Goal: Information Seeking & Learning: Check status

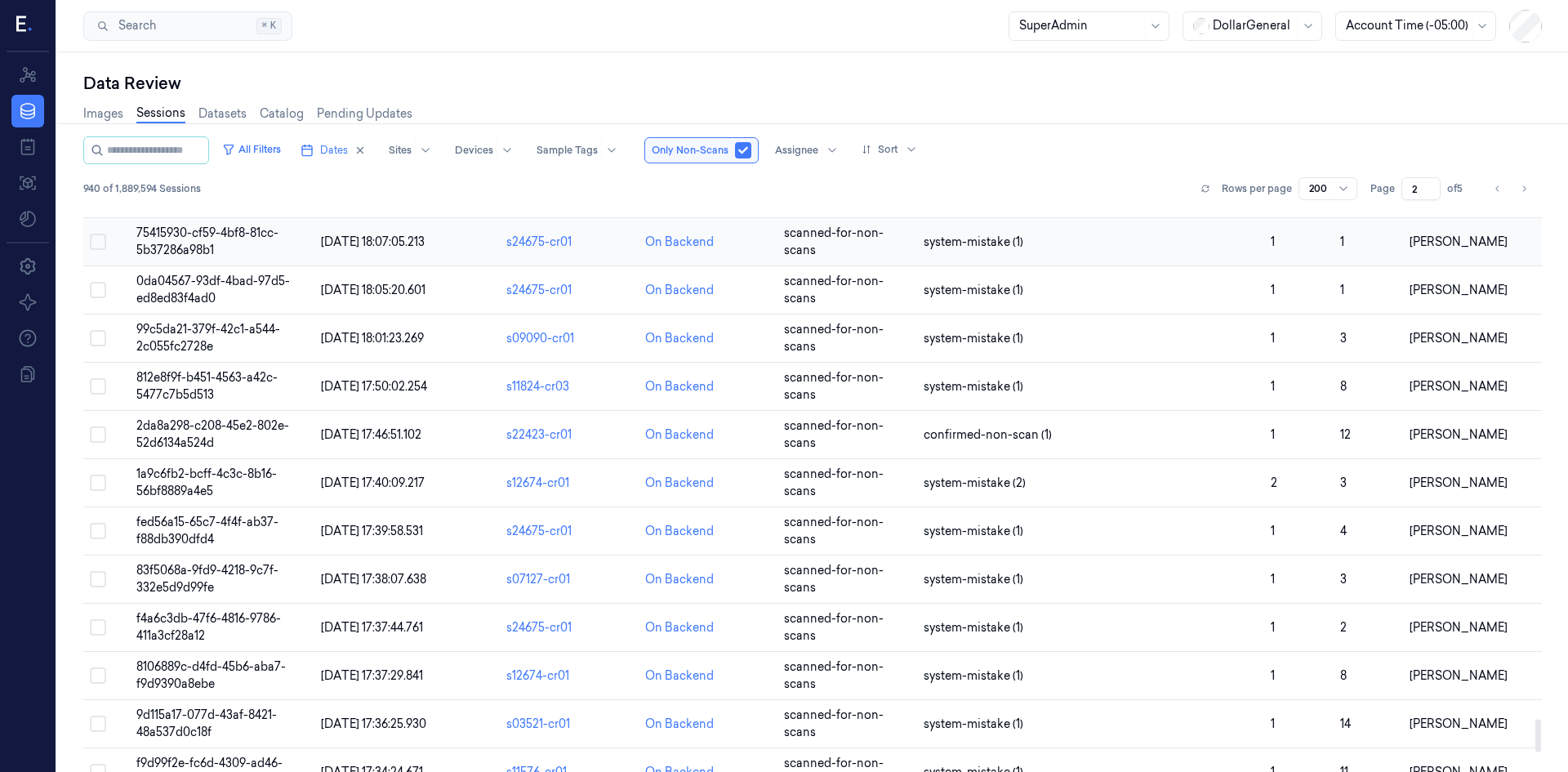
scroll to position [8791, 0]
click at [1490, 185] on button "Go to previous page" at bounding box center [1498, 189] width 23 height 23
type input "1"
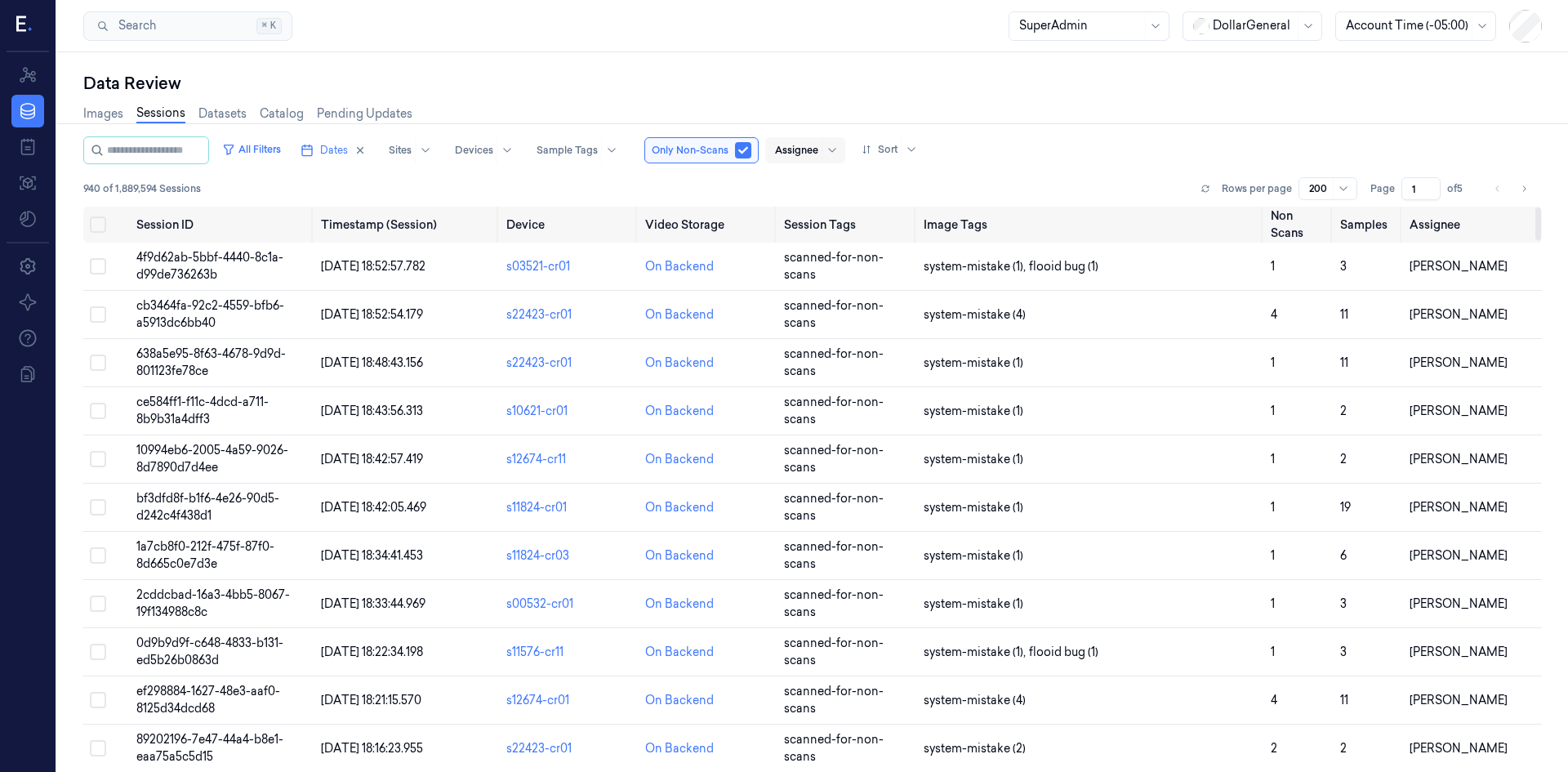
click at [814, 150] on div at bounding box center [797, 150] width 43 height 15
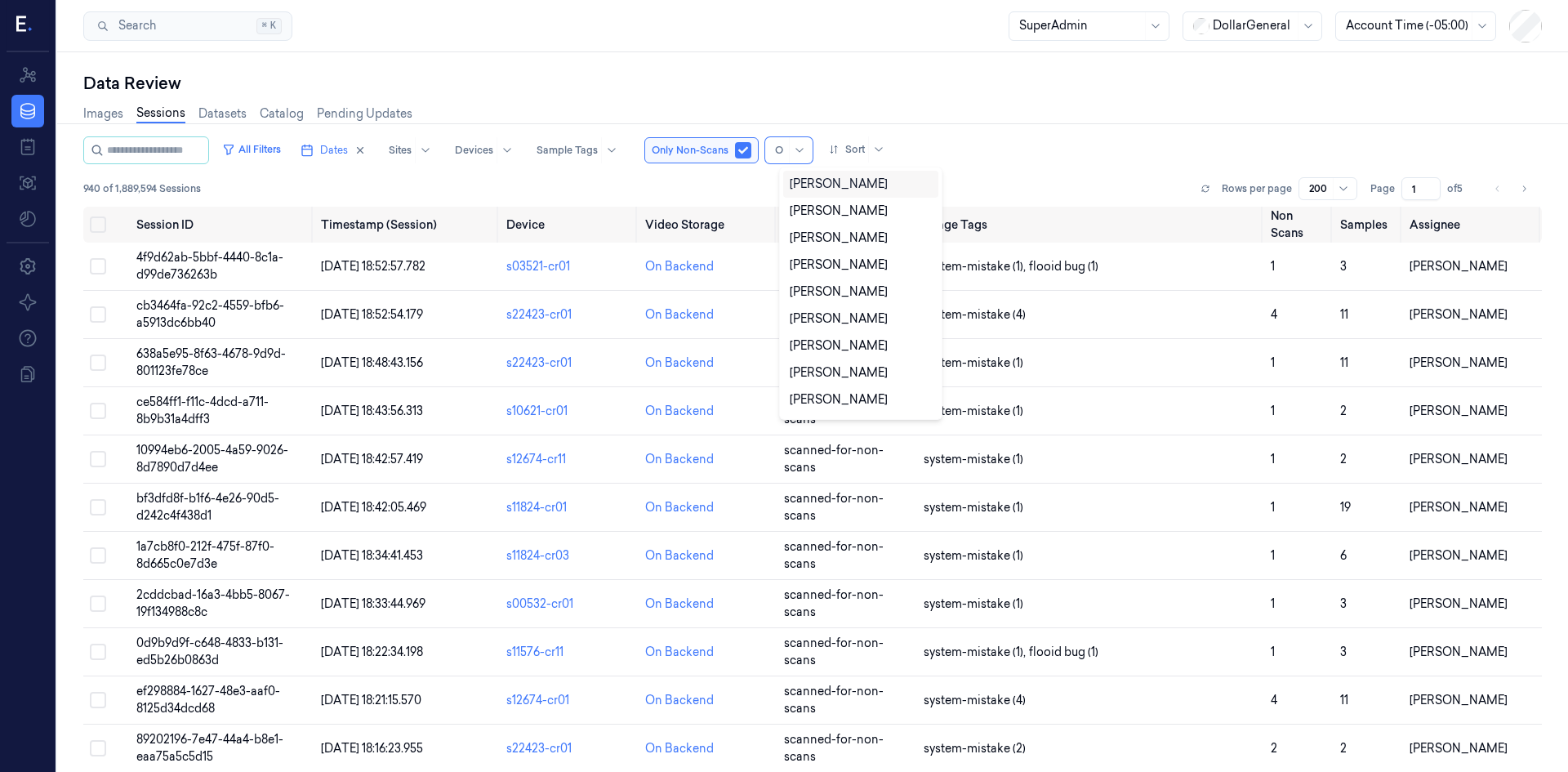
type input "Of"
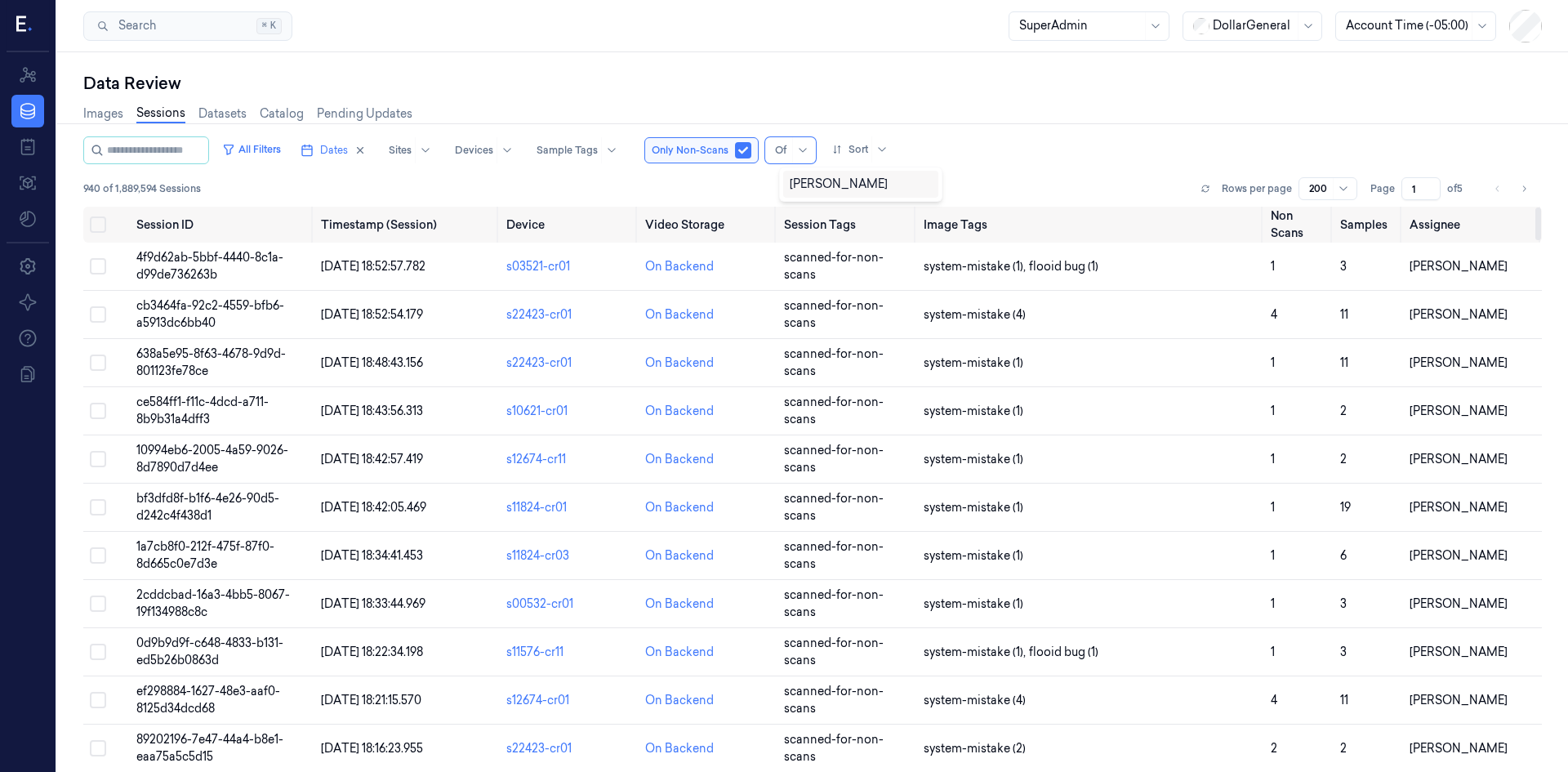
click at [853, 189] on div "[PERSON_NAME]" at bounding box center [838, 184] width 98 height 17
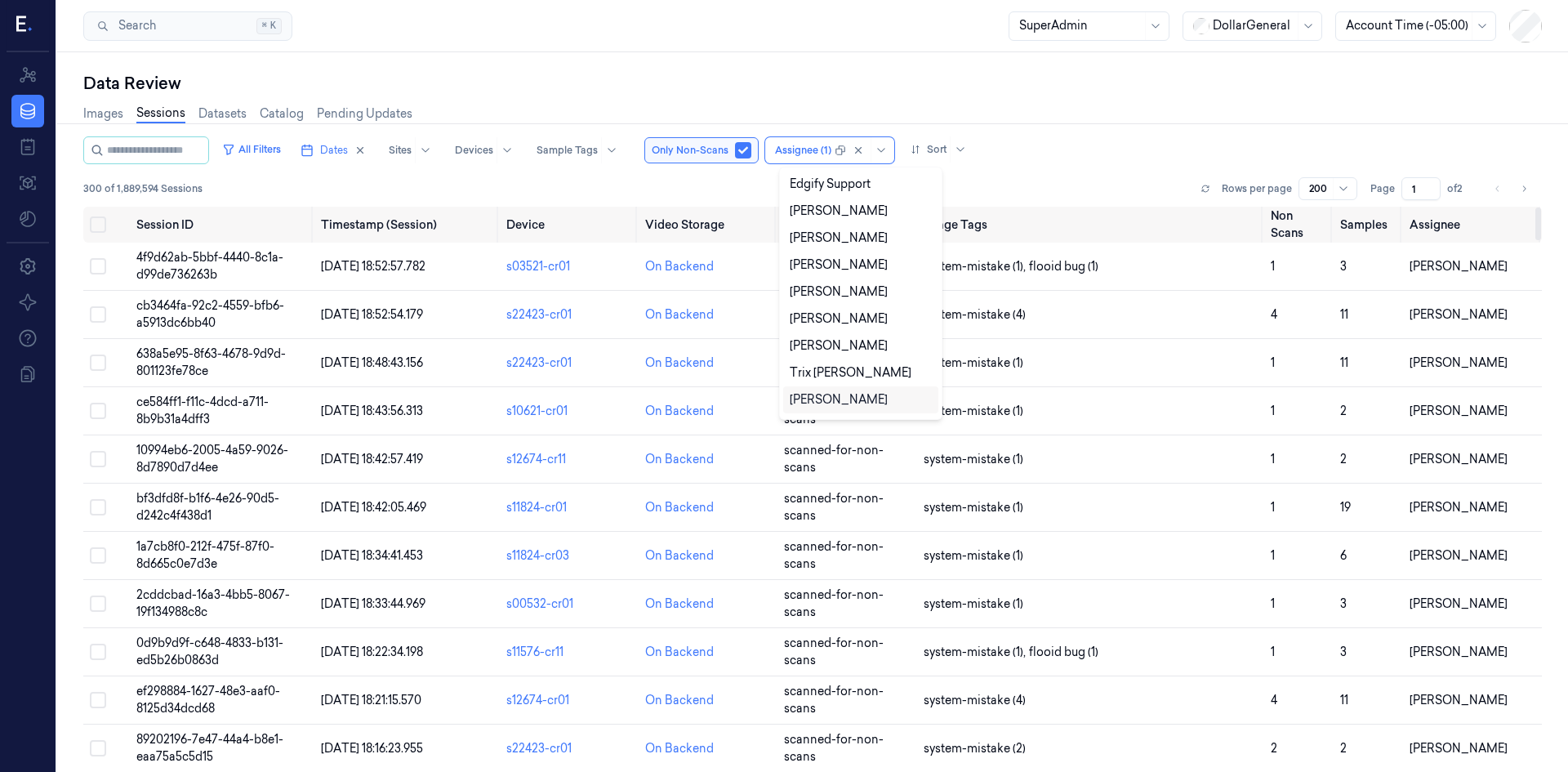
click at [1136, 185] on div "300 of 1,889,594 Sessions Rows per page 200 Page 1 of 2" at bounding box center [812, 189] width 1458 height 23
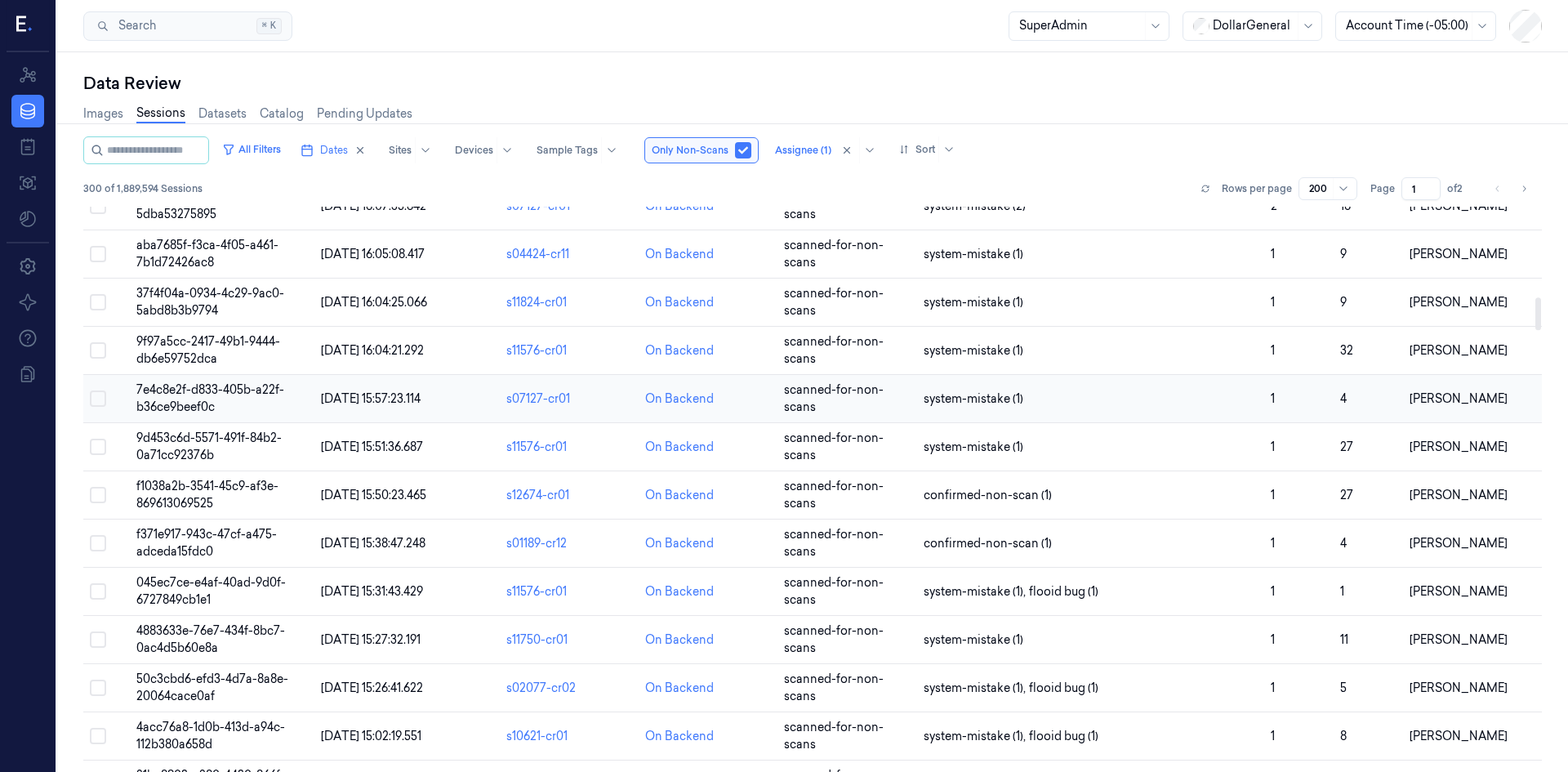
scroll to position [2041, 0]
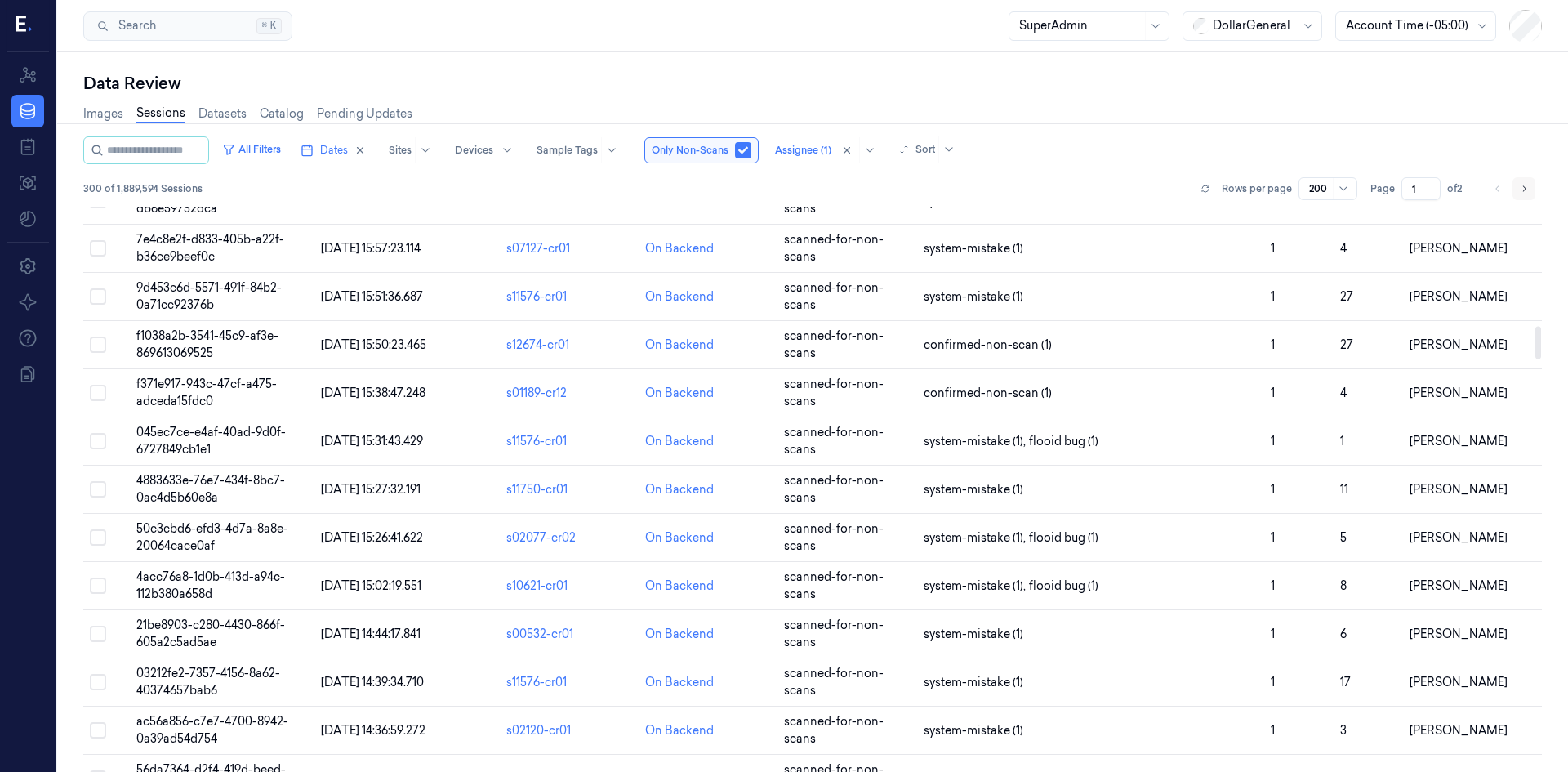
click at [1515, 190] on button "Go to next page" at bounding box center [1524, 189] width 23 height 23
type input "2"
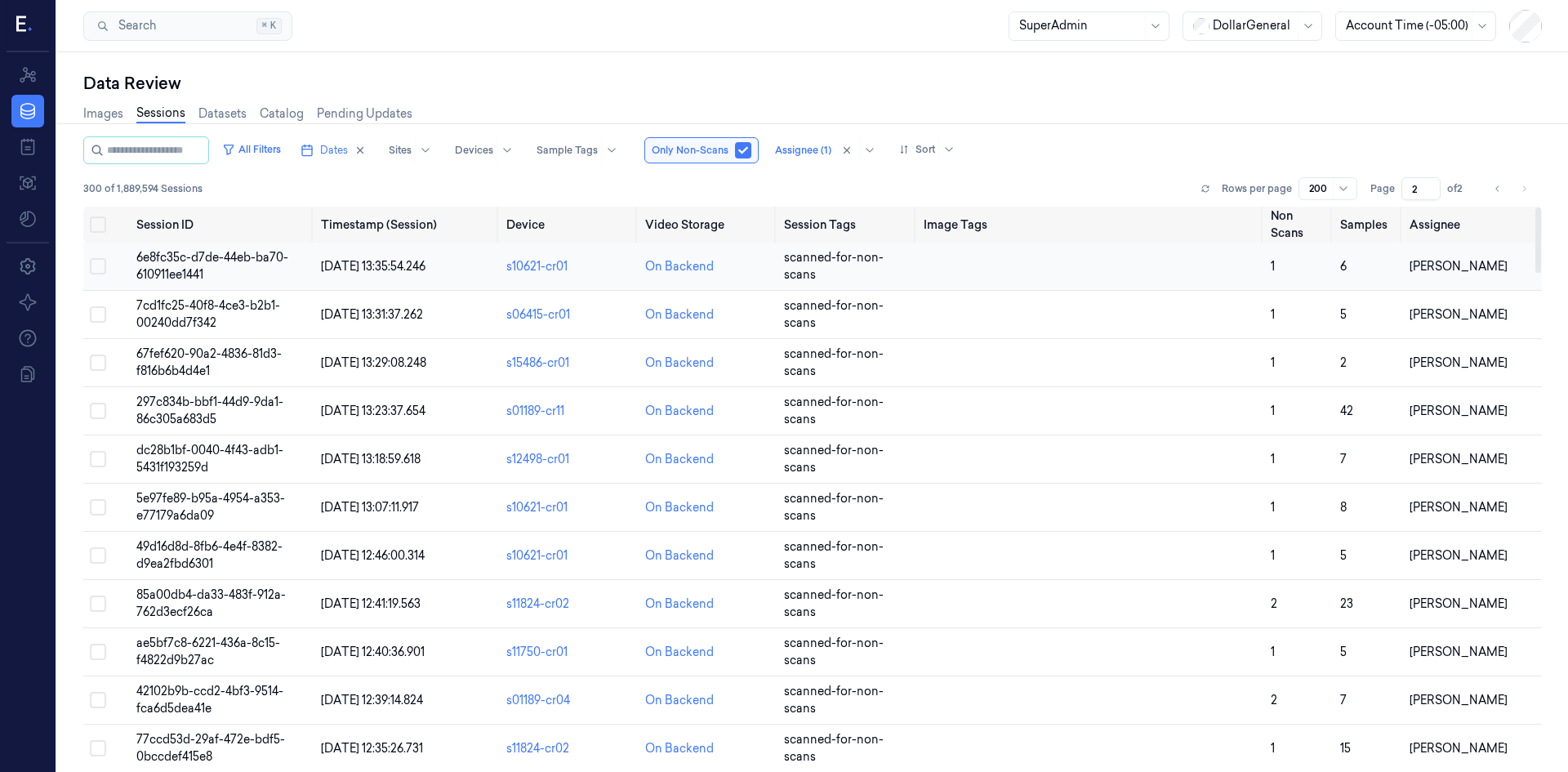
click at [210, 264] on td "6e8fc35c-d7de-44eb-ba70-610911ee1441" at bounding box center [222, 266] width 185 height 48
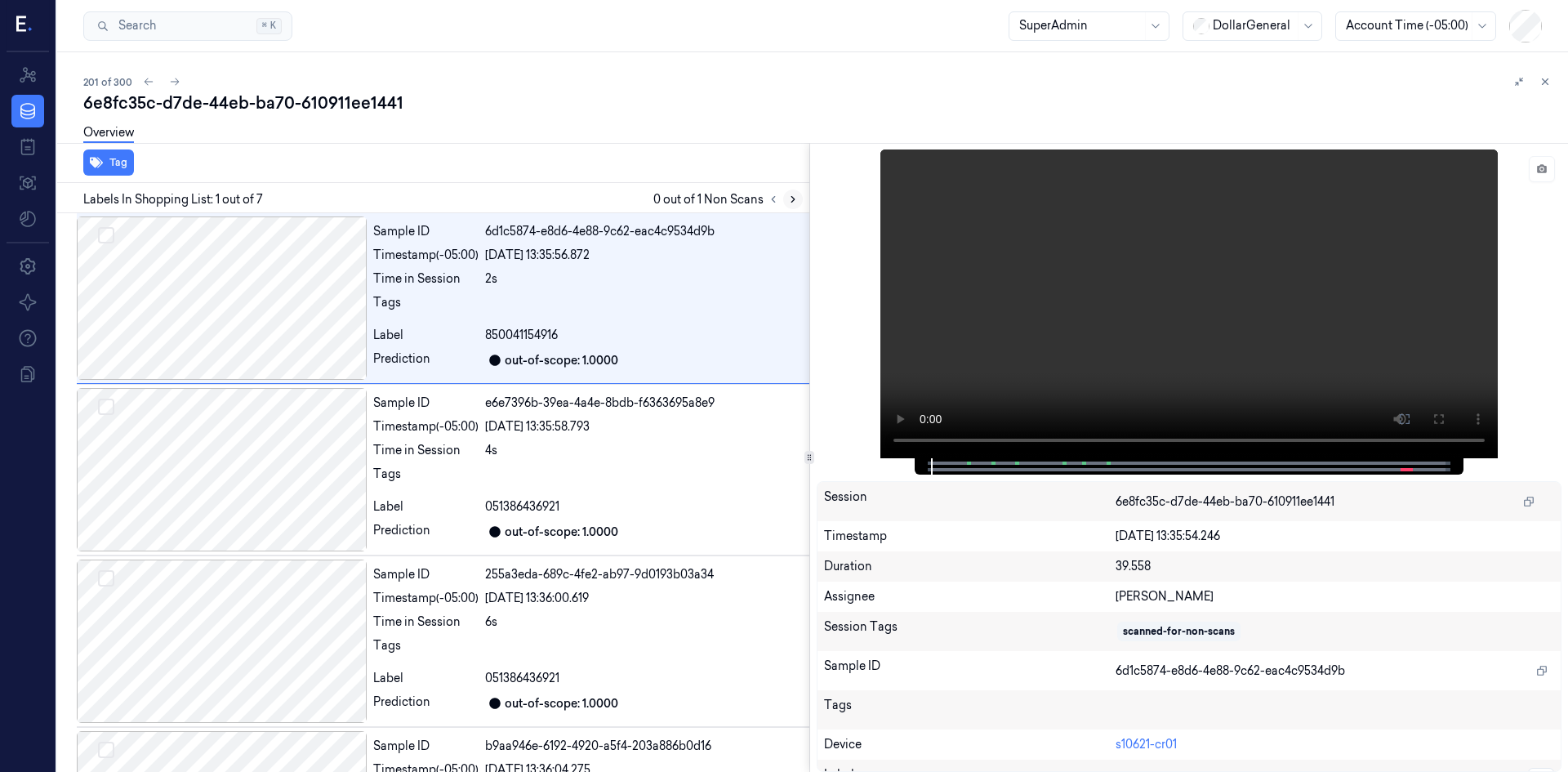
click at [797, 208] on button at bounding box center [793, 199] width 20 height 20
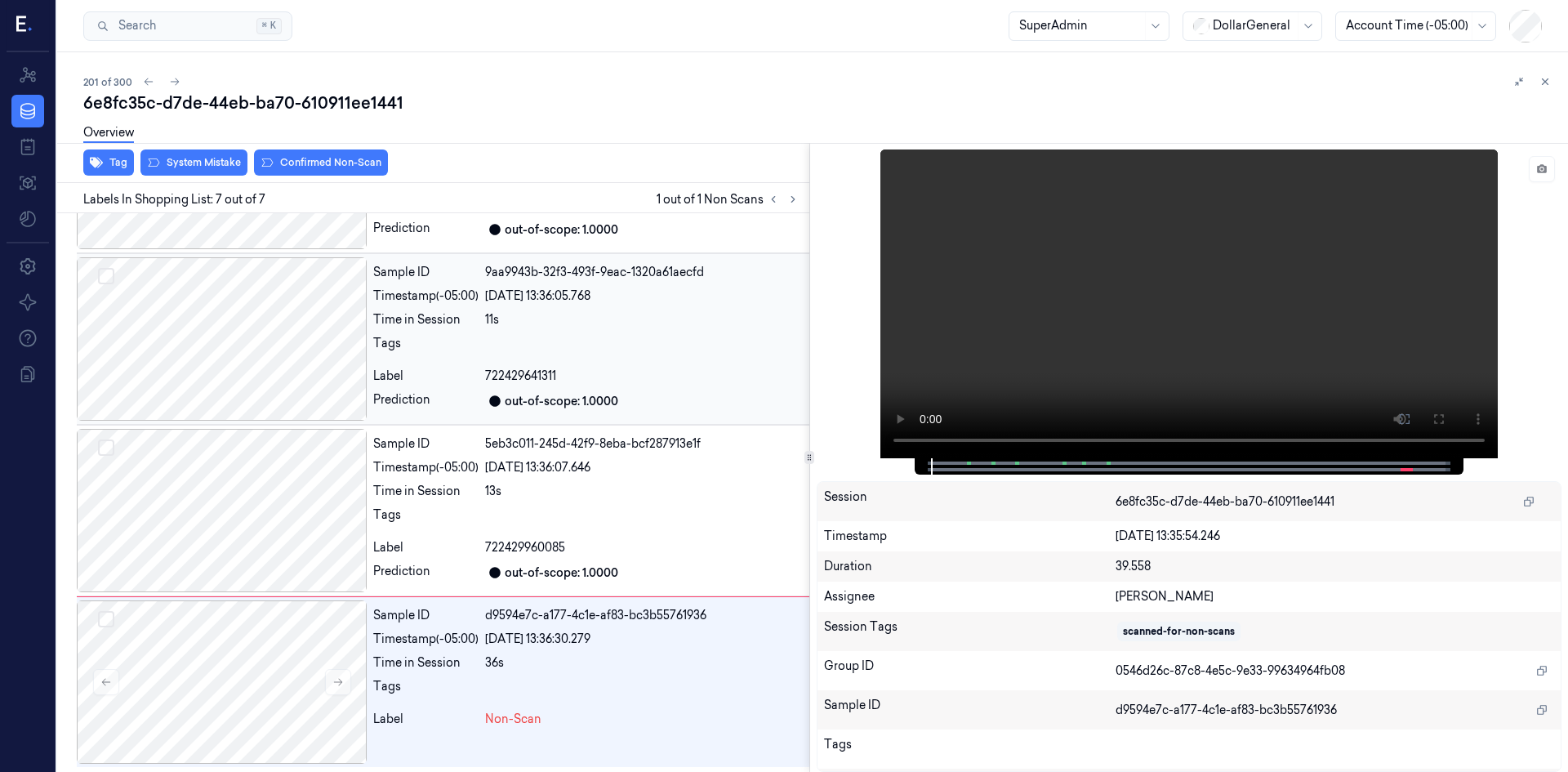
scroll to position [647, 0]
click at [344, 691] on button at bounding box center [338, 680] width 26 height 26
click at [280, 645] on div at bounding box center [221, 680] width 290 height 163
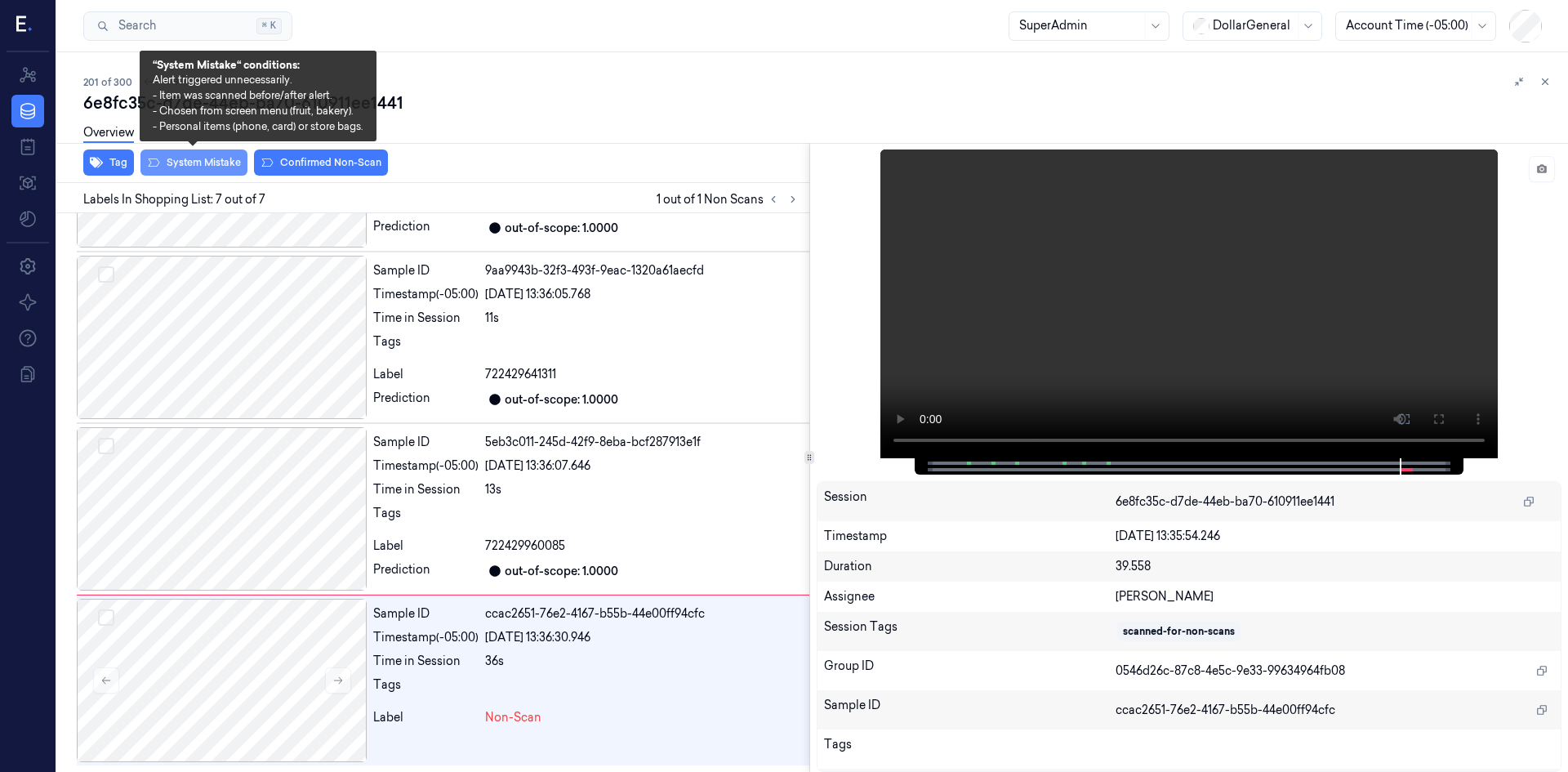
click at [208, 163] on button "System Mistake" at bounding box center [194, 163] width 107 height 26
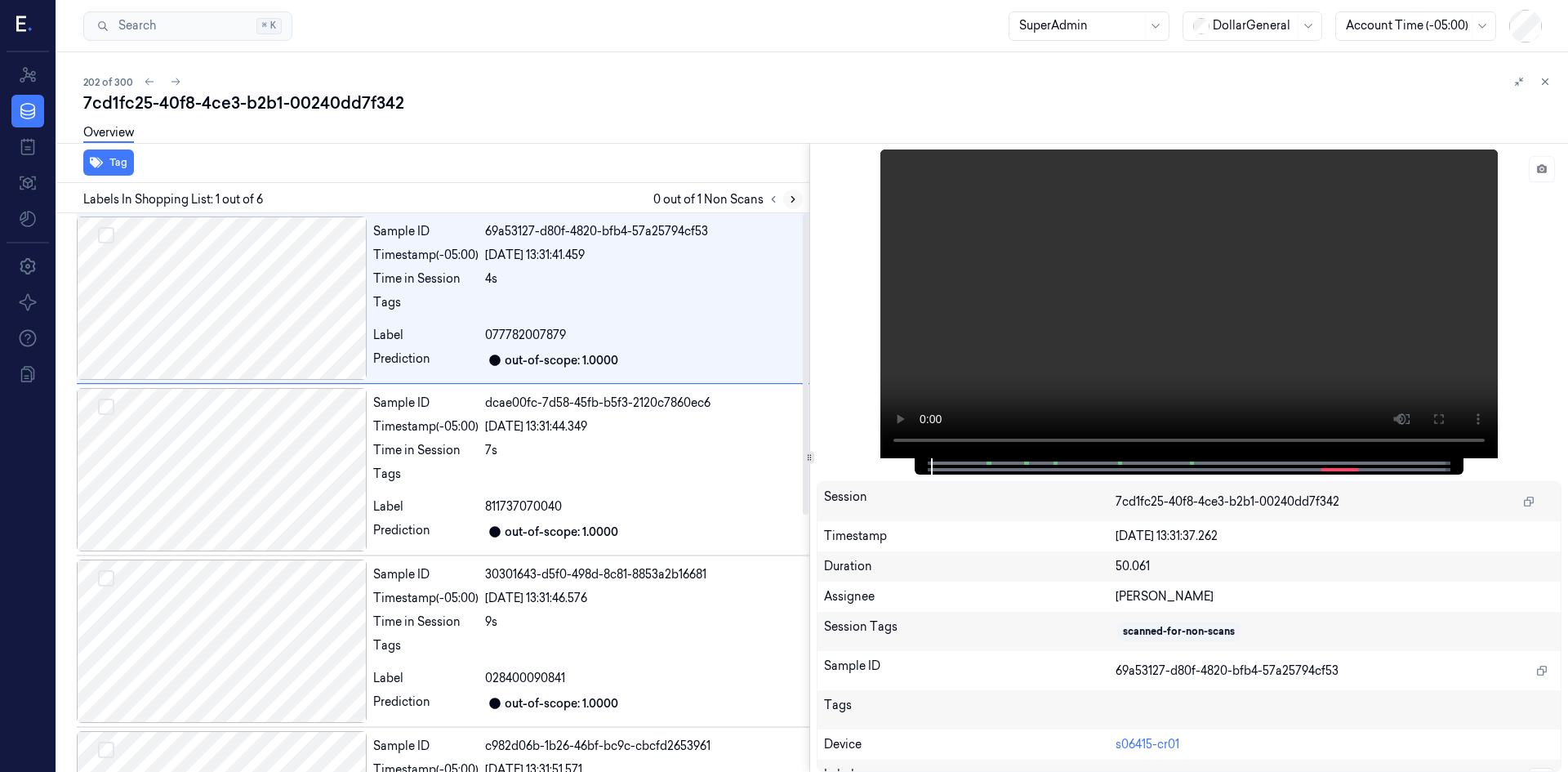
click at [788, 196] on icon at bounding box center [792, 199] width 11 height 11
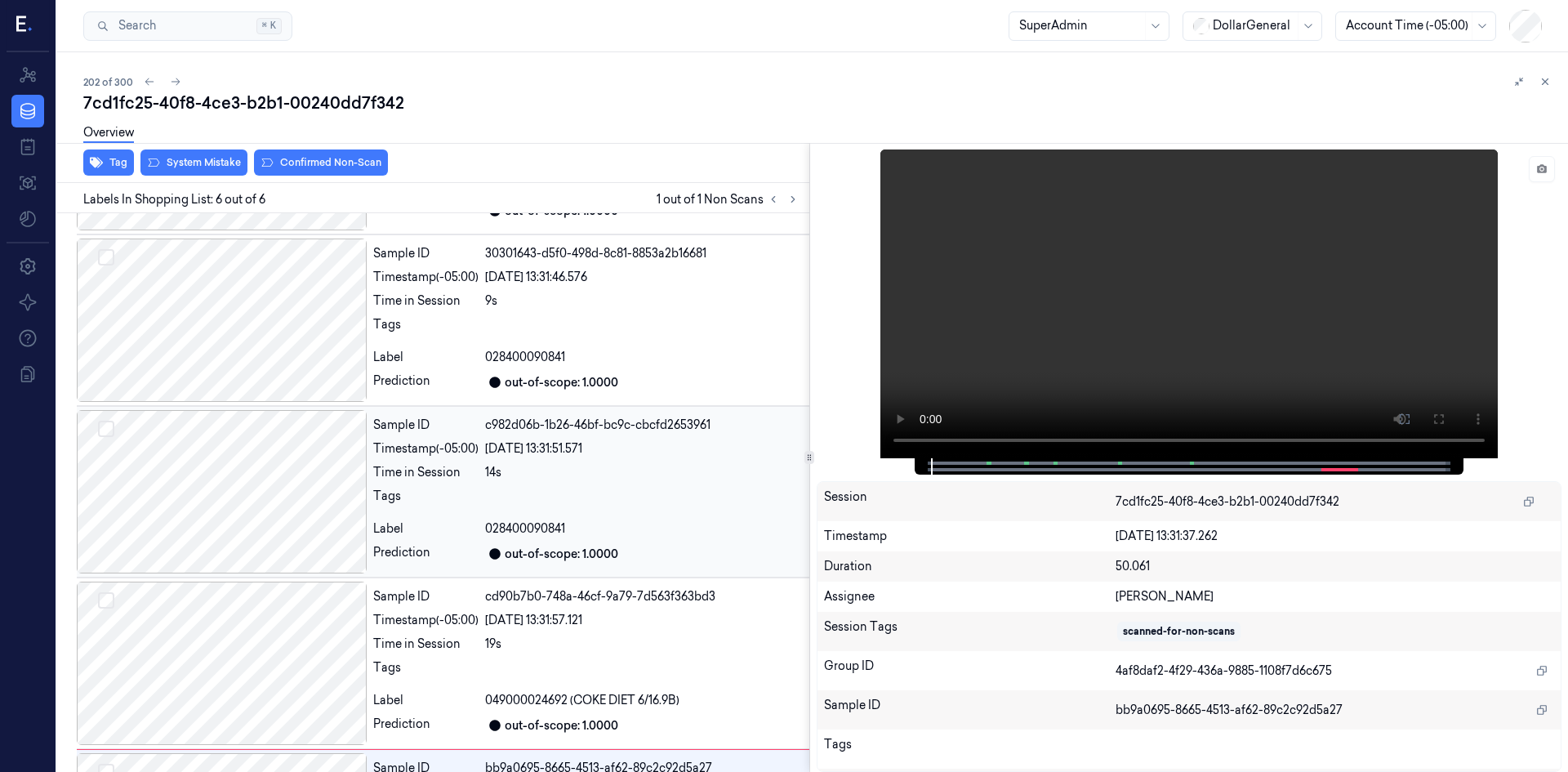
scroll to position [476, 0]
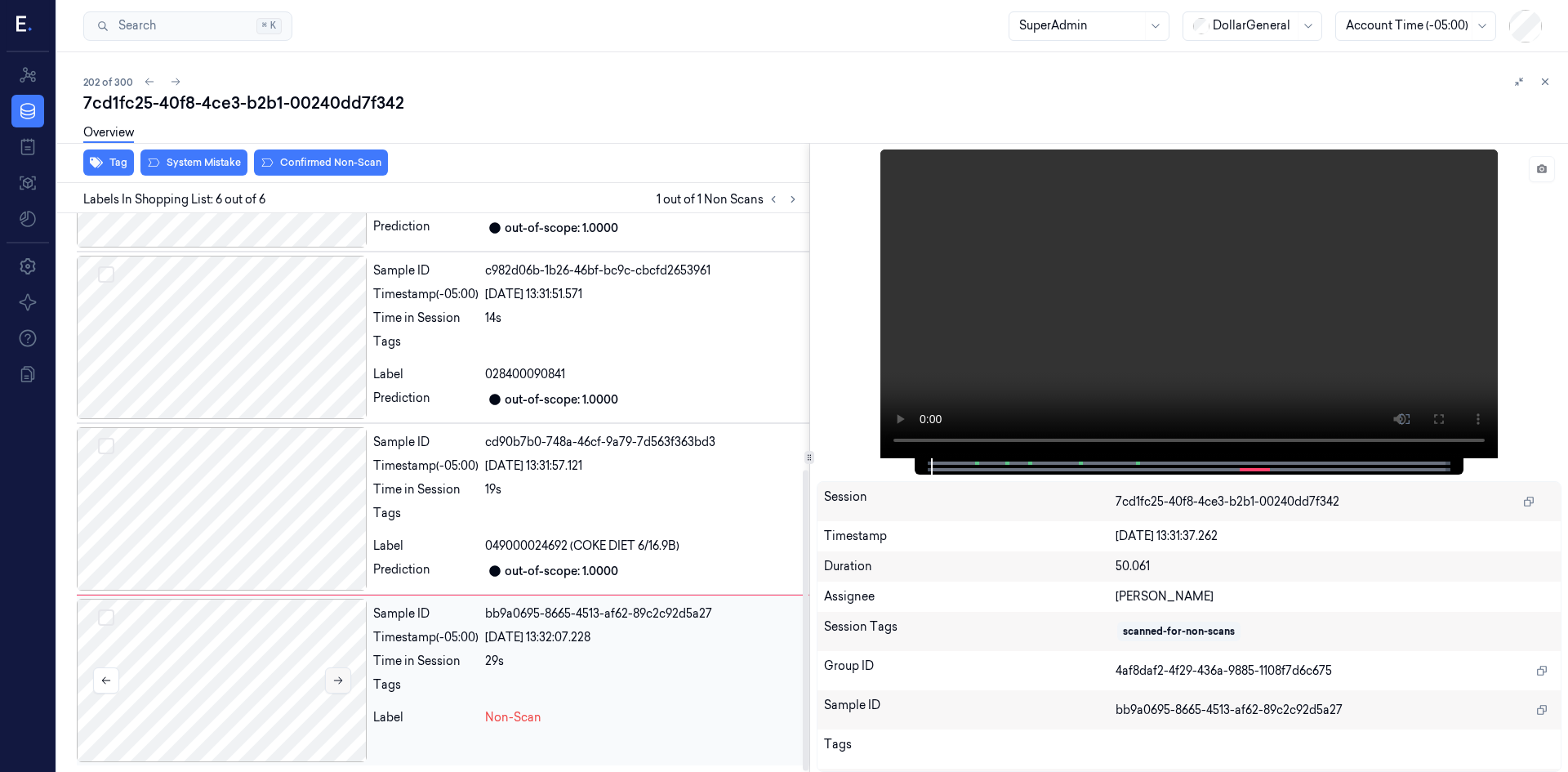
click at [337, 676] on icon at bounding box center [337, 680] width 11 height 11
click at [337, 677] on icon at bounding box center [337, 680] width 11 height 11
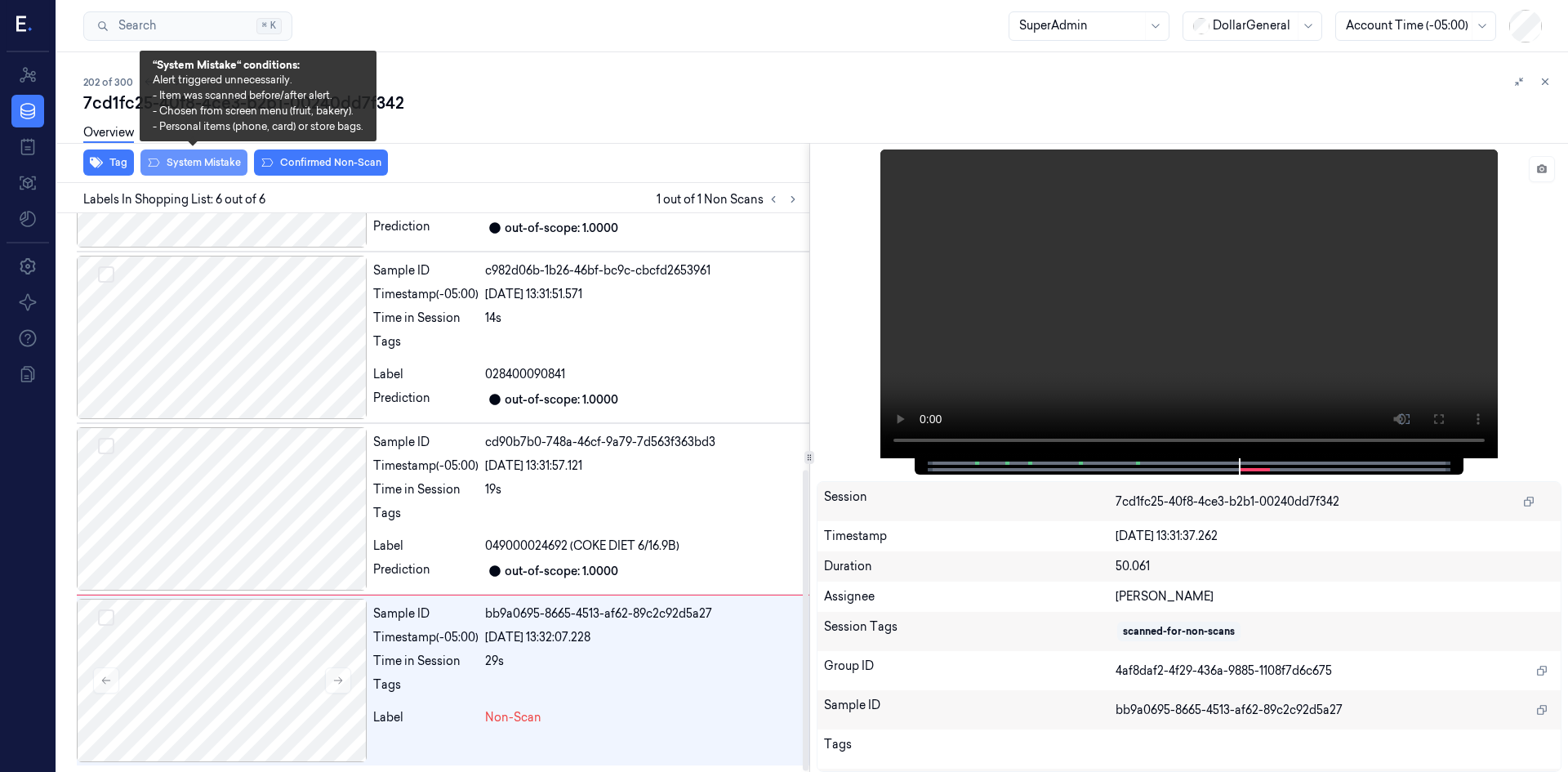
click at [198, 166] on button "System Mistake" at bounding box center [194, 163] width 107 height 26
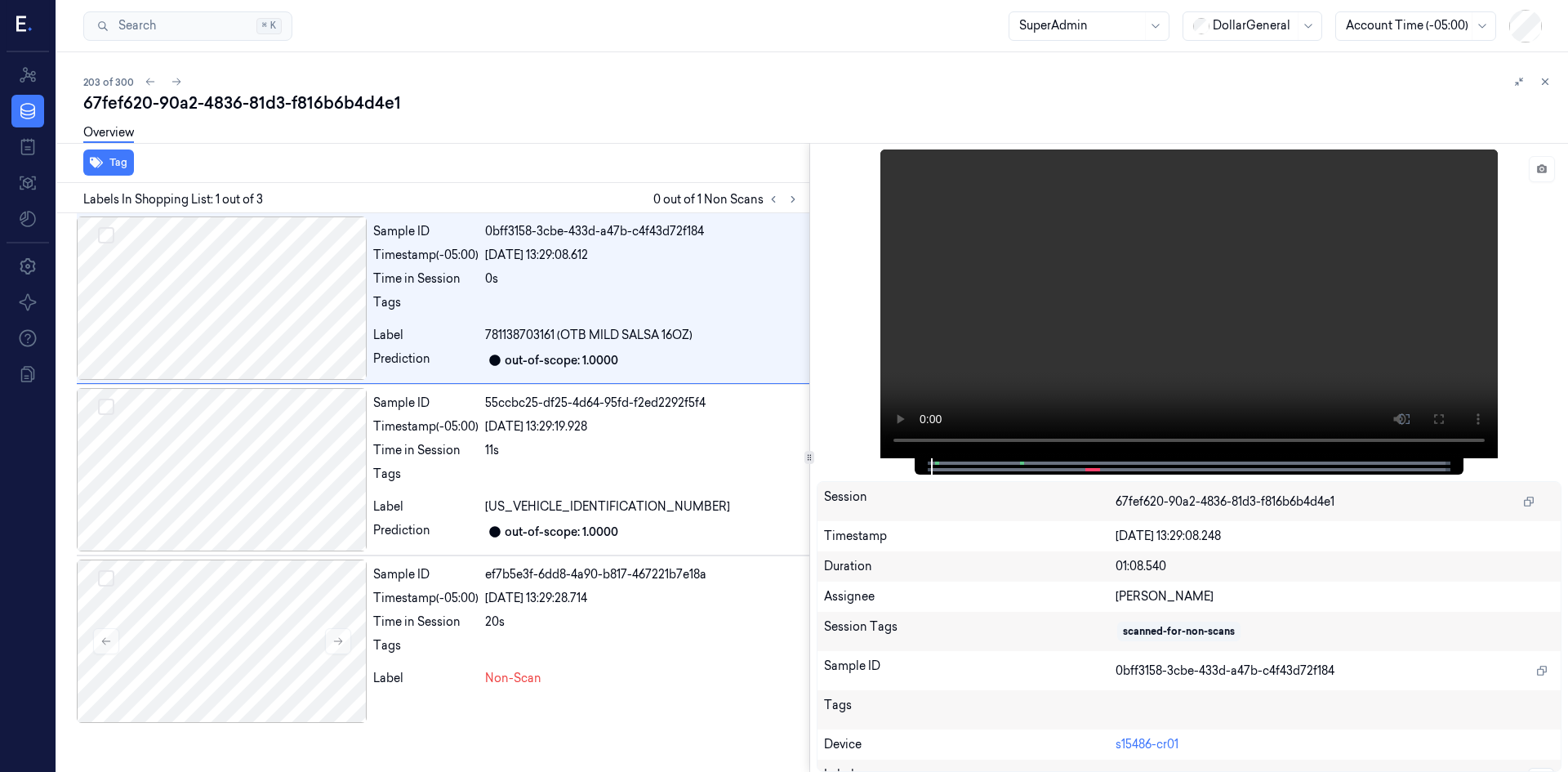
click at [678, 116] on div "Overview" at bounding box center [819, 135] width 1471 height 42
click at [784, 202] on button at bounding box center [793, 199] width 20 height 20
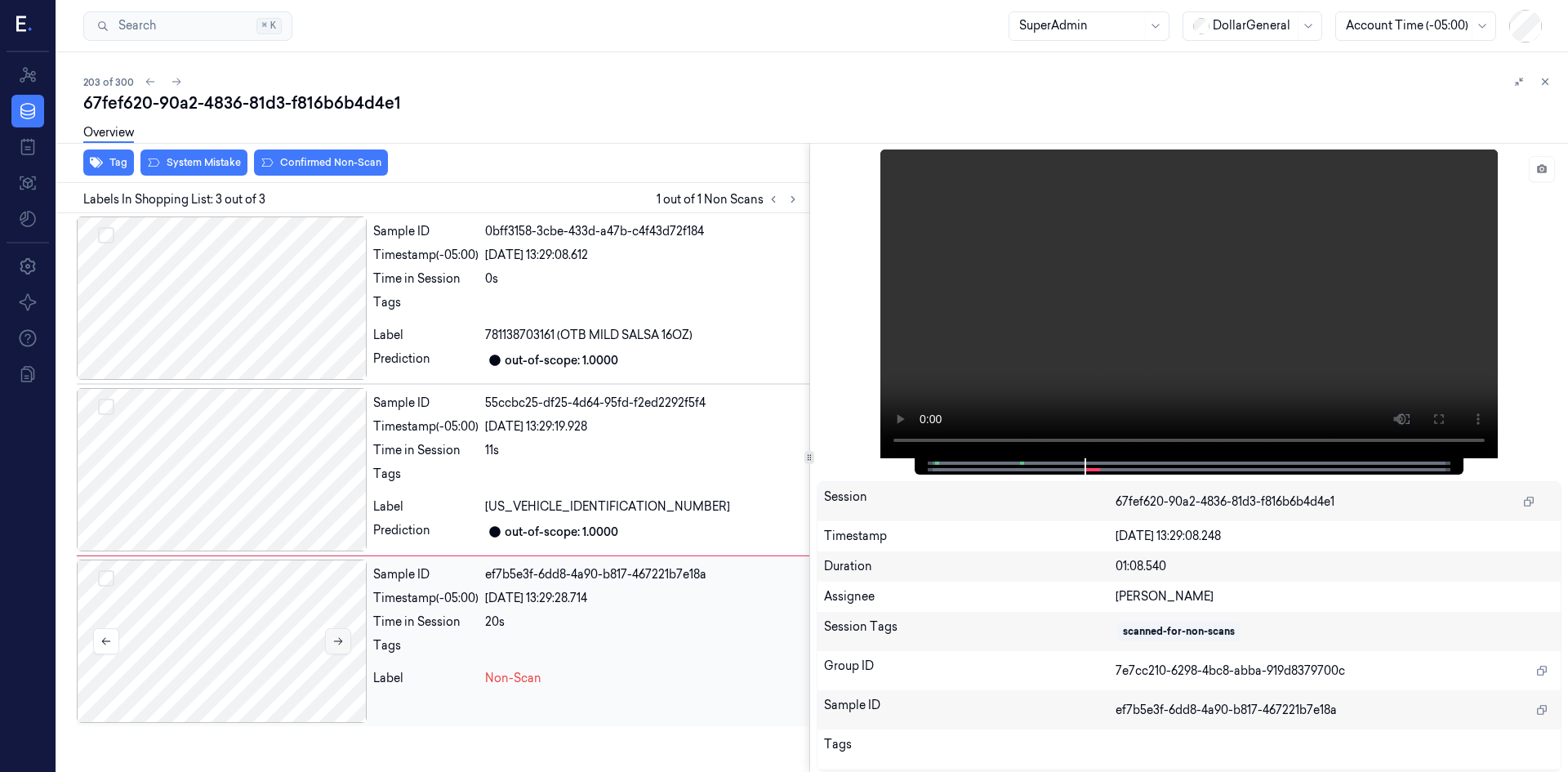
click at [334, 647] on button at bounding box center [338, 641] width 26 height 26
click at [334, 646] on button at bounding box center [338, 641] width 26 height 26
click at [334, 646] on icon at bounding box center [337, 641] width 11 height 11
drag, startPoint x: 199, startPoint y: 629, endPoint x: 204, endPoint y: 621, distance: 9.4
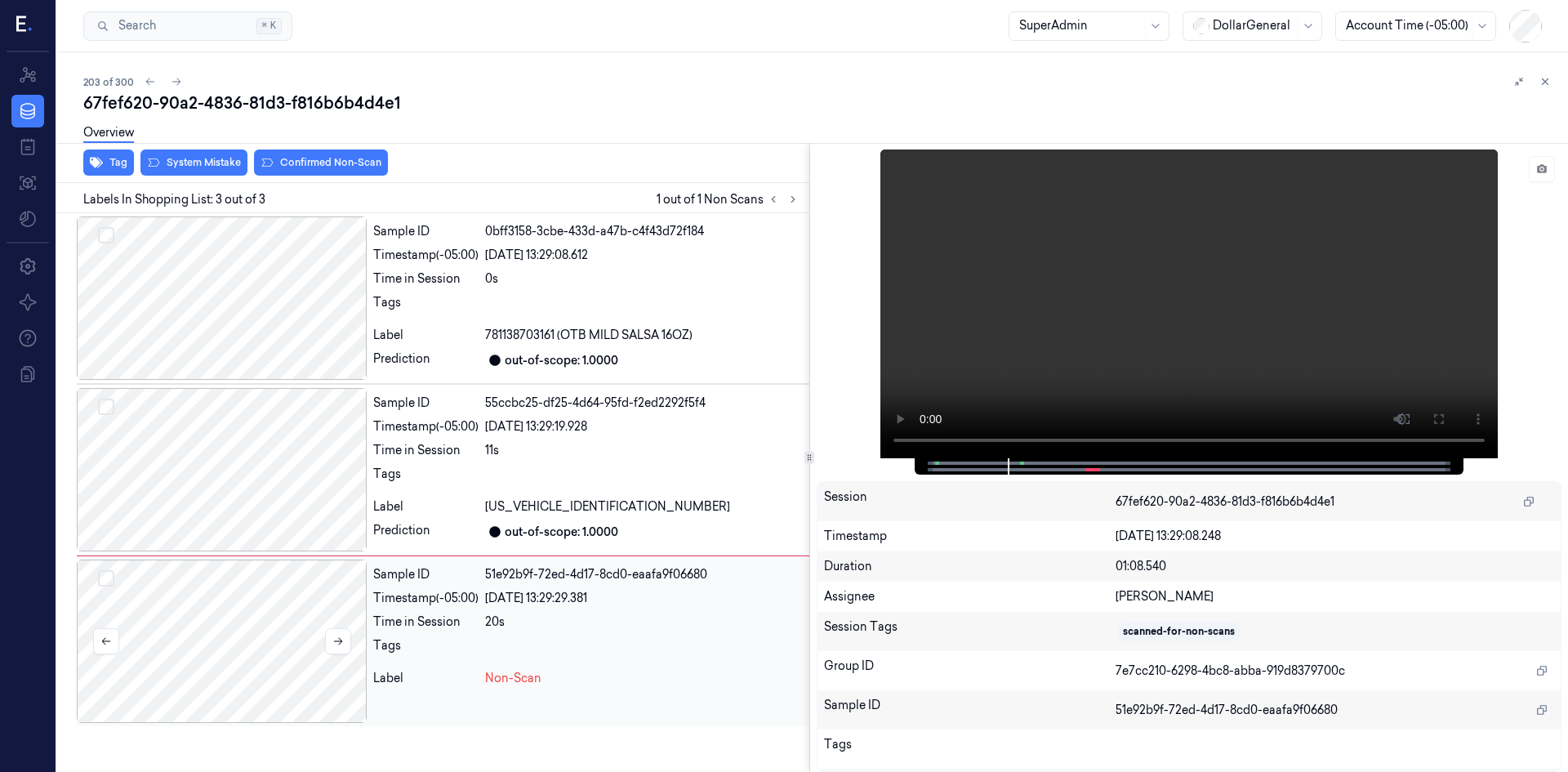
click at [200, 629] on div at bounding box center [221, 641] width 290 height 163
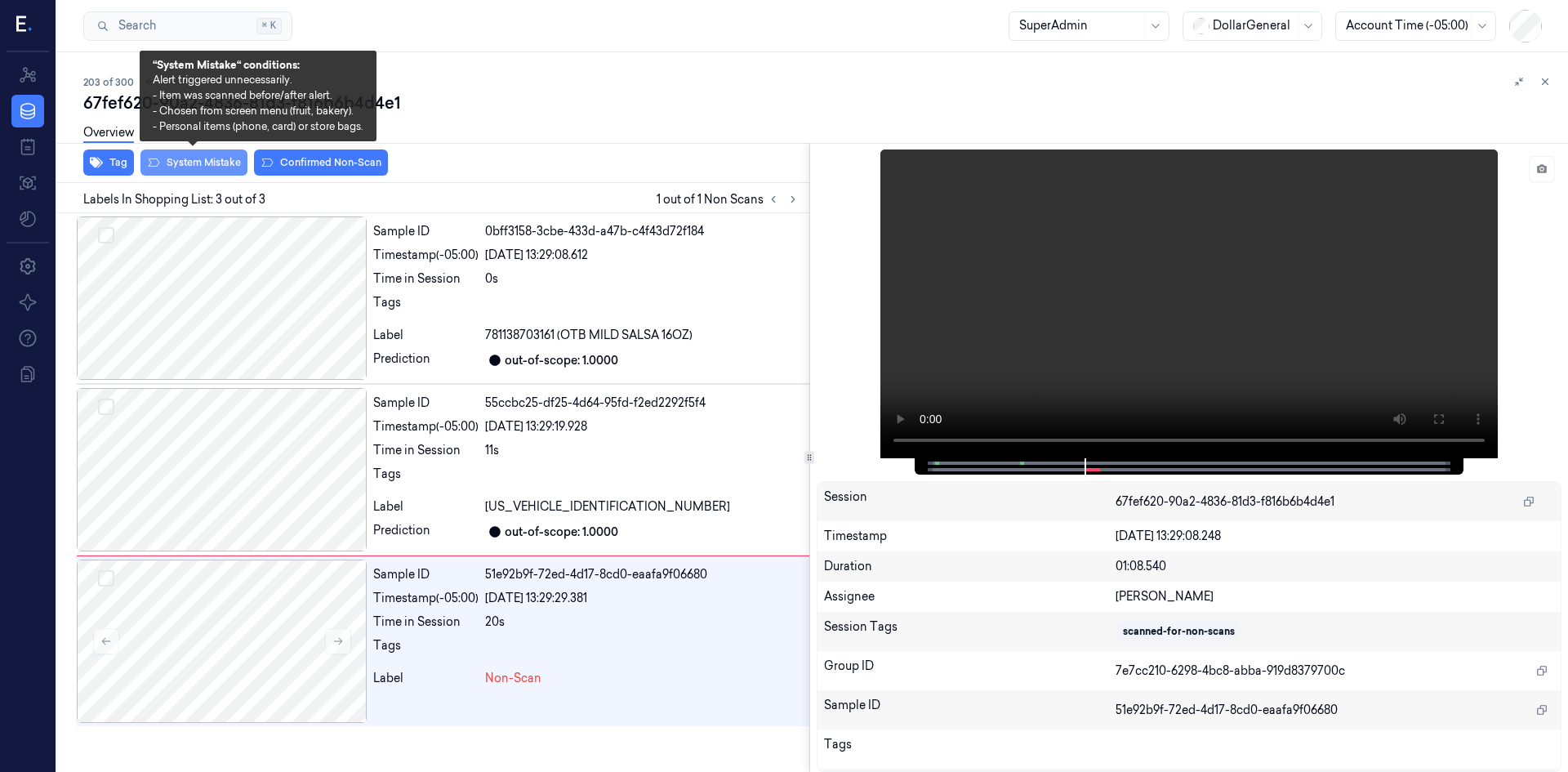
click at [224, 159] on button "System Mistake" at bounding box center [194, 163] width 107 height 26
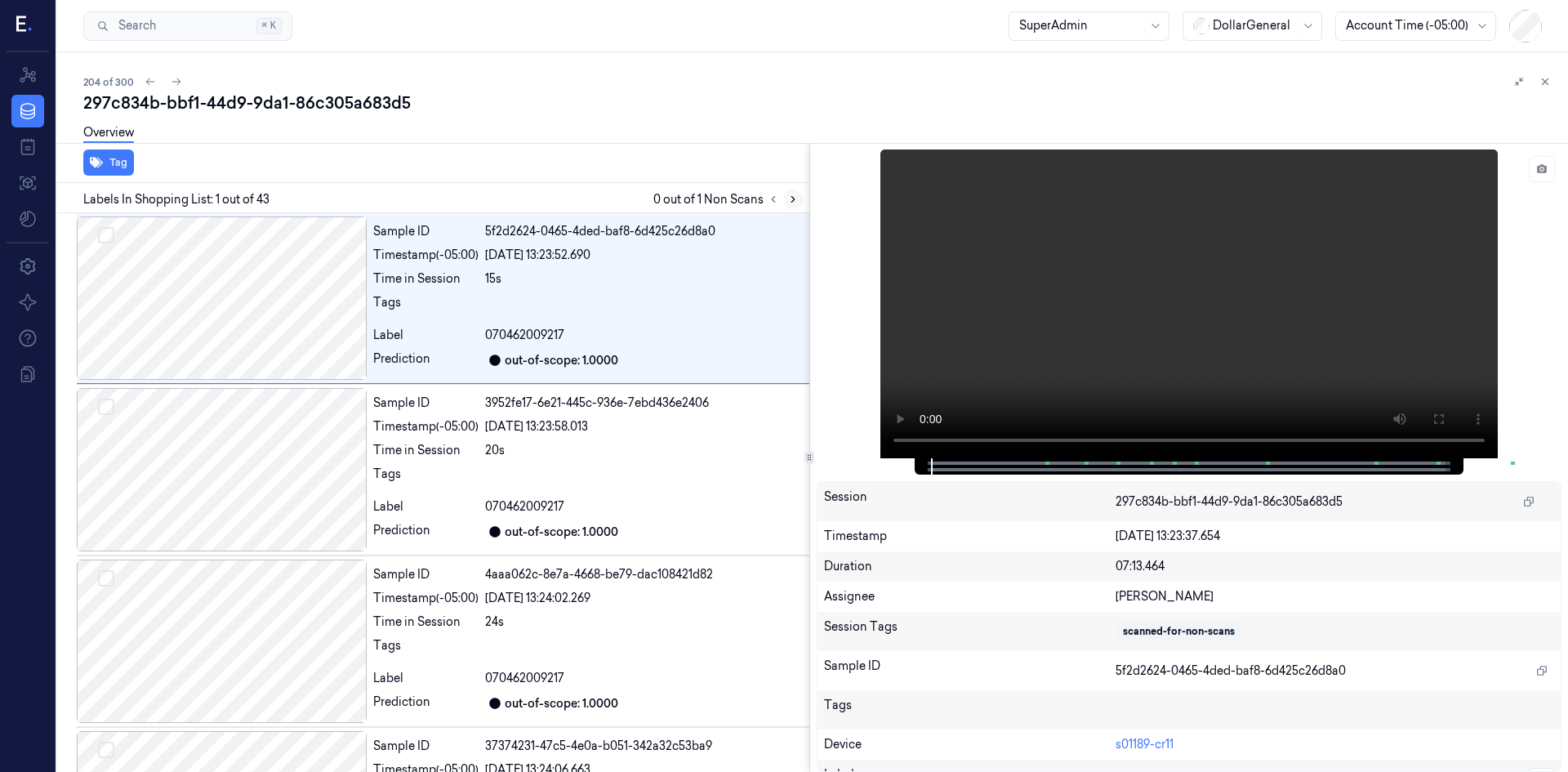
click at [789, 199] on icon at bounding box center [792, 199] width 11 height 11
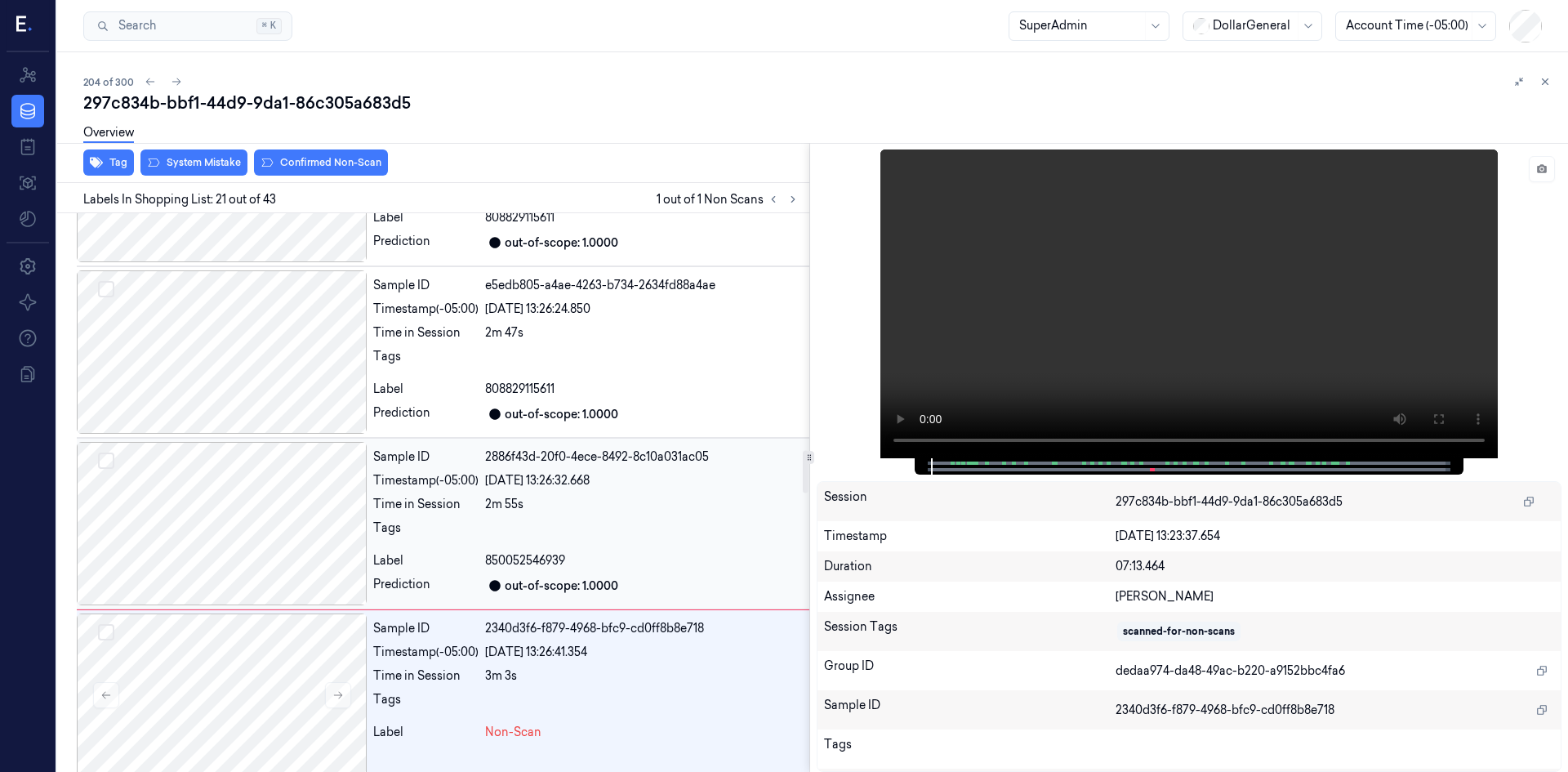
scroll to position [3235, 0]
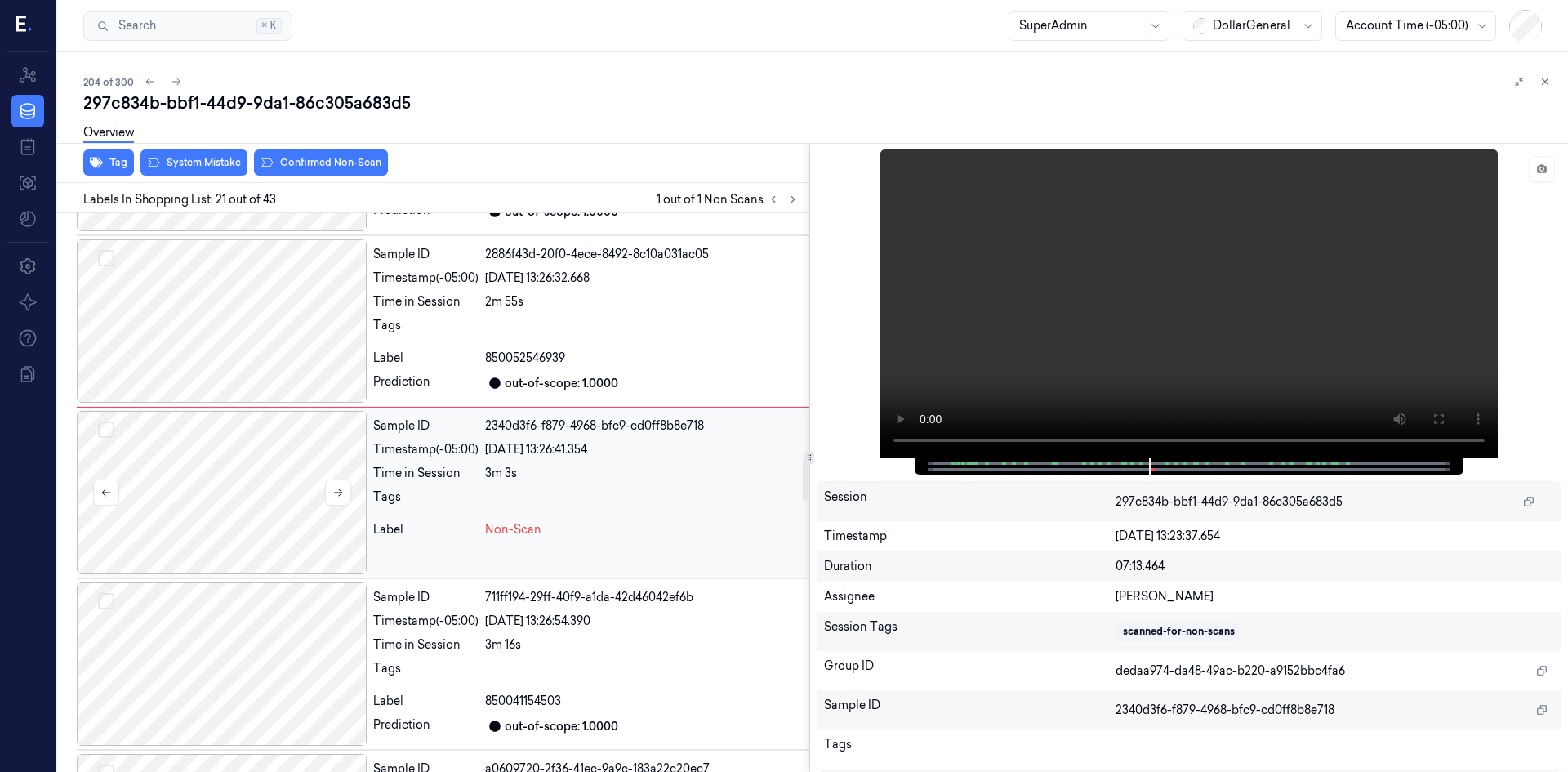
click at [353, 494] on div at bounding box center [221, 492] width 290 height 163
click at [339, 492] on icon at bounding box center [337, 493] width 9 height 7
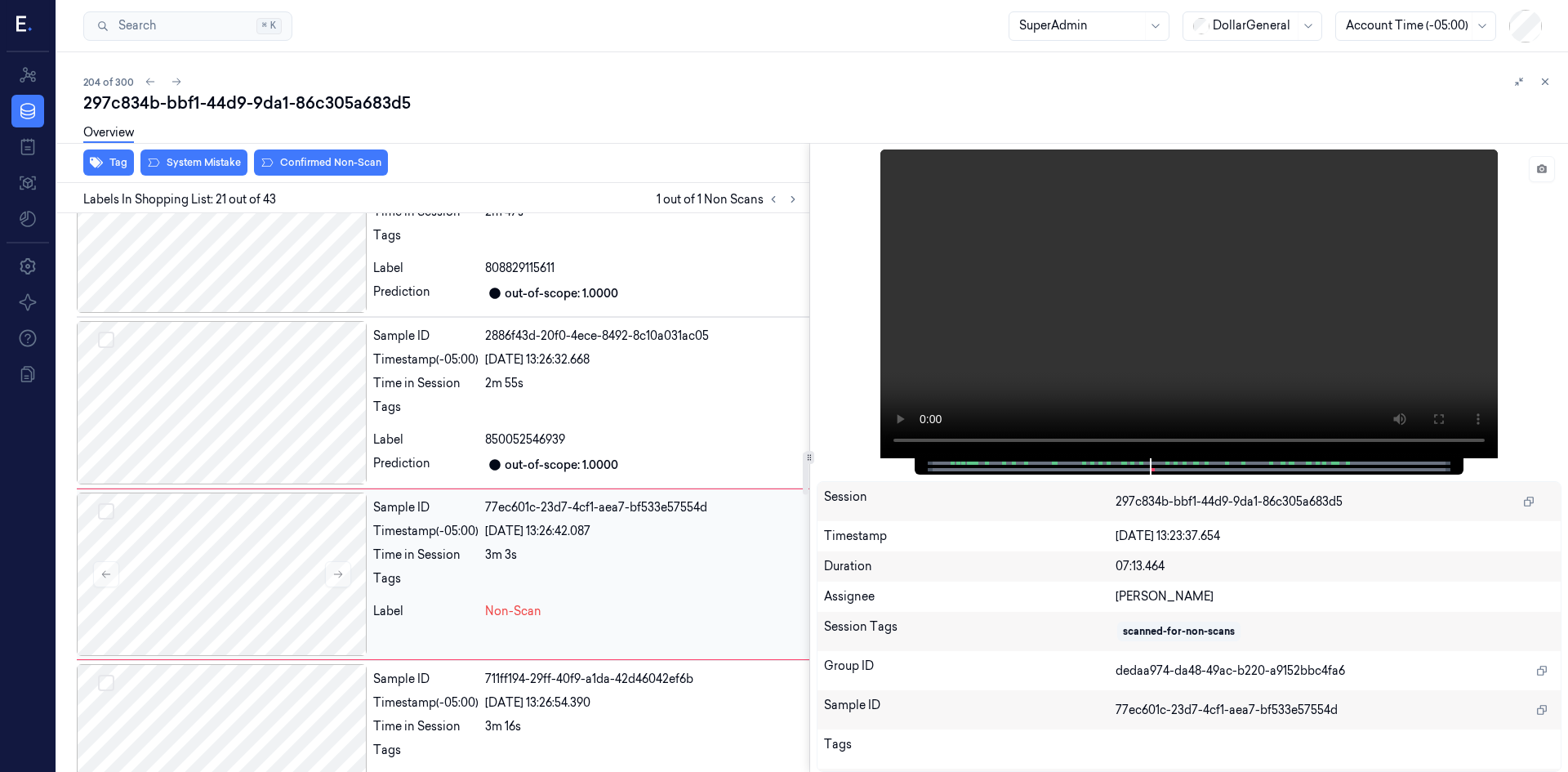
click at [517, 551] on div "3m 3s" at bounding box center [644, 555] width 317 height 17
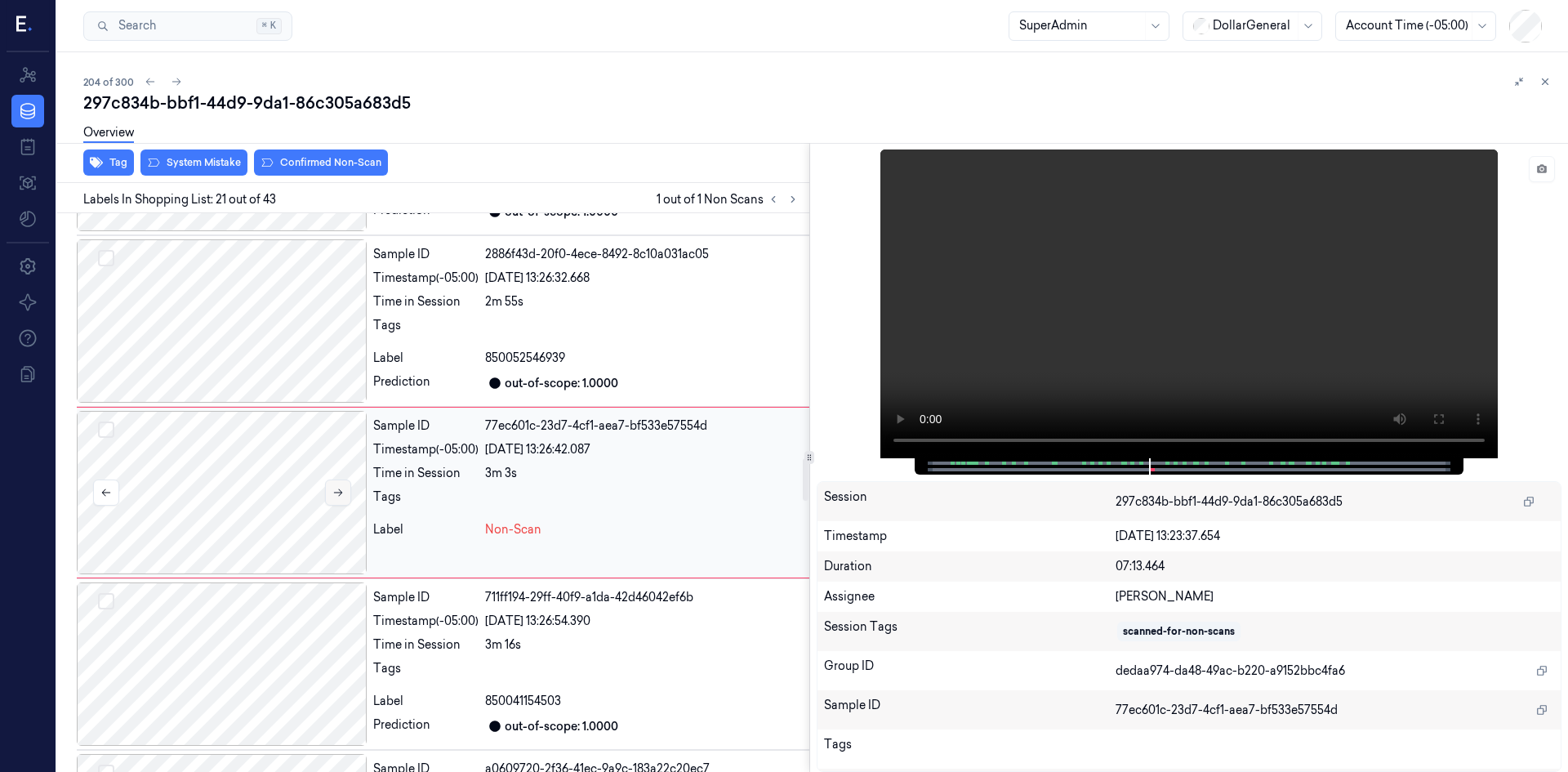
click at [344, 499] on button at bounding box center [338, 492] width 26 height 26
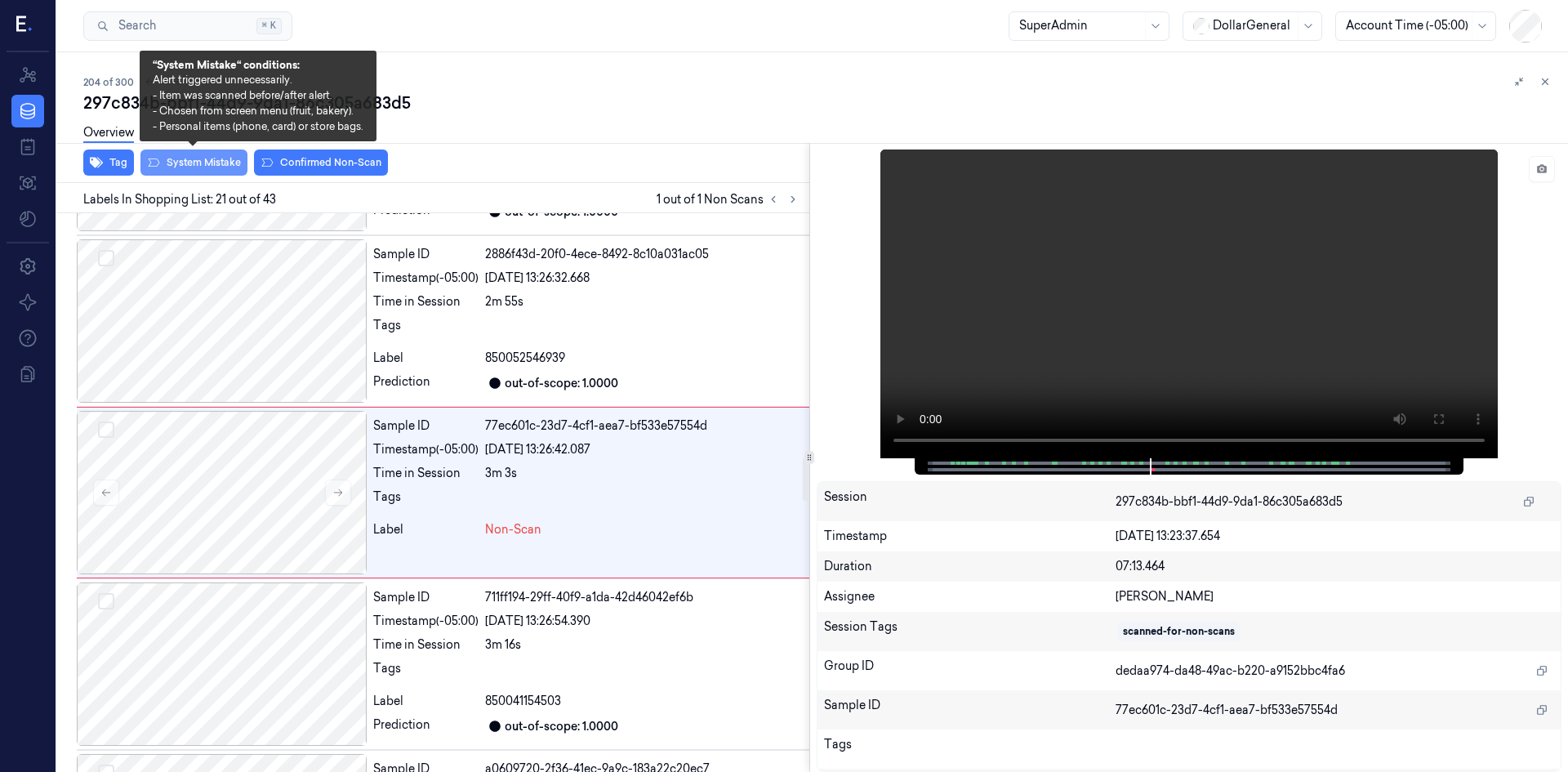
click at [217, 170] on button "System Mistake" at bounding box center [194, 163] width 107 height 26
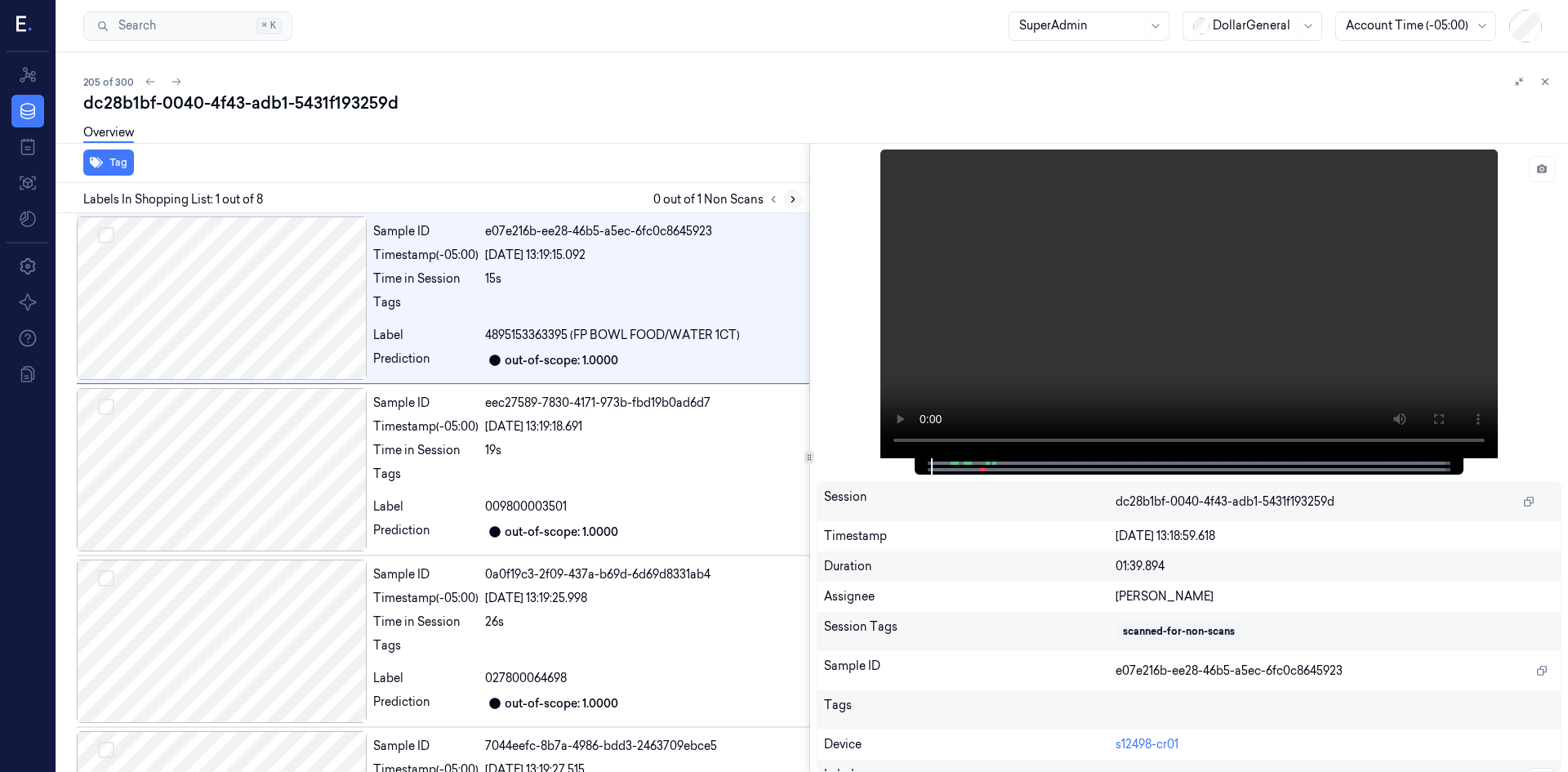
click at [797, 201] on icon at bounding box center [792, 199] width 11 height 11
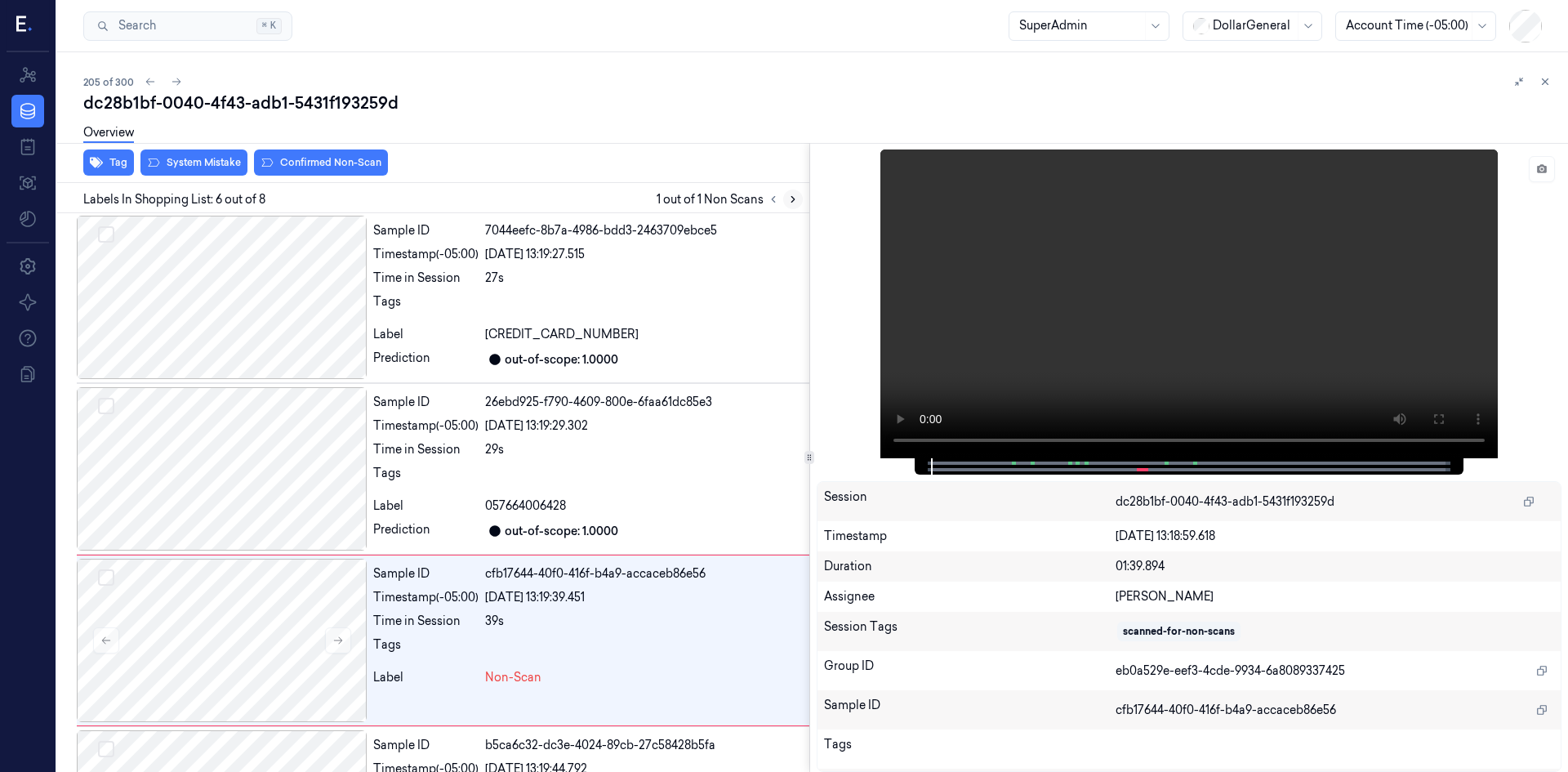
scroll to position [663, 0]
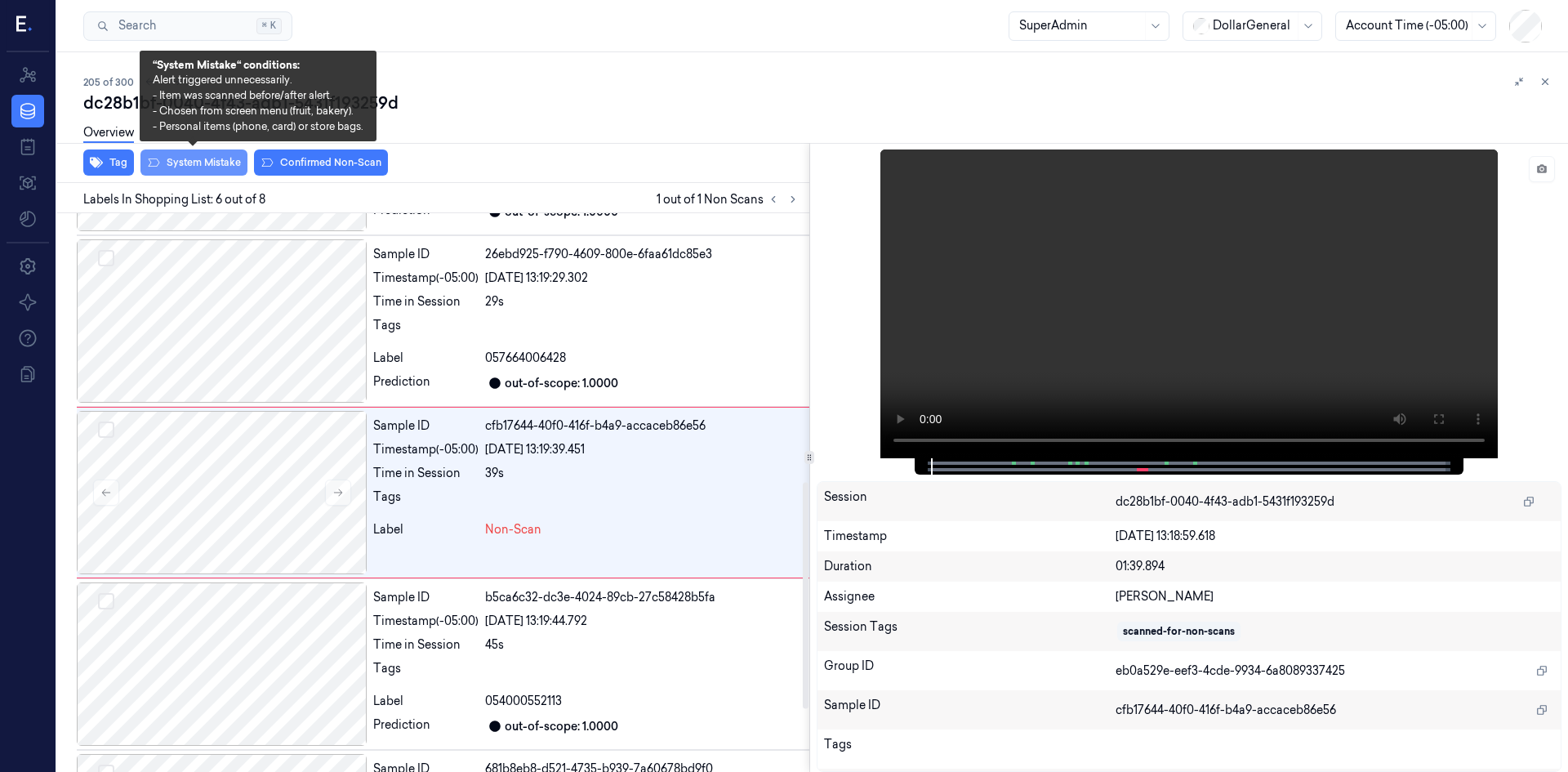
click at [170, 165] on button "System Mistake" at bounding box center [194, 163] width 107 height 26
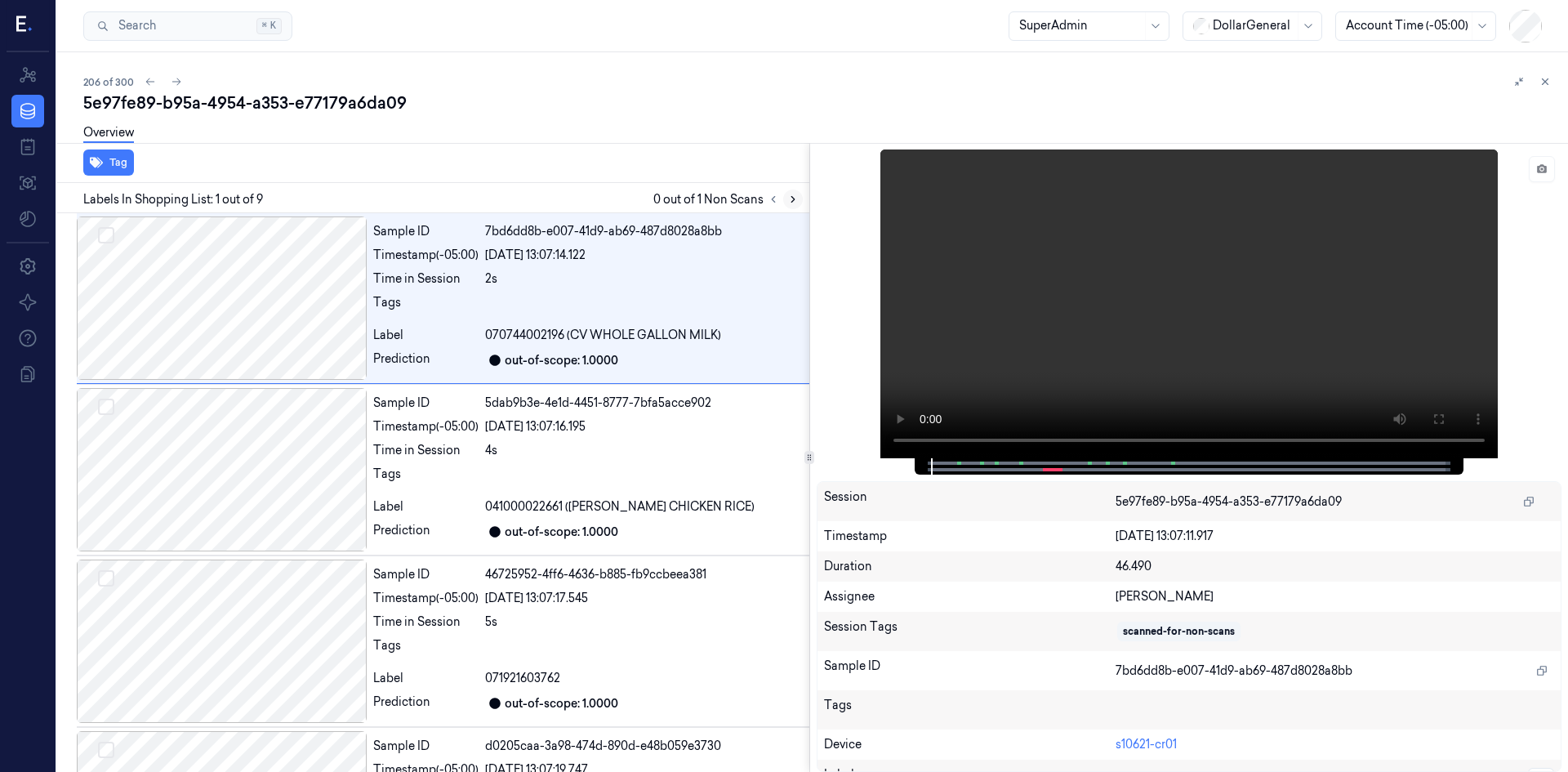
click at [797, 198] on icon at bounding box center [792, 199] width 11 height 11
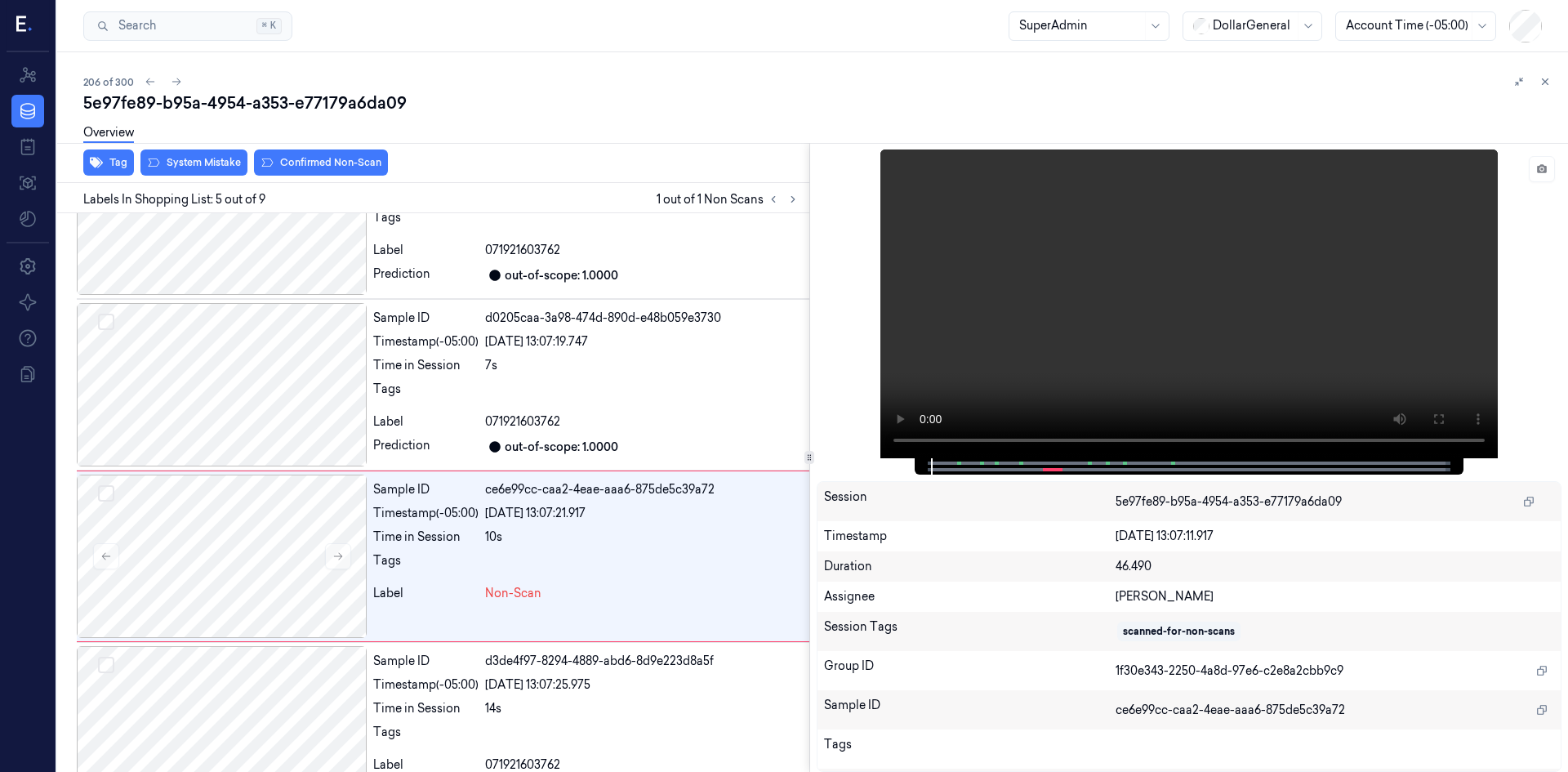
scroll to position [491, 0]
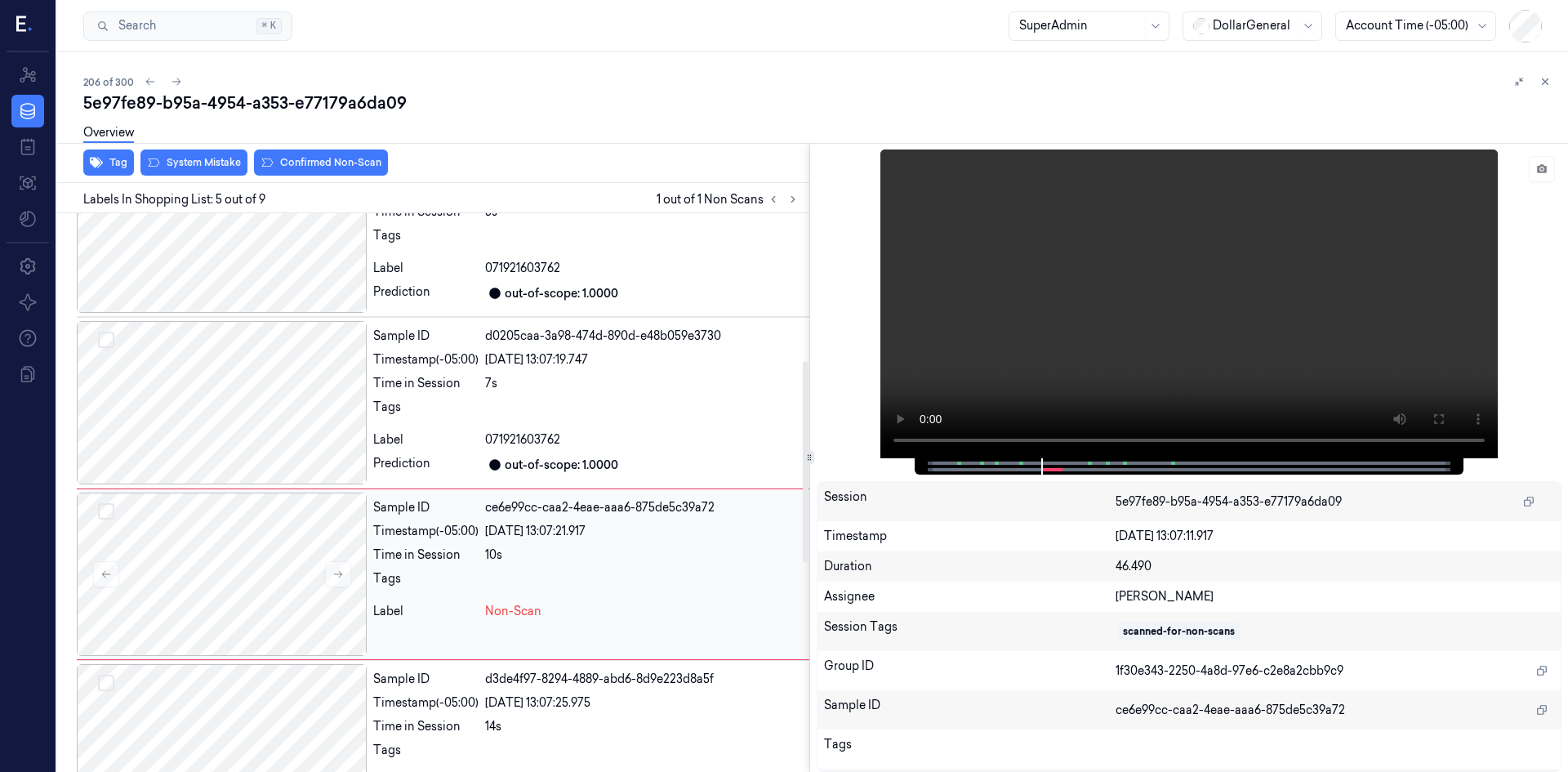
click at [472, 598] on div "Sample ID ce6e99cc-caa2-4eae-aaa6-875de5c39a72 Timestamp (-05:00) [DATE] 13:07:…" at bounding box center [588, 574] width 443 height 163
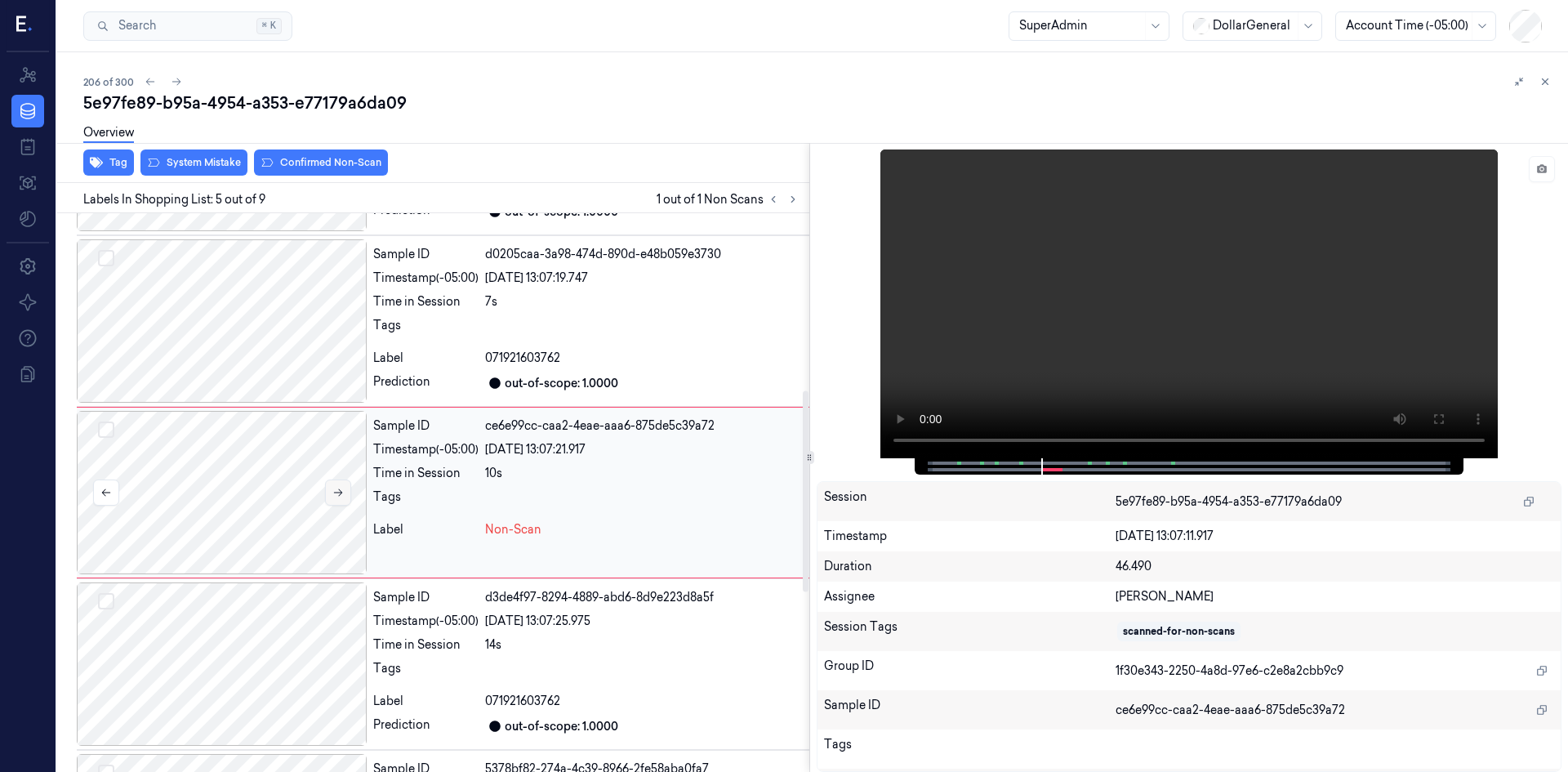
click at [345, 493] on button at bounding box center [338, 492] width 26 height 26
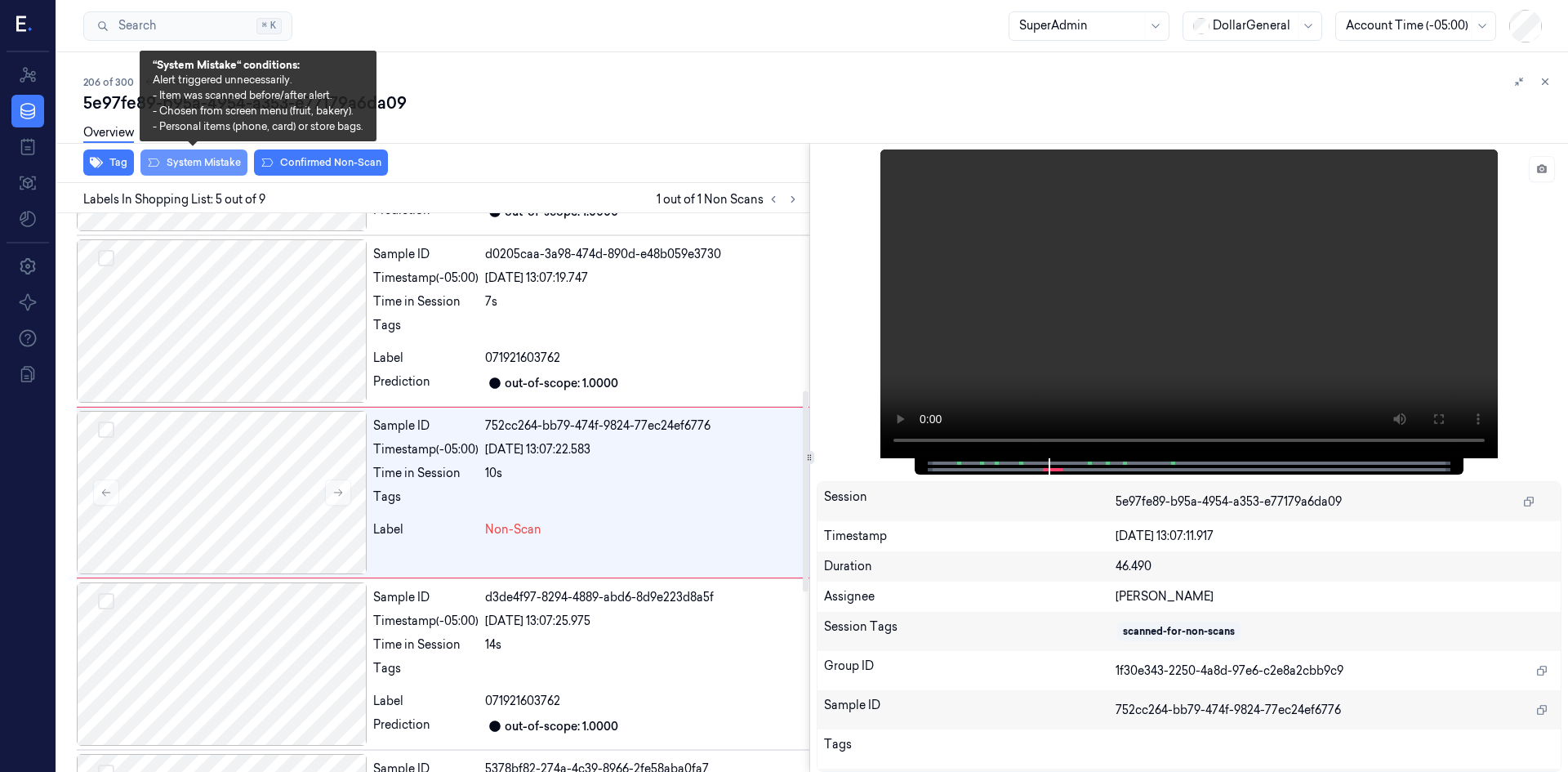
click at [199, 163] on button "System Mistake" at bounding box center [194, 163] width 107 height 26
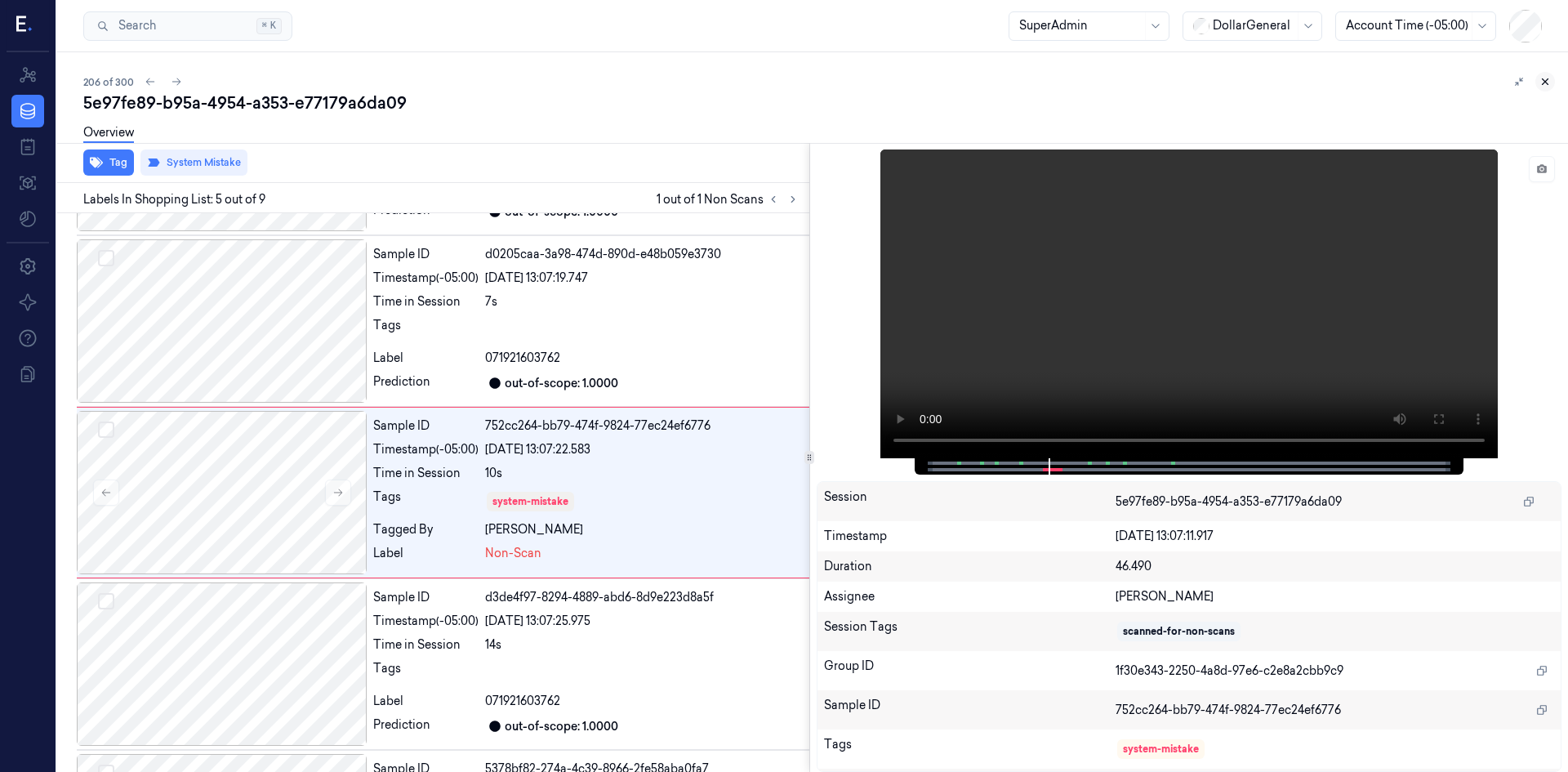
click at [1538, 86] on button at bounding box center [1545, 82] width 20 height 20
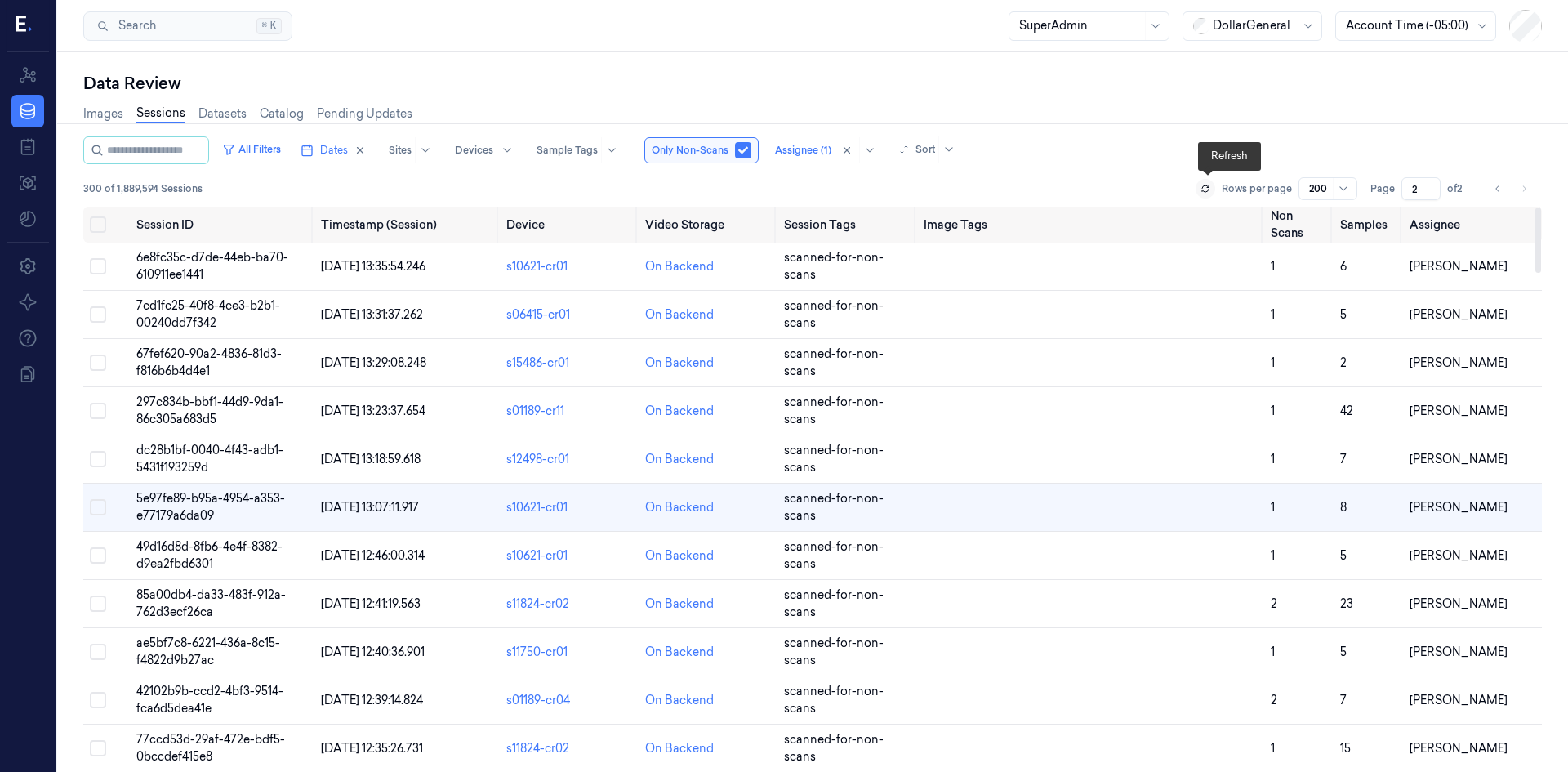
click at [1207, 186] on icon at bounding box center [1205, 188] width 10 height 10
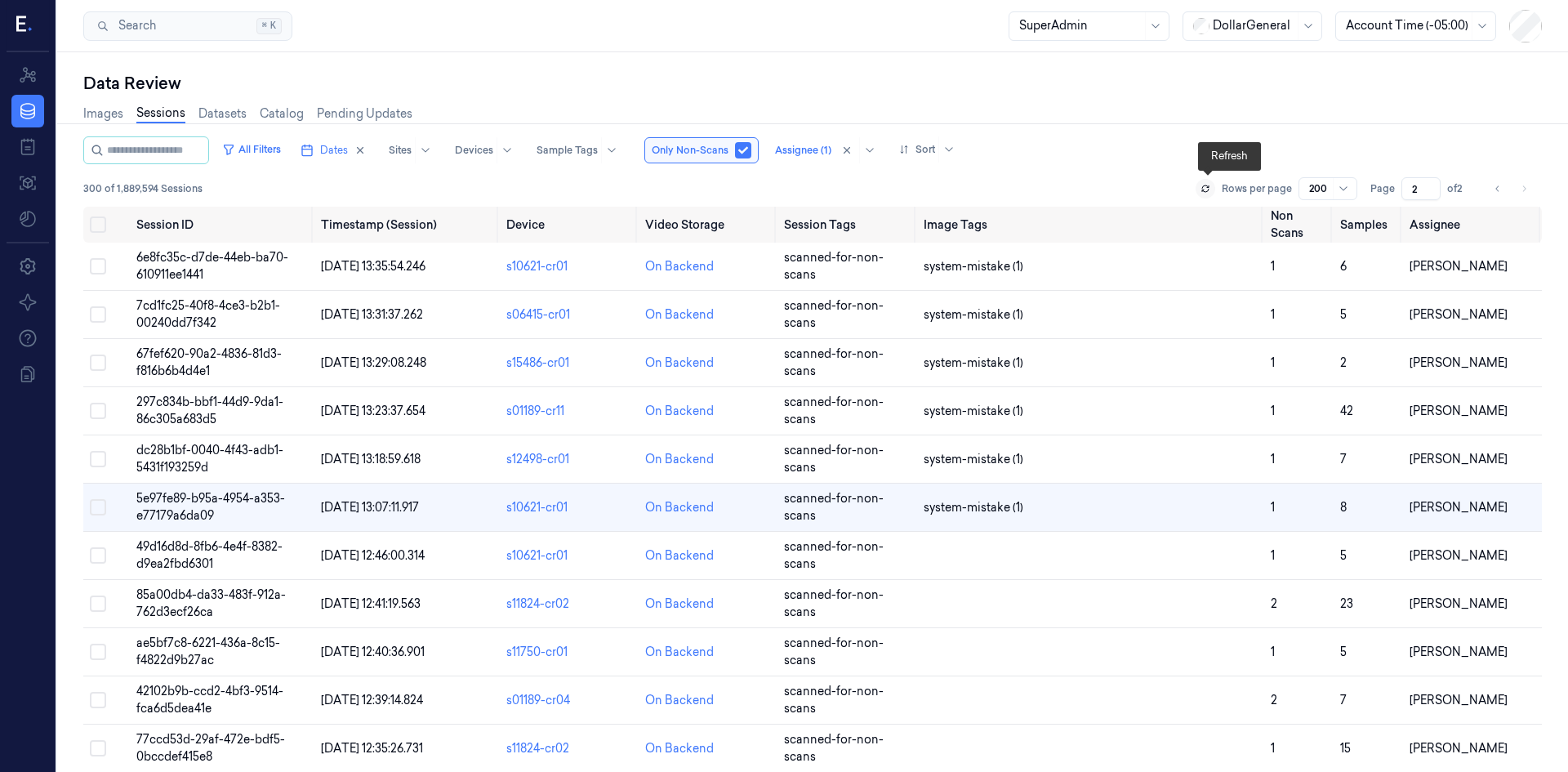
scroll to position [18, 0]
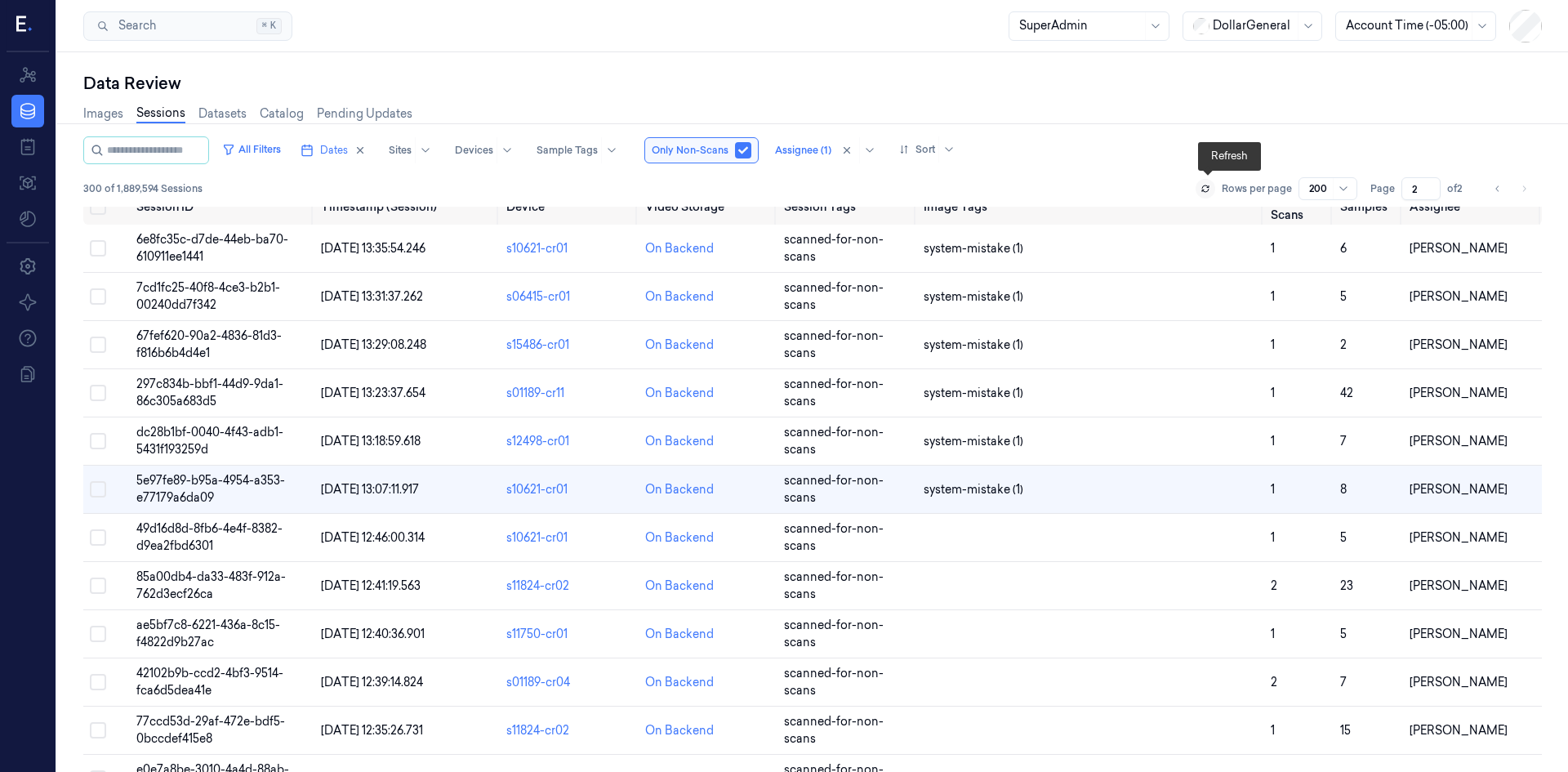
click at [1213, 190] on button at bounding box center [1205, 189] width 20 height 20
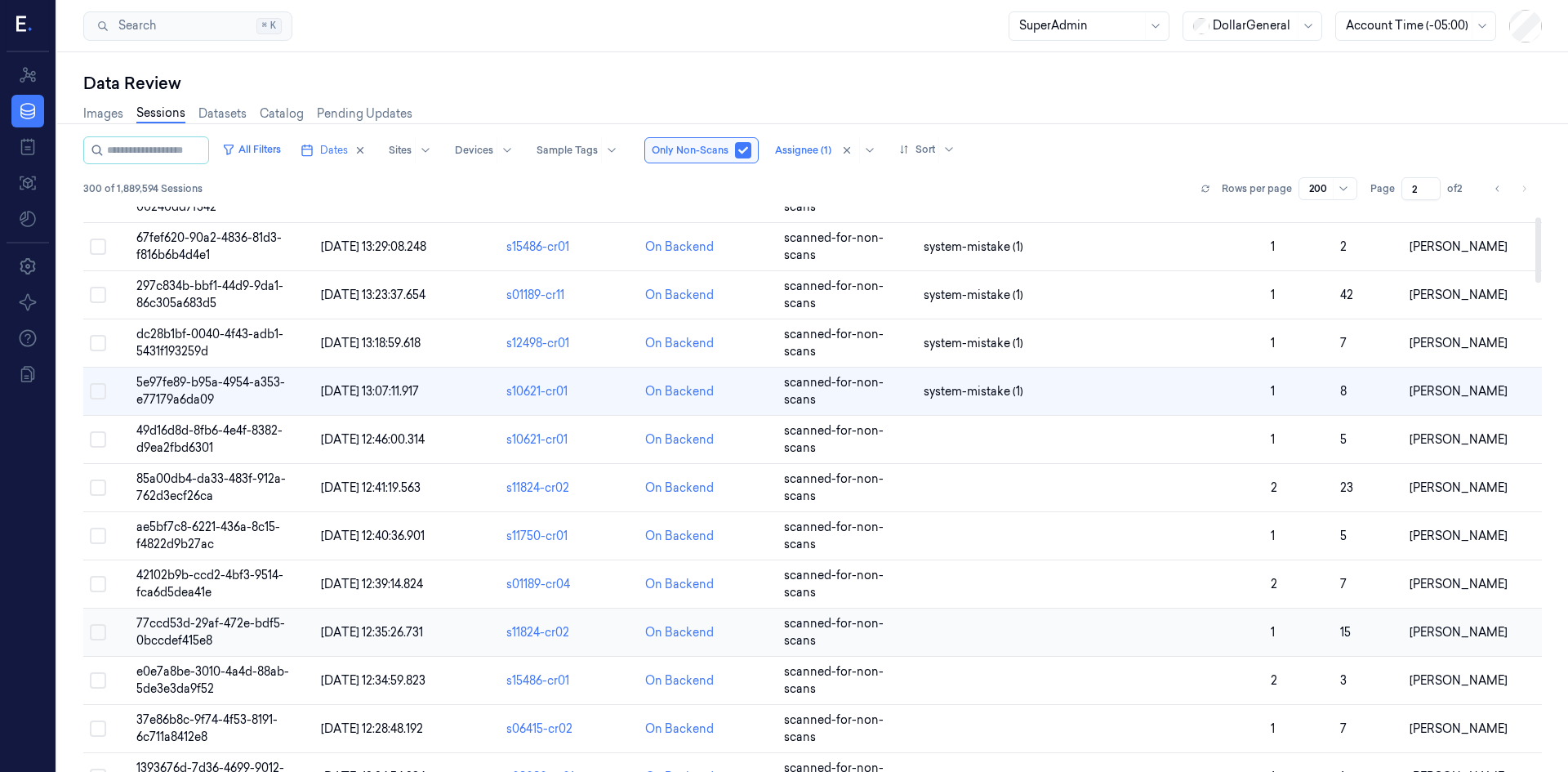
scroll to position [245, 0]
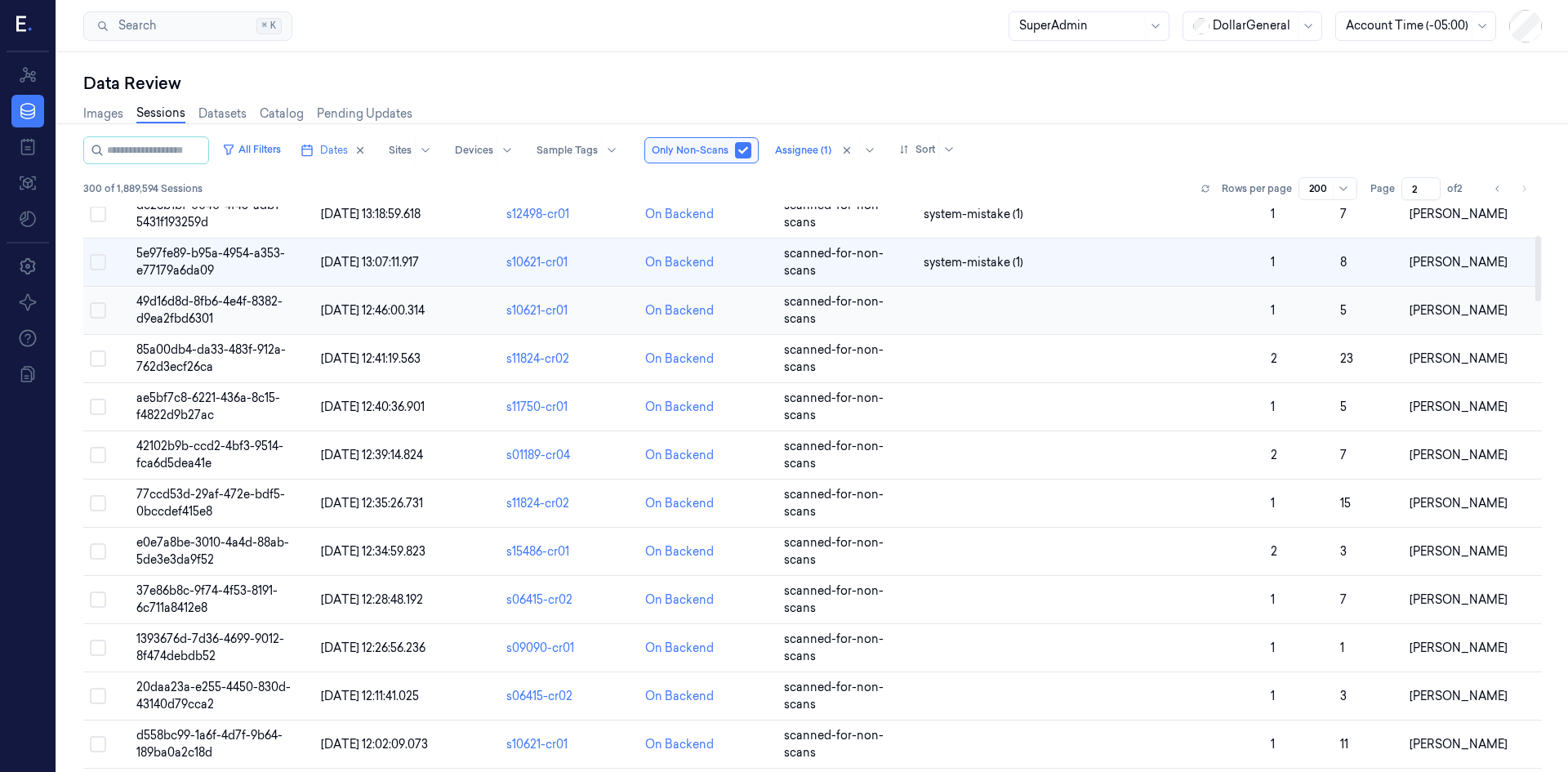
click at [195, 308] on span "49d16d8d-8fb6-4e4f-8382-d9ea2fbd6301" at bounding box center [210, 309] width 146 height 32
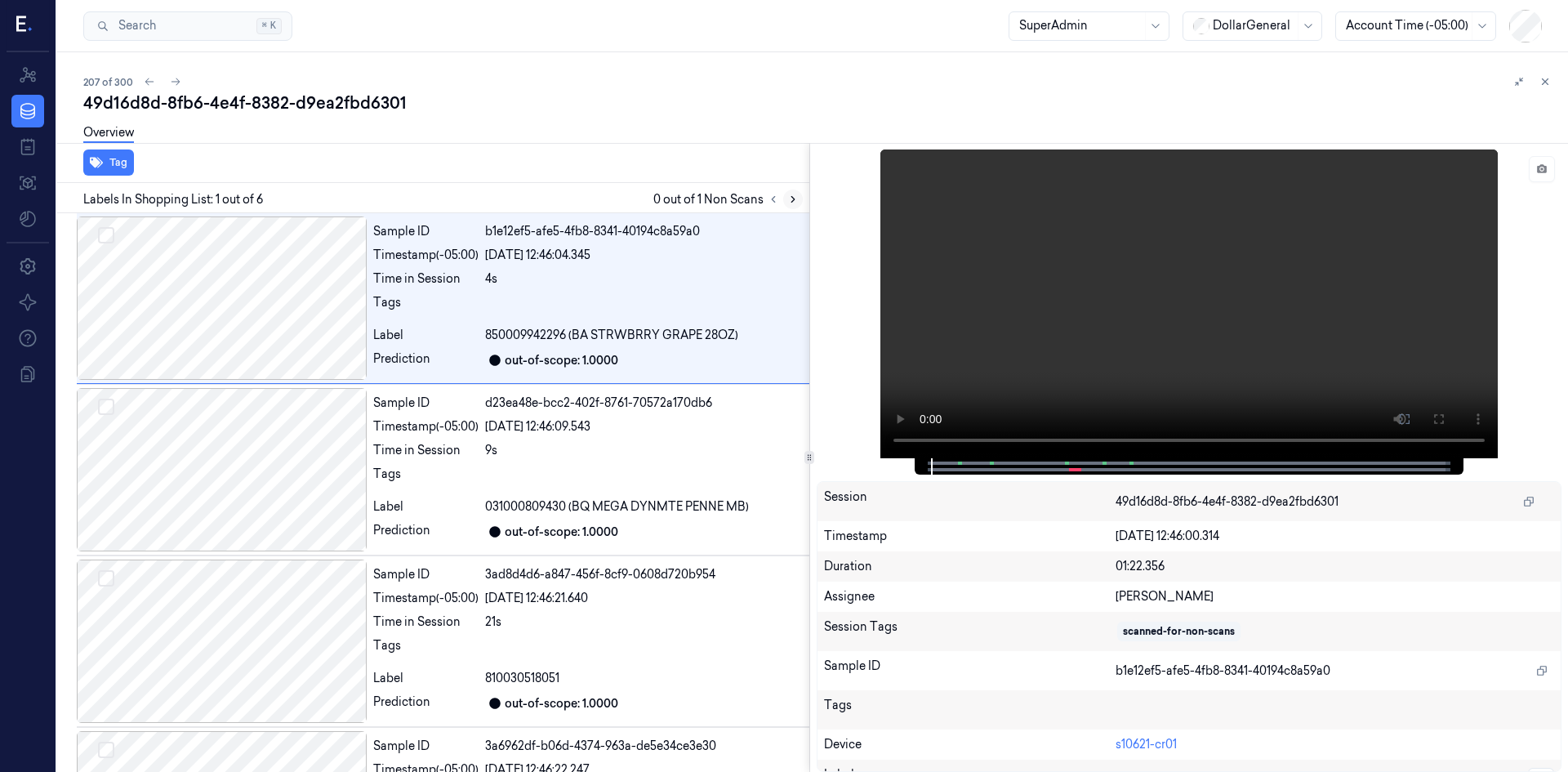
click at [791, 205] on button at bounding box center [793, 199] width 20 height 20
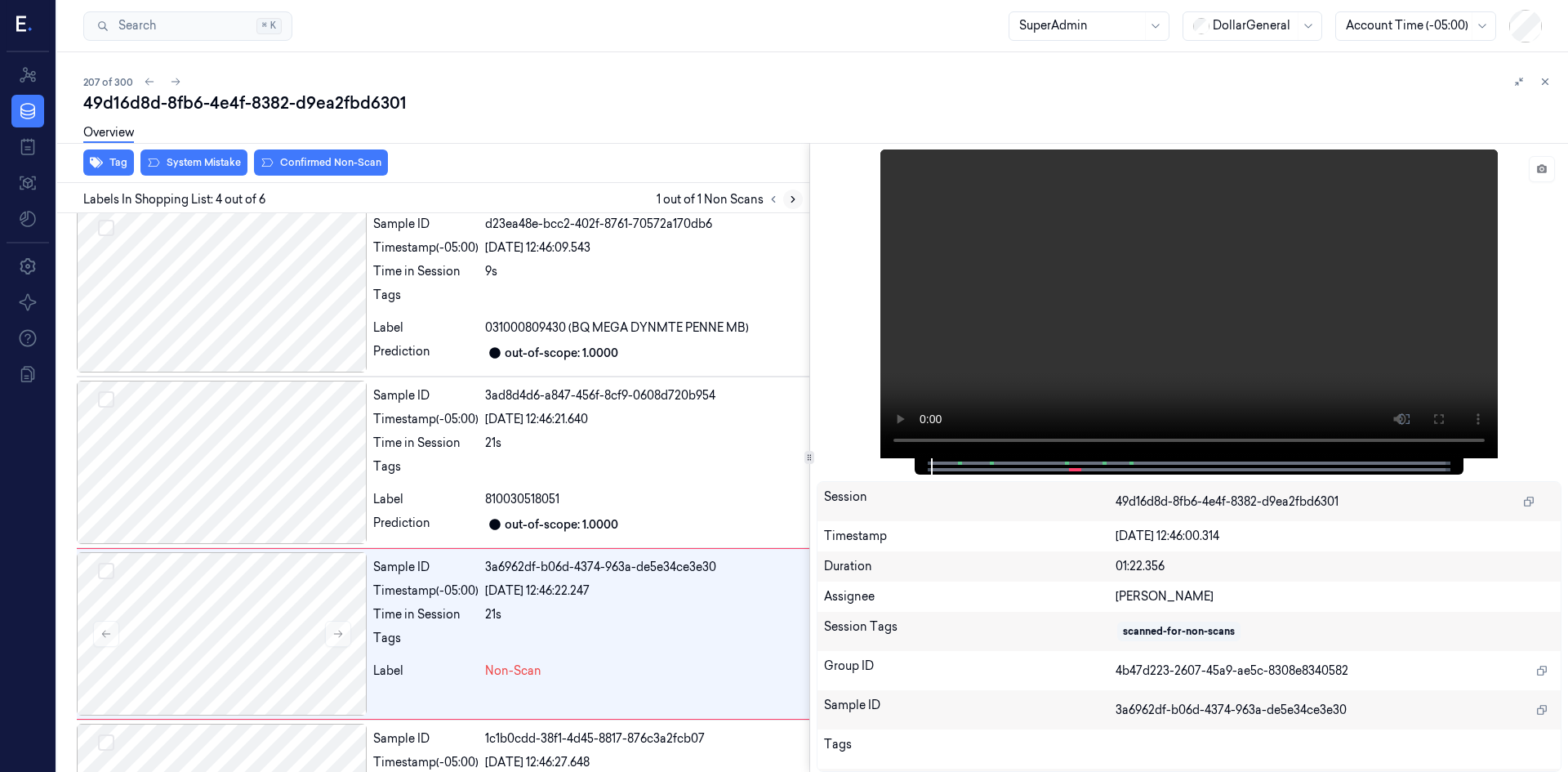
scroll to position [320, 0]
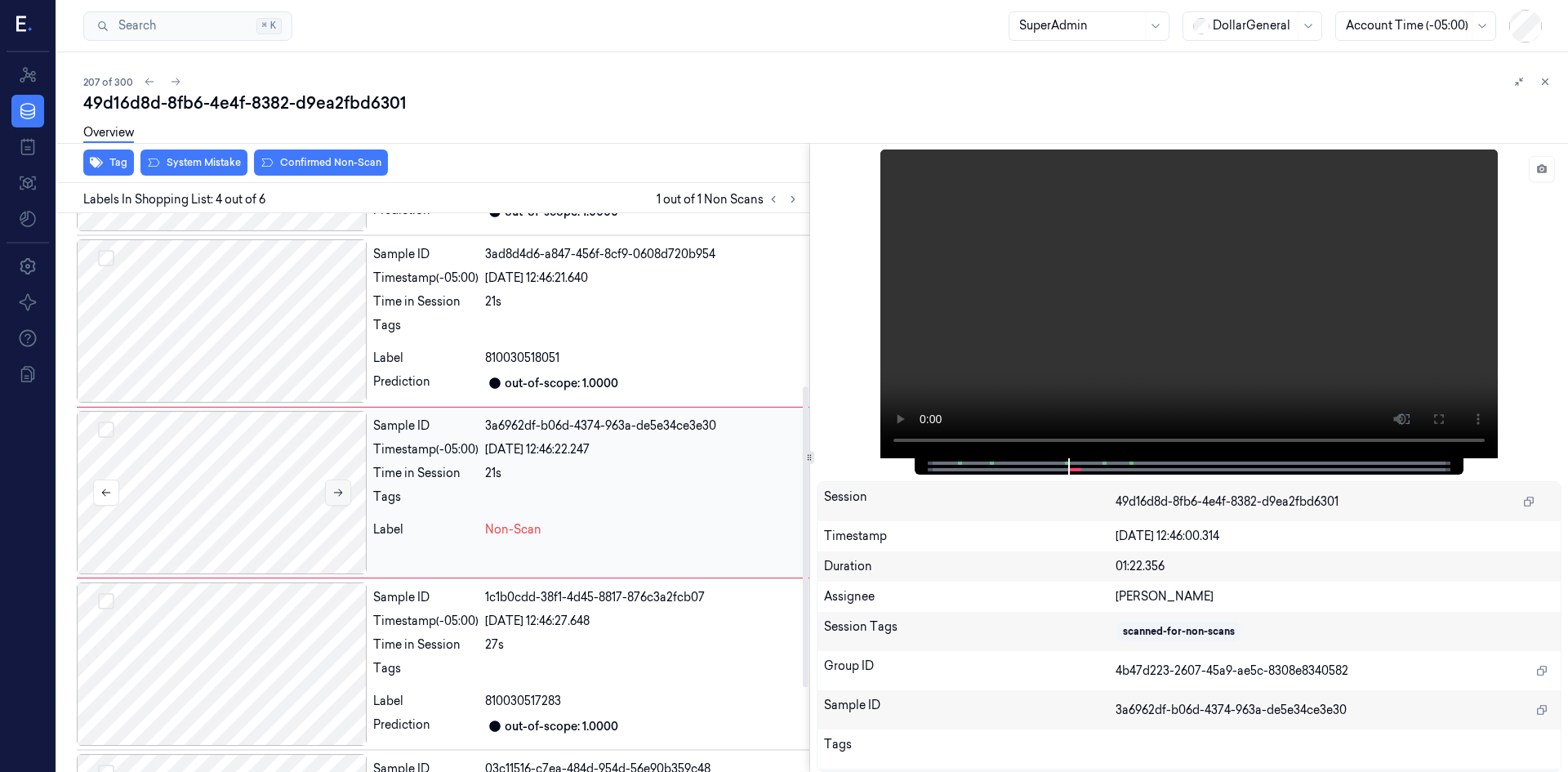
click at [348, 495] on button at bounding box center [338, 492] width 26 height 26
click at [216, 155] on div "Overview" at bounding box center [819, 135] width 1471 height 42
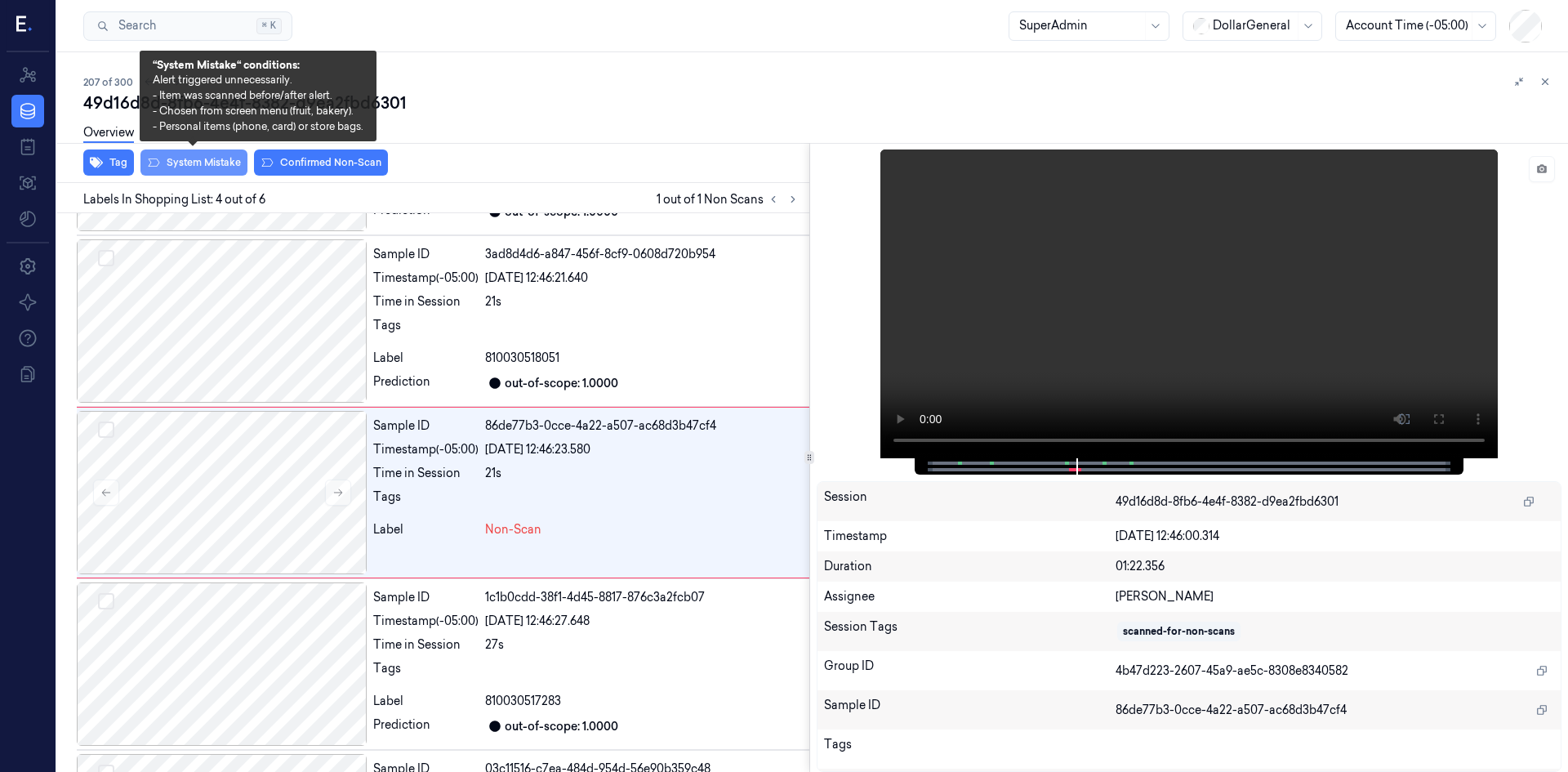
click at [216, 157] on button "System Mistake" at bounding box center [194, 163] width 107 height 26
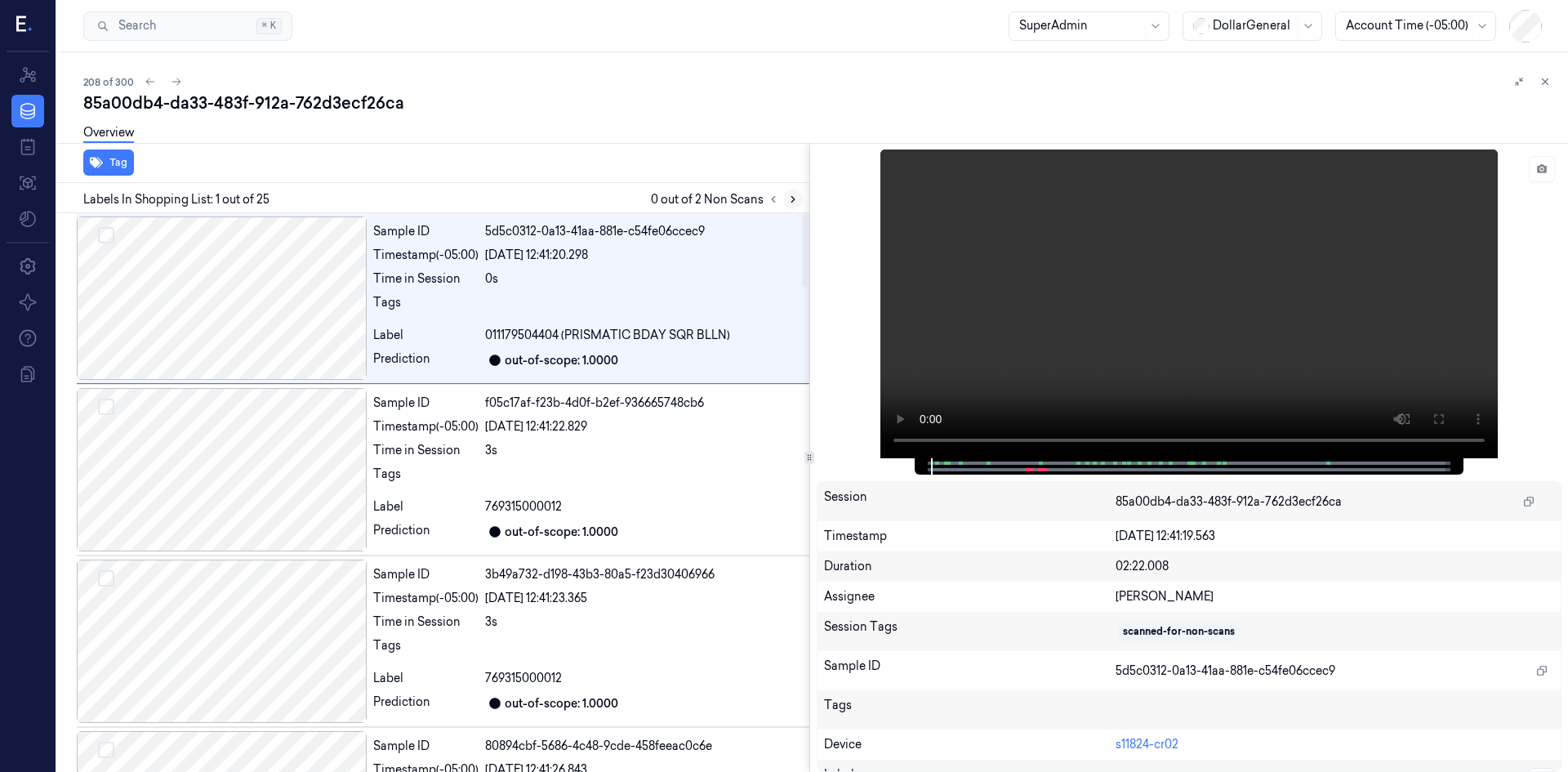
click at [791, 201] on icon at bounding box center [792, 199] width 11 height 11
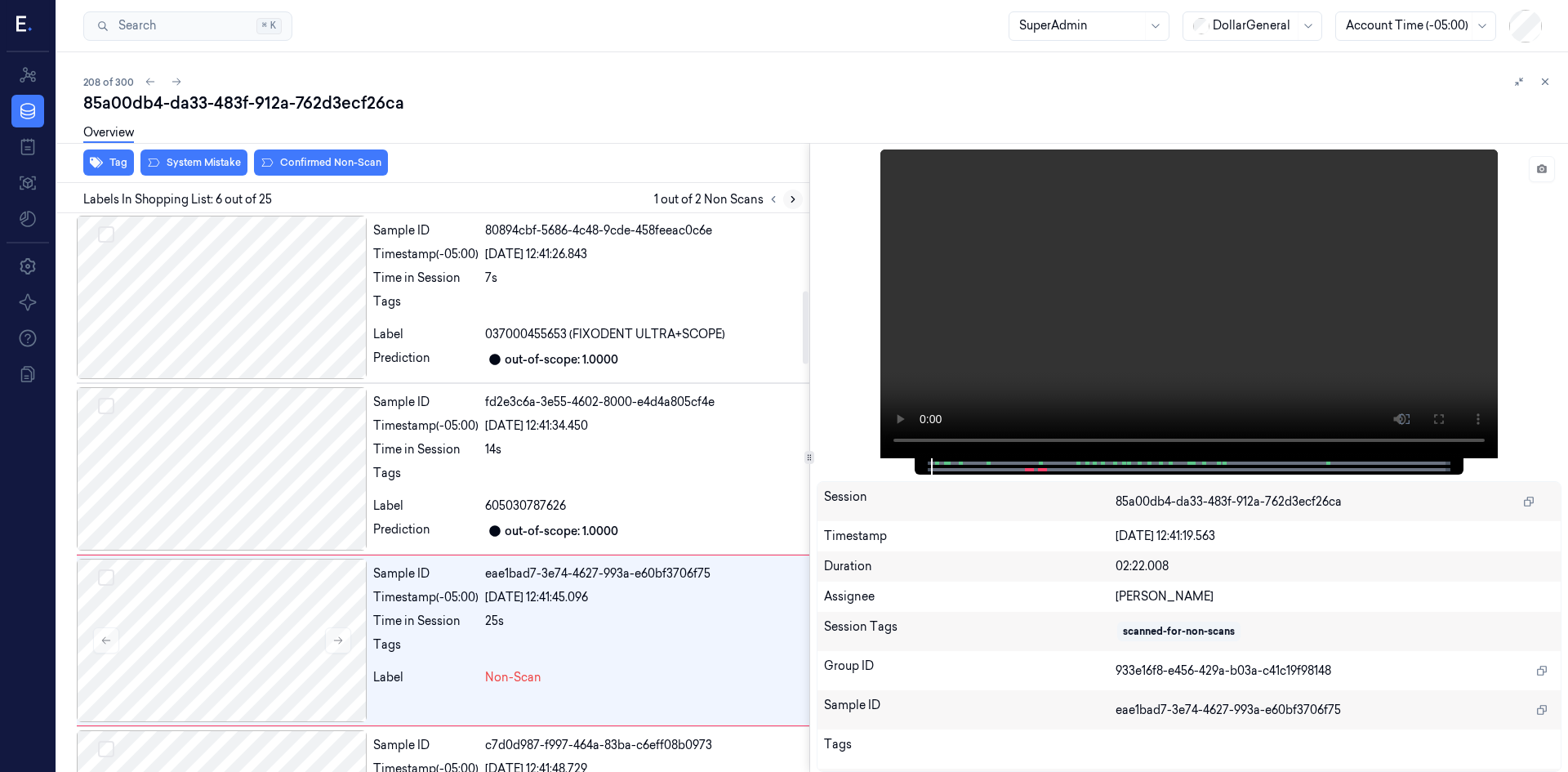
scroll to position [663, 0]
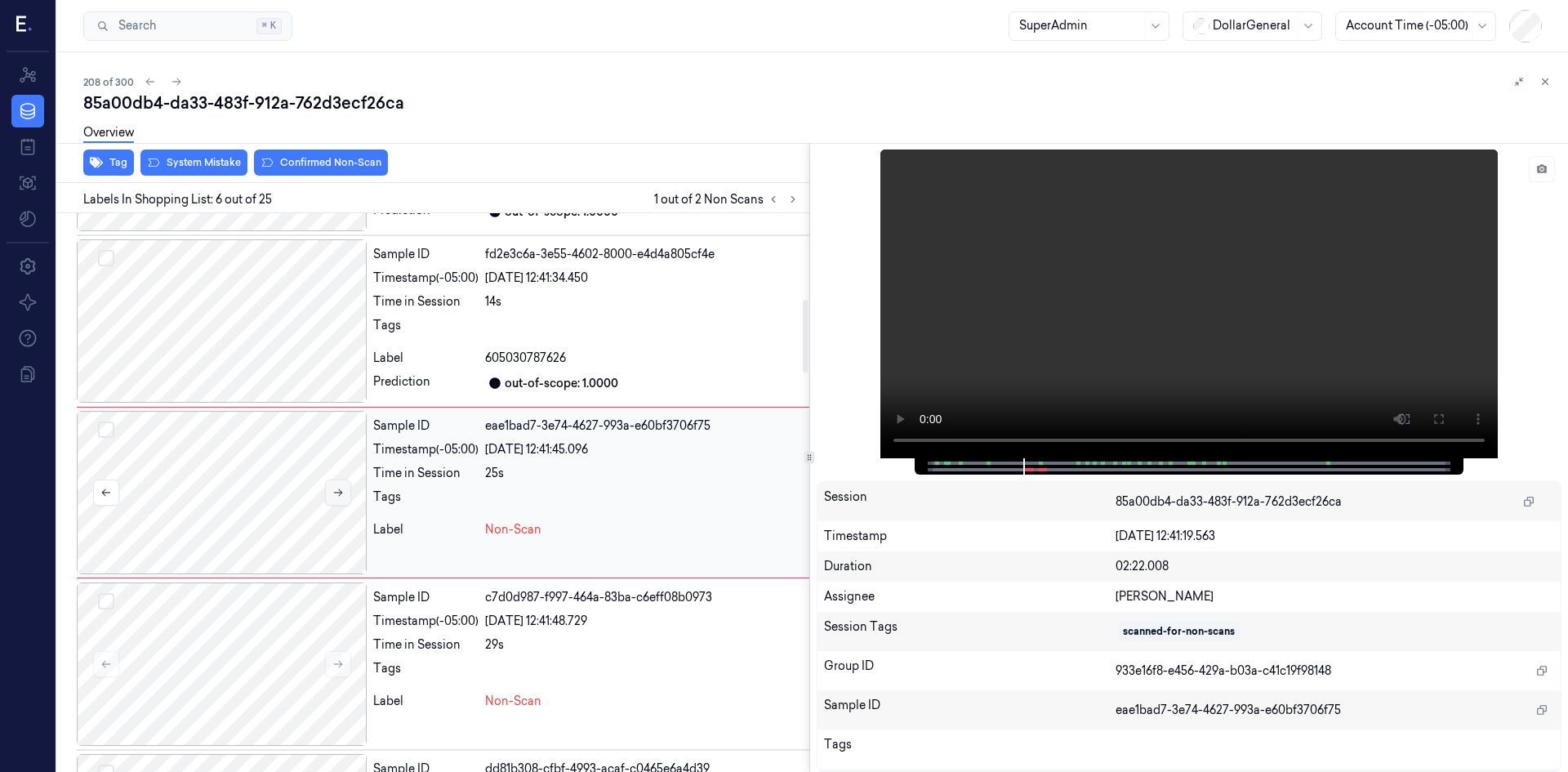
click at [345, 490] on button at bounding box center [338, 492] width 26 height 26
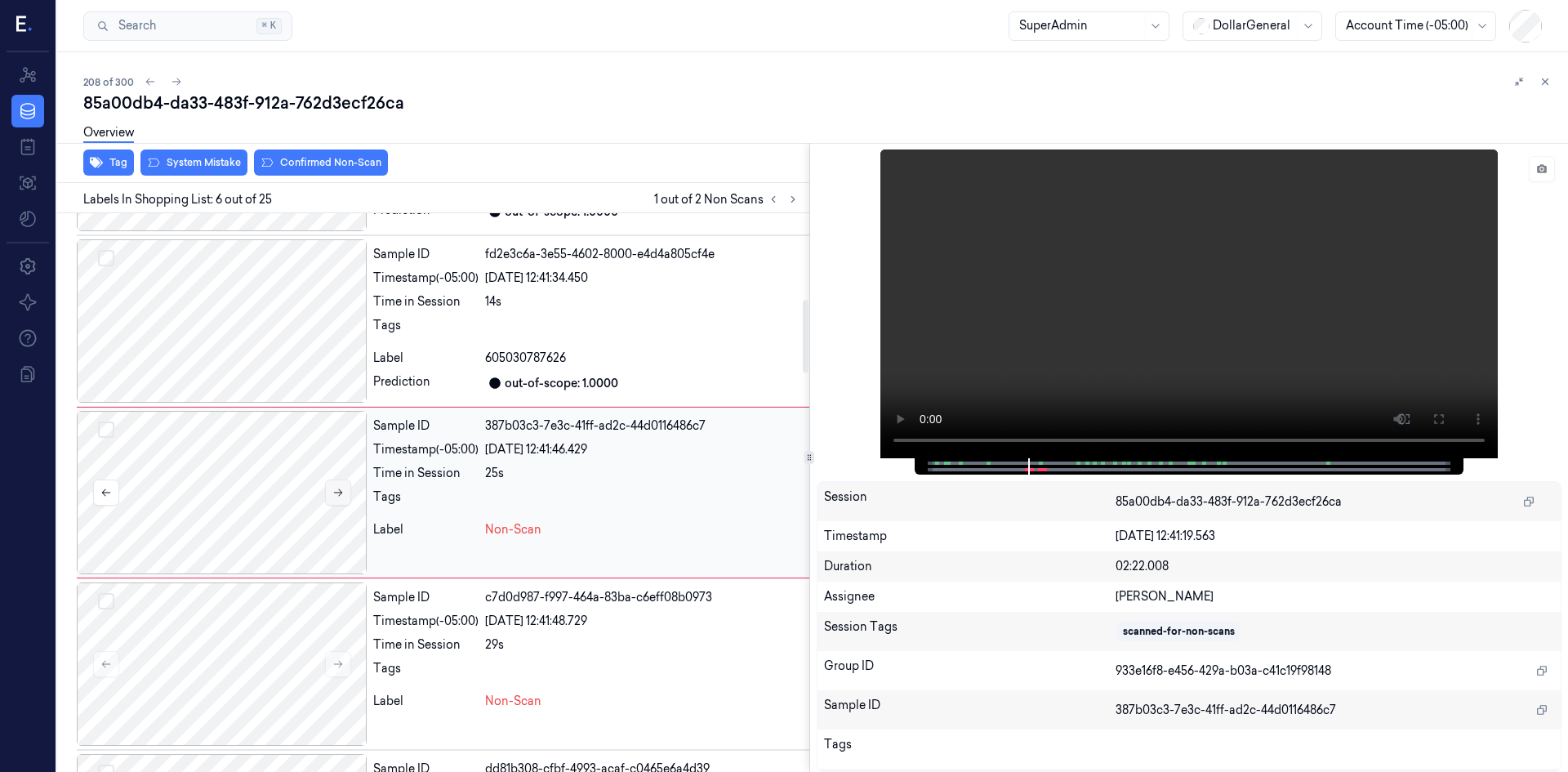
click at [345, 490] on button at bounding box center [338, 492] width 26 height 26
click at [341, 496] on icon at bounding box center [337, 492] width 11 height 11
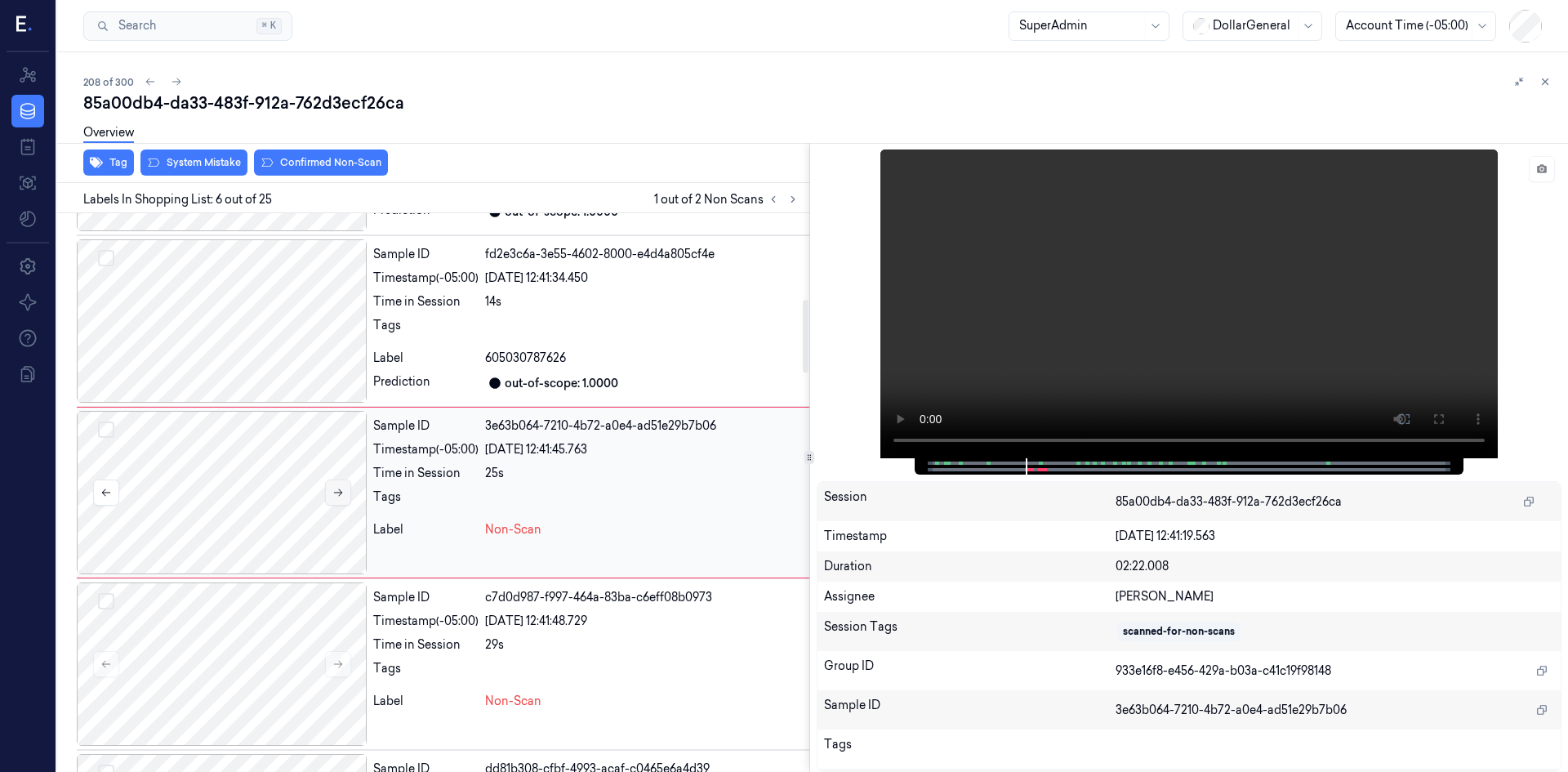
click at [341, 496] on icon at bounding box center [337, 492] width 11 height 11
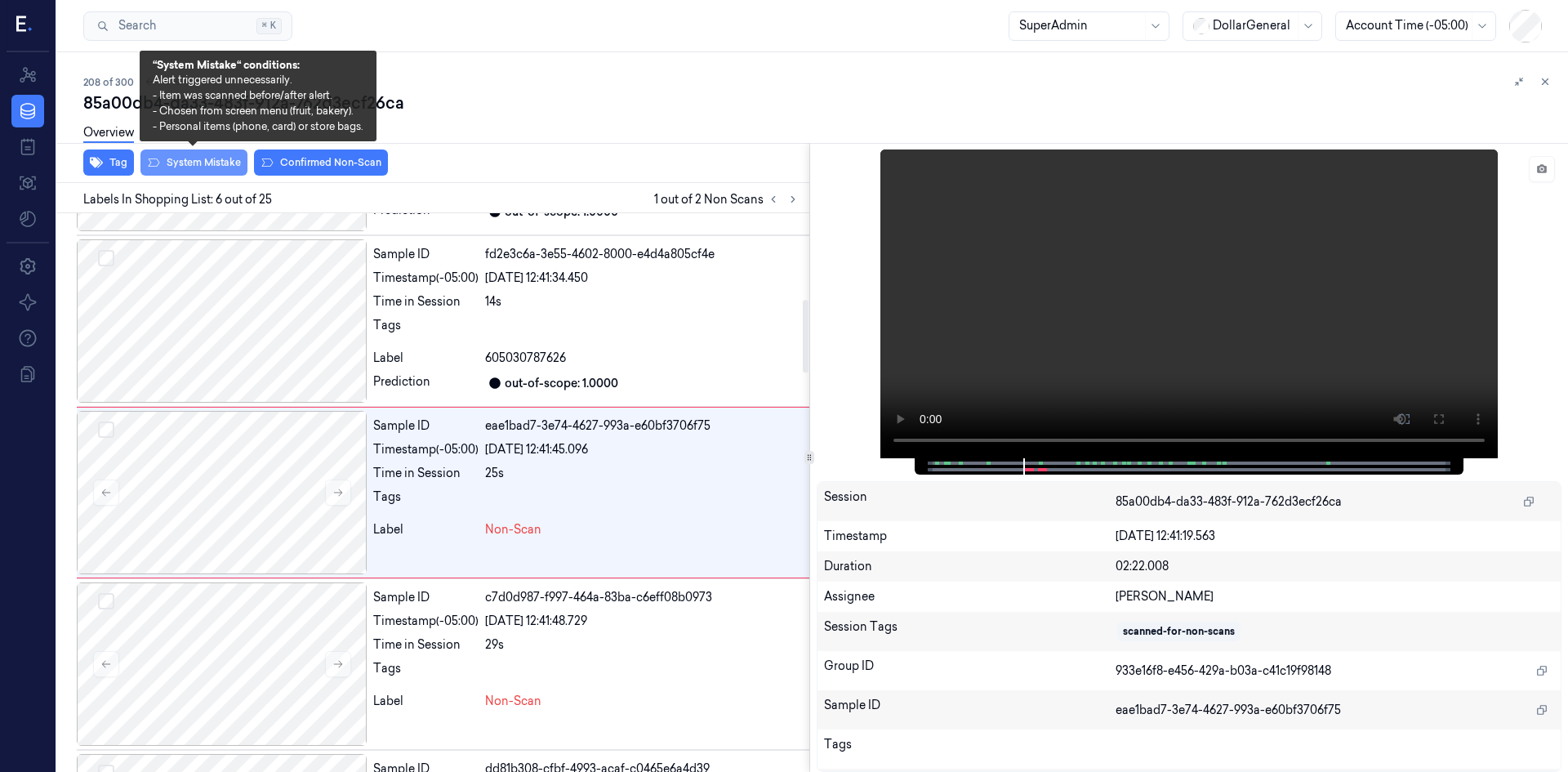
click at [232, 164] on button "System Mistake" at bounding box center [194, 163] width 107 height 26
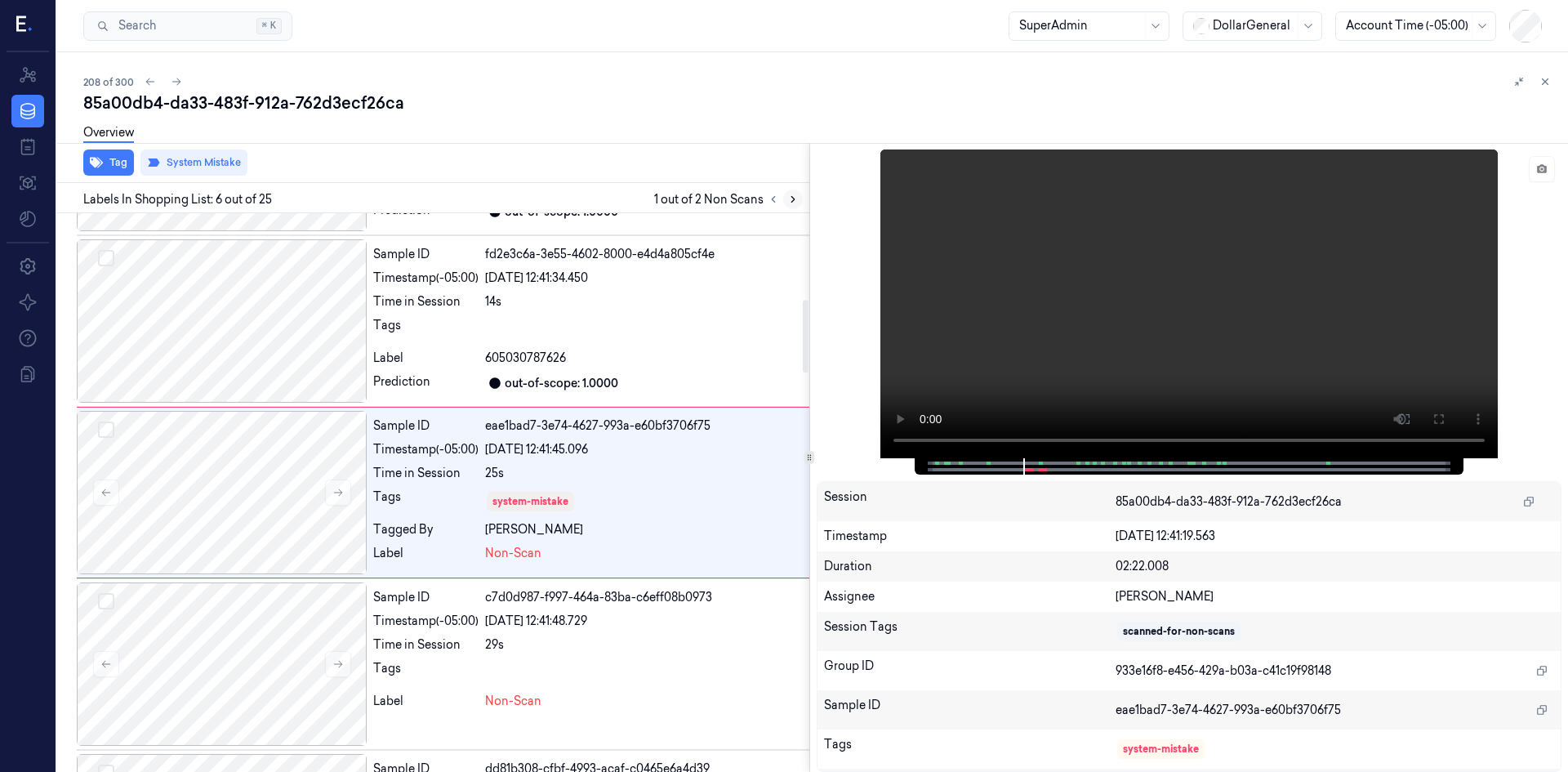
click at [797, 199] on icon at bounding box center [792, 199] width 11 height 11
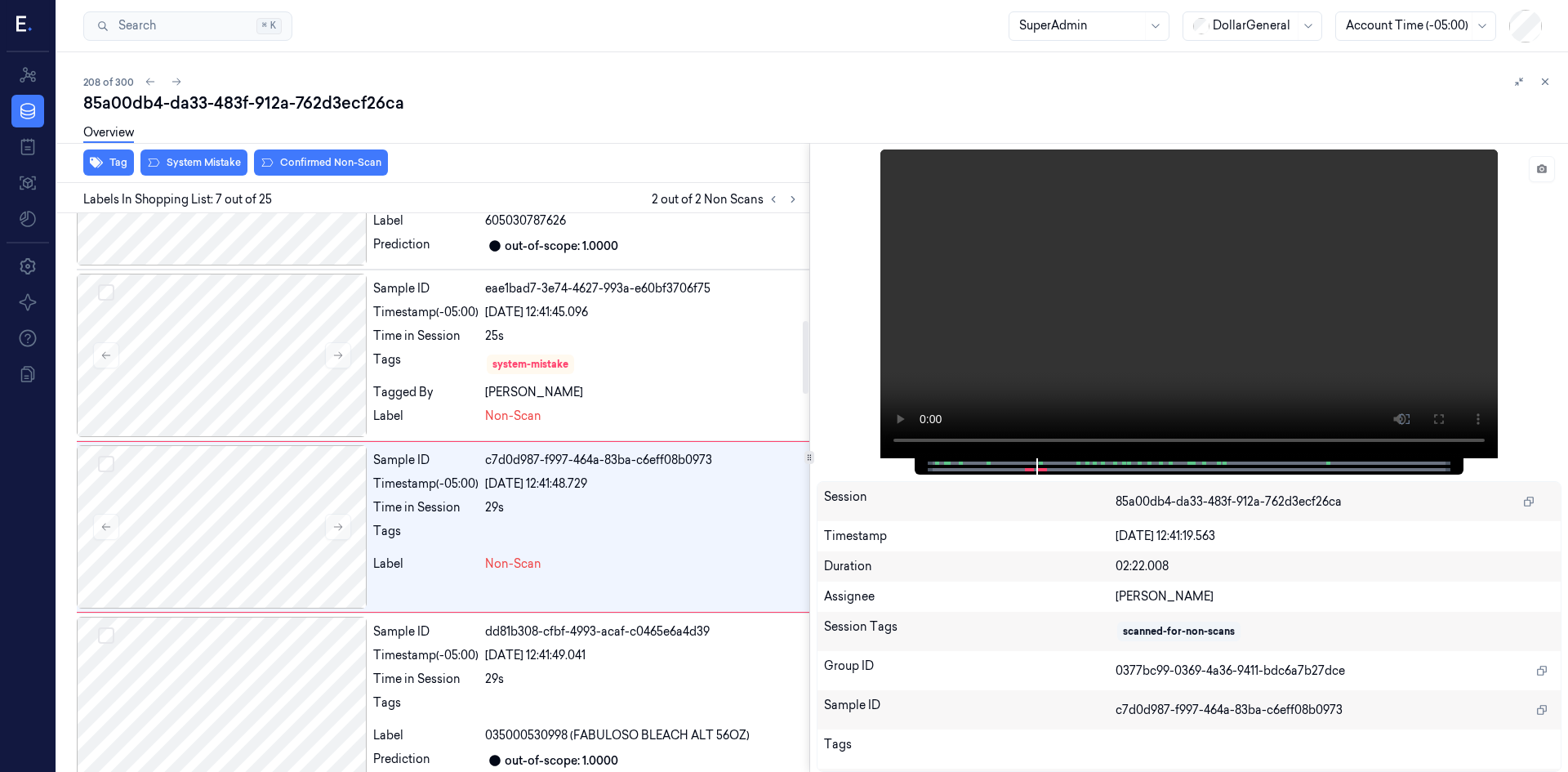
scroll to position [835, 0]
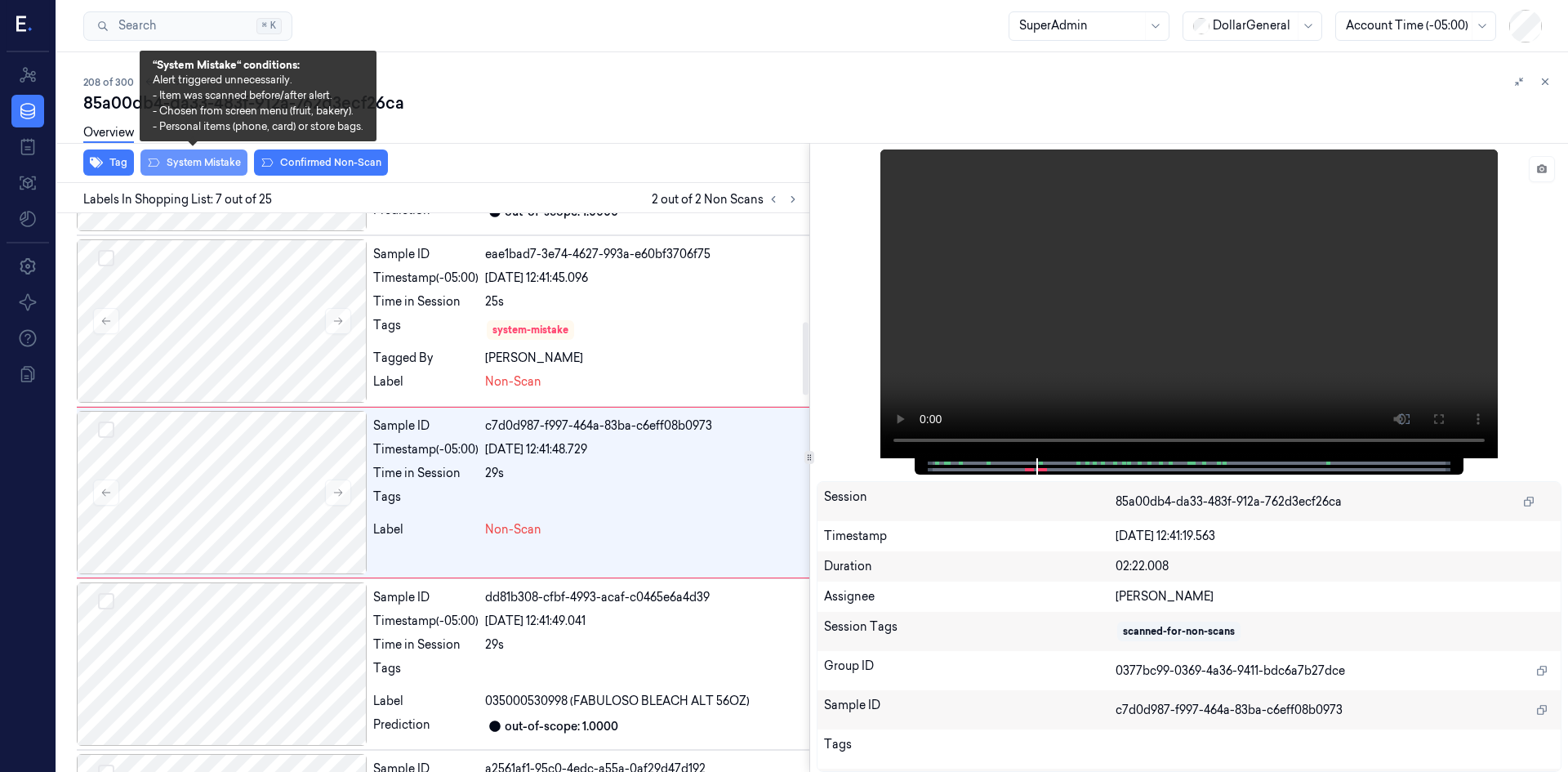
click at [224, 169] on button "System Mistake" at bounding box center [194, 163] width 107 height 26
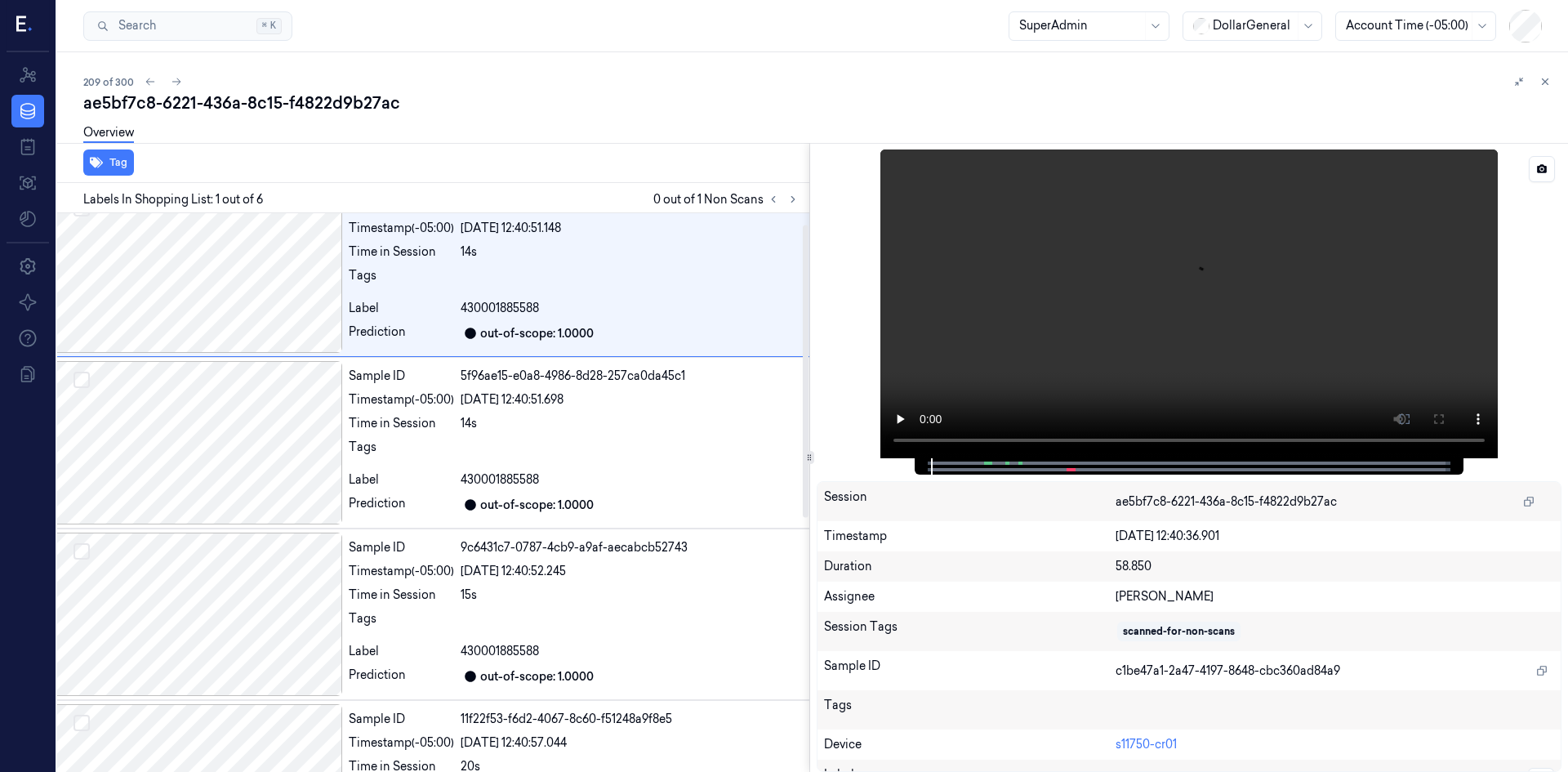
scroll to position [0, 26]
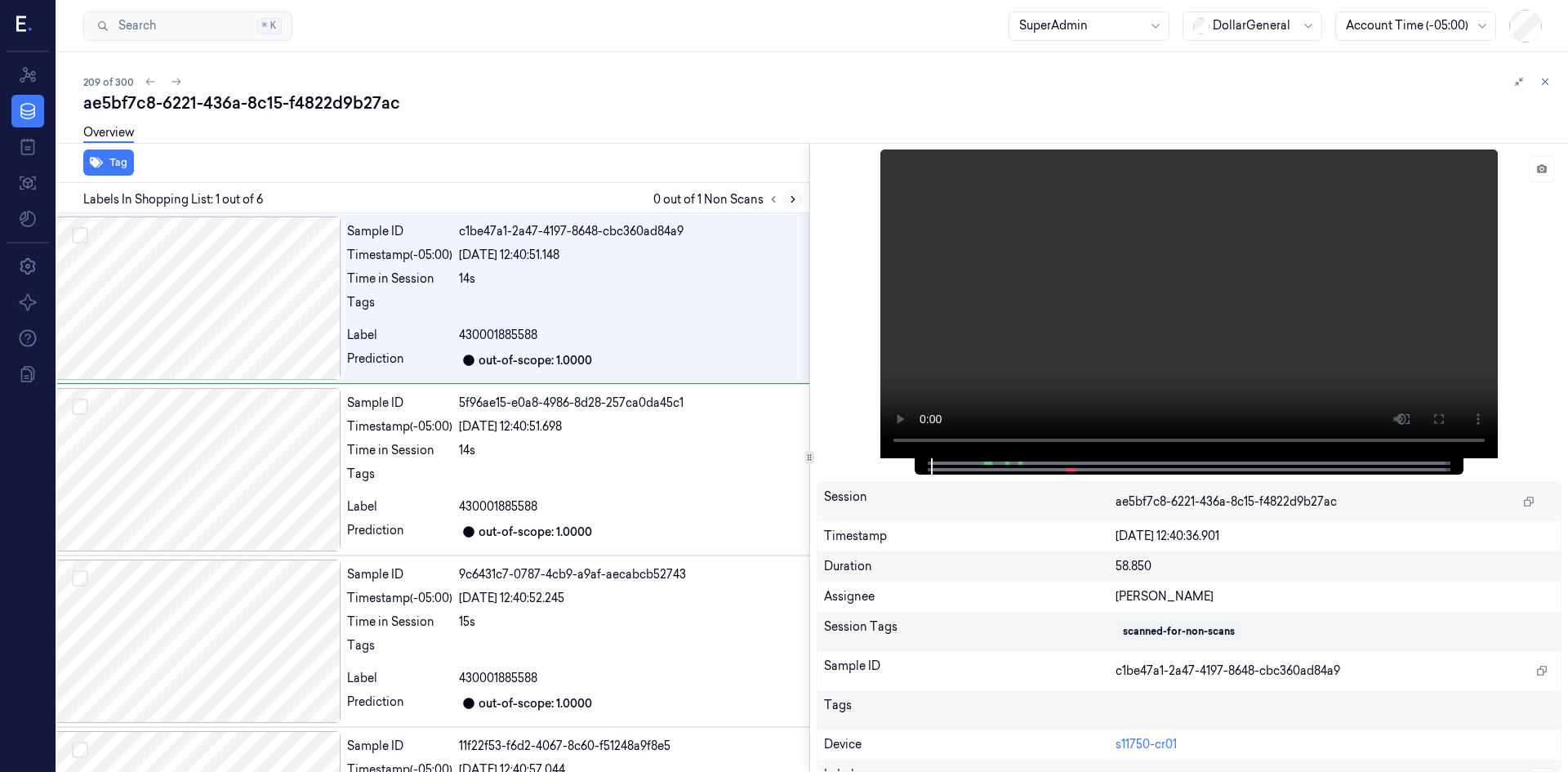
click at [791, 196] on icon at bounding box center [793, 199] width 3 height 6
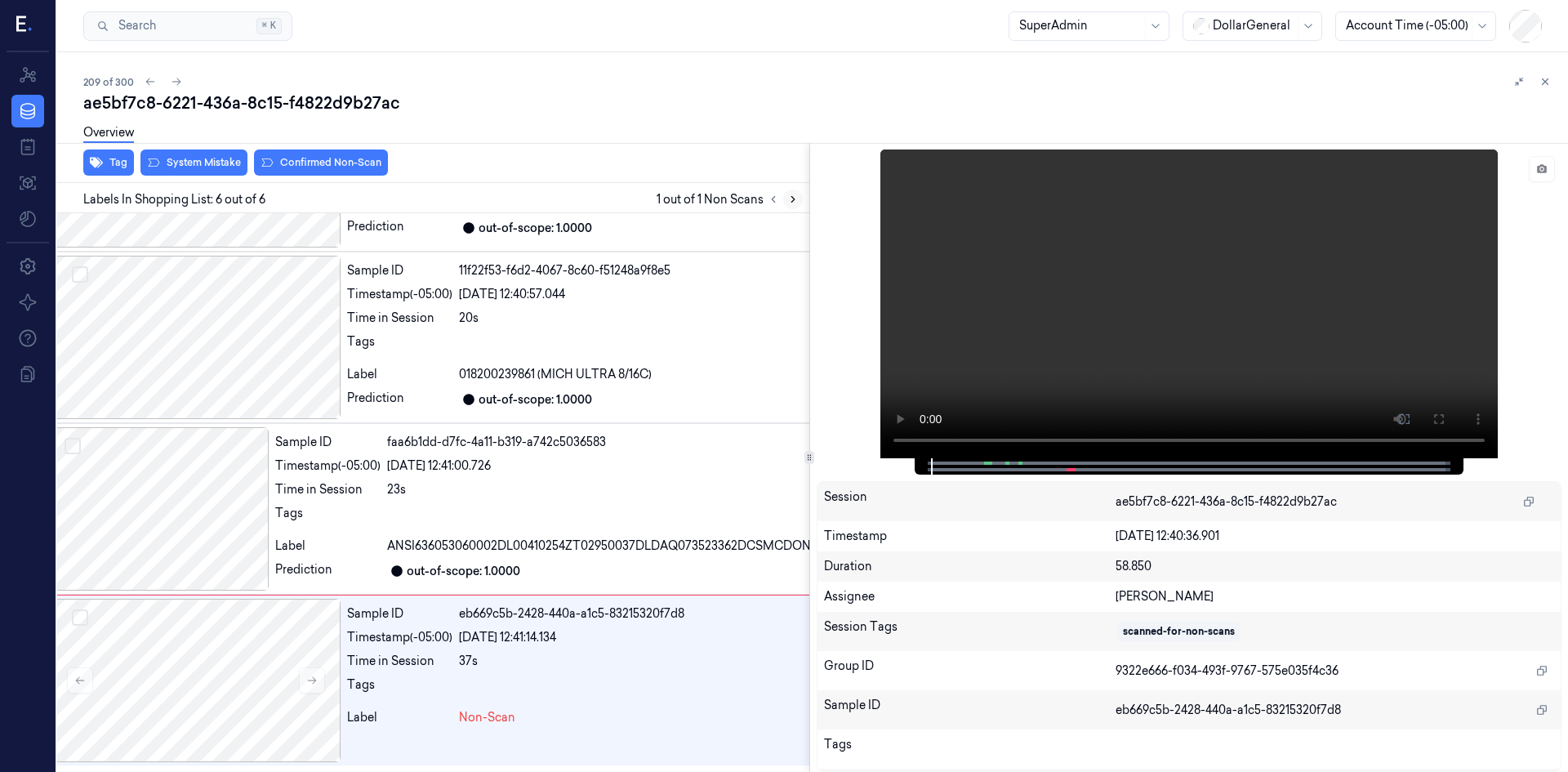
scroll to position [506, 26]
click at [323, 683] on button at bounding box center [312, 680] width 26 height 26
click at [315, 687] on button at bounding box center [312, 680] width 26 height 26
click at [316, 687] on button at bounding box center [312, 680] width 26 height 26
click at [317, 686] on button at bounding box center [312, 680] width 26 height 26
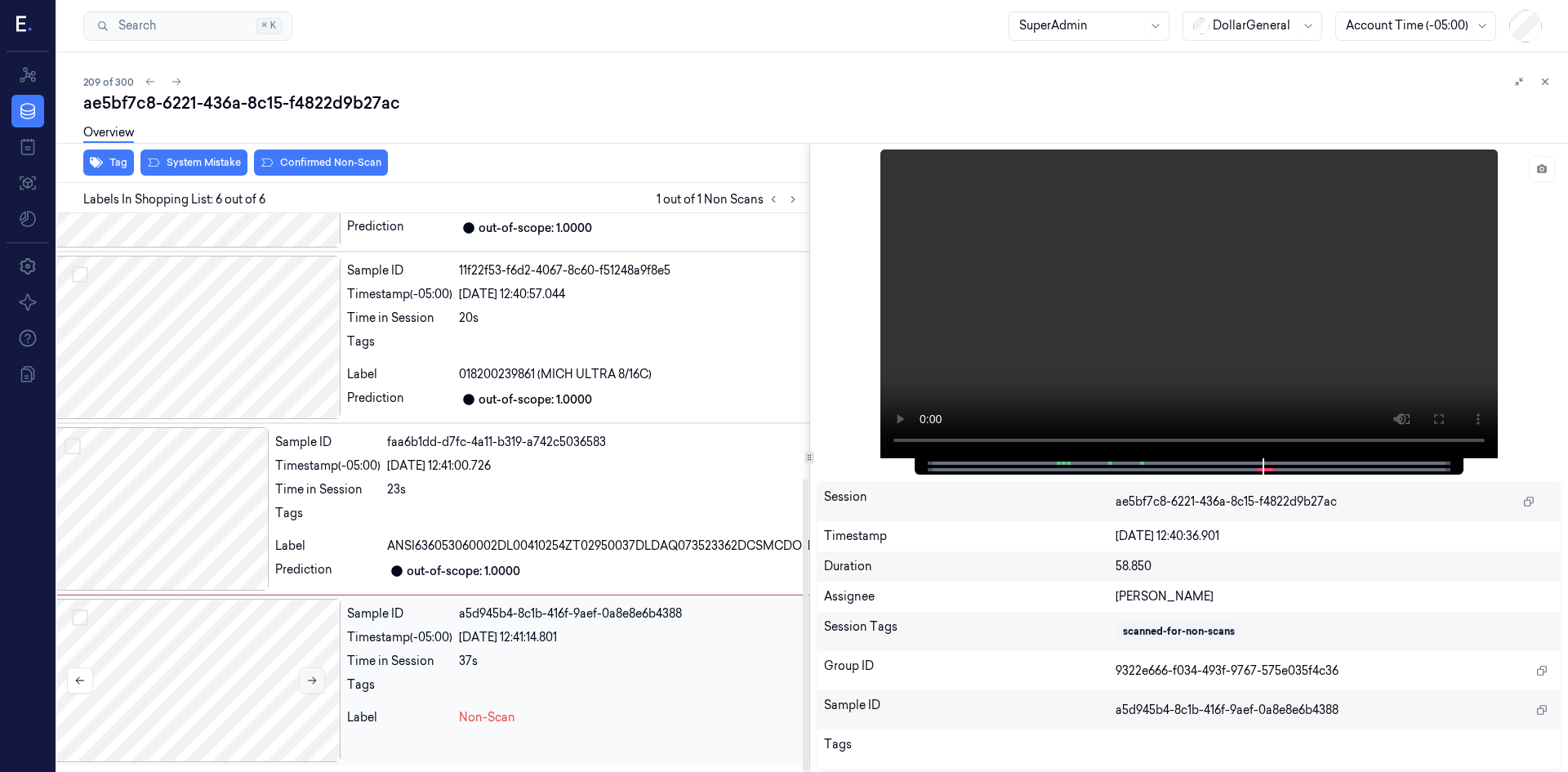
click at [317, 686] on button at bounding box center [312, 680] width 26 height 26
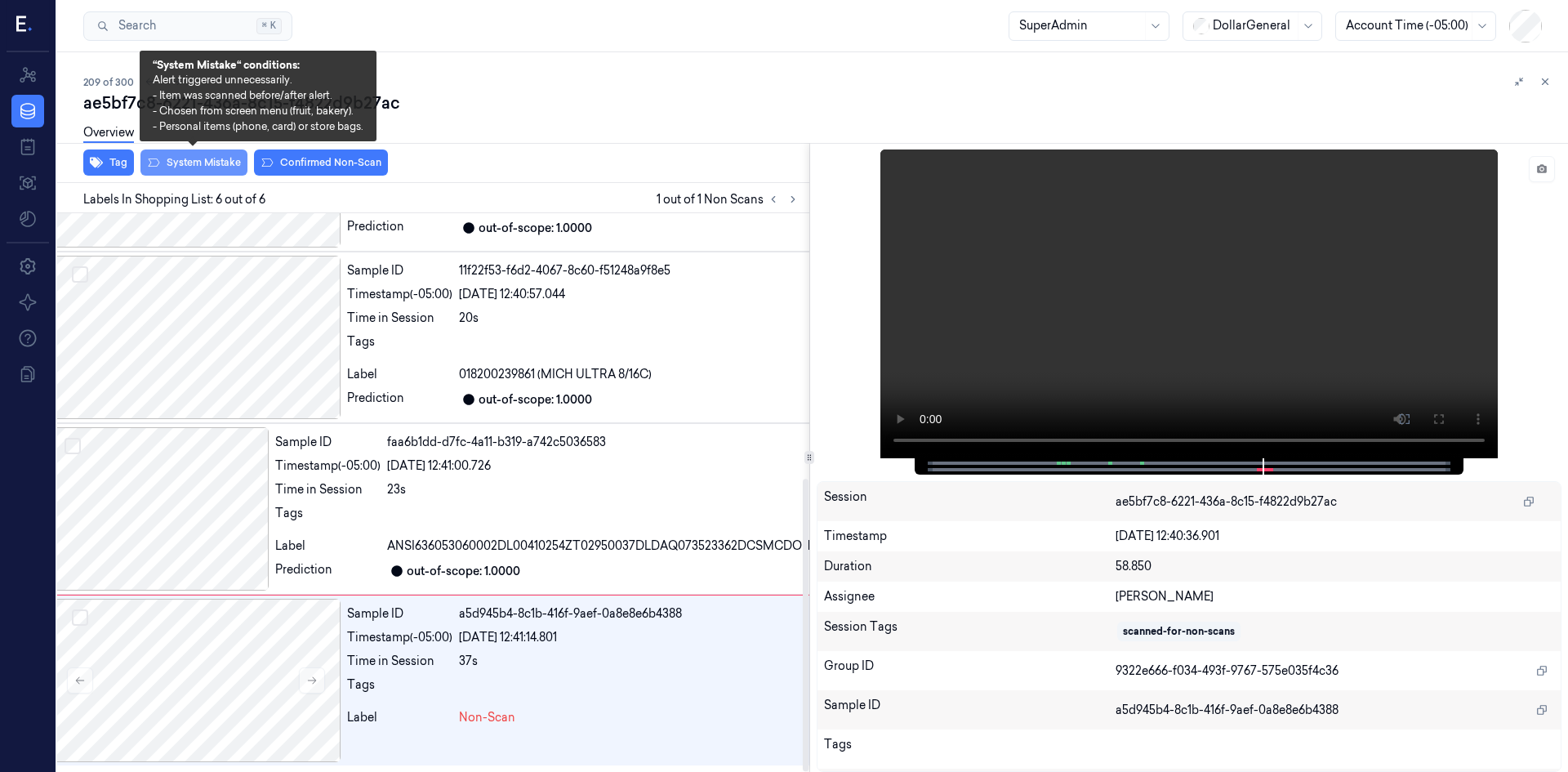
click at [189, 168] on button "System Mistake" at bounding box center [194, 163] width 107 height 26
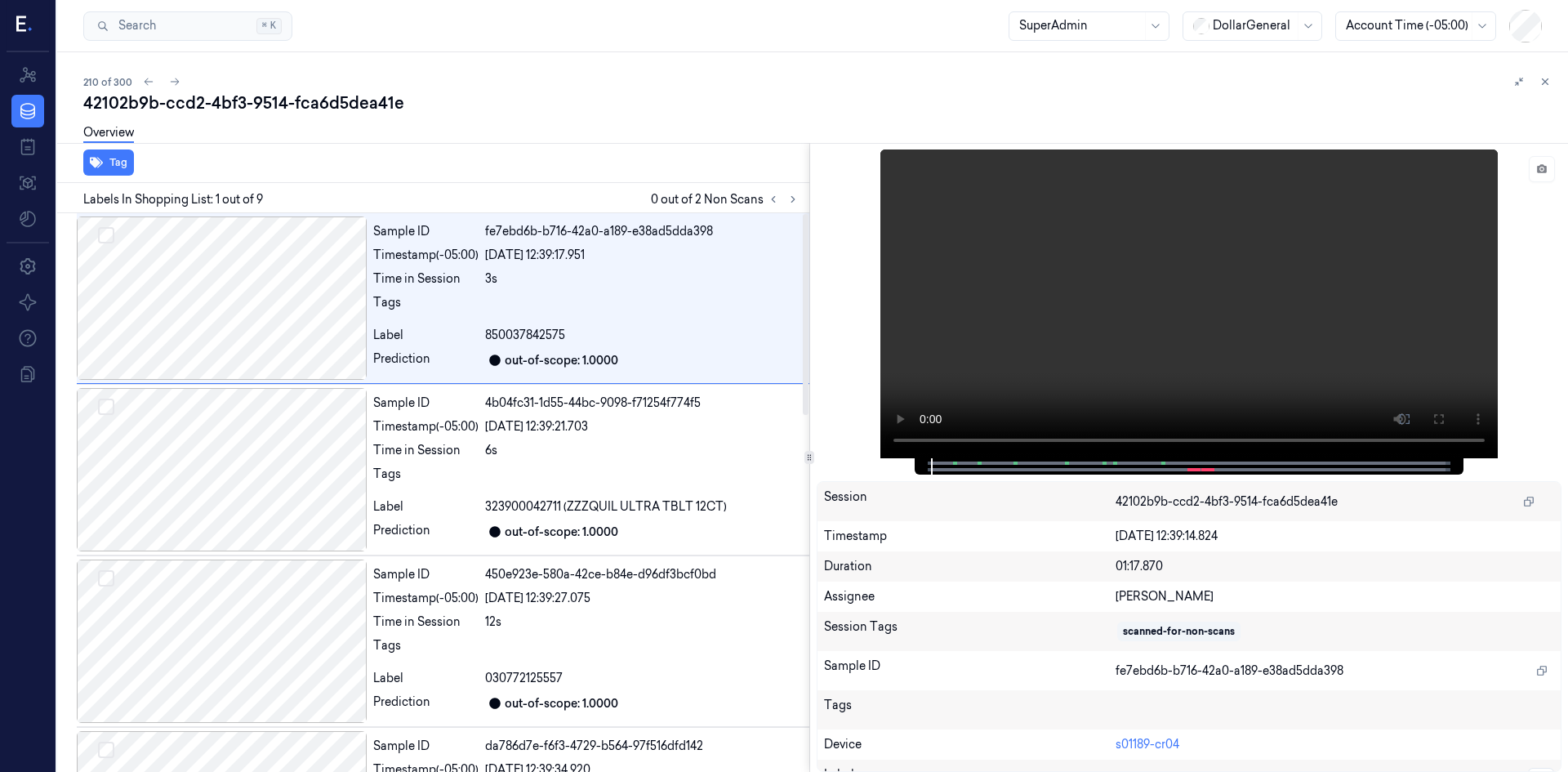
click at [665, 152] on div "Overview" at bounding box center [819, 135] width 1471 height 42
click at [794, 202] on icon at bounding box center [792, 199] width 11 height 11
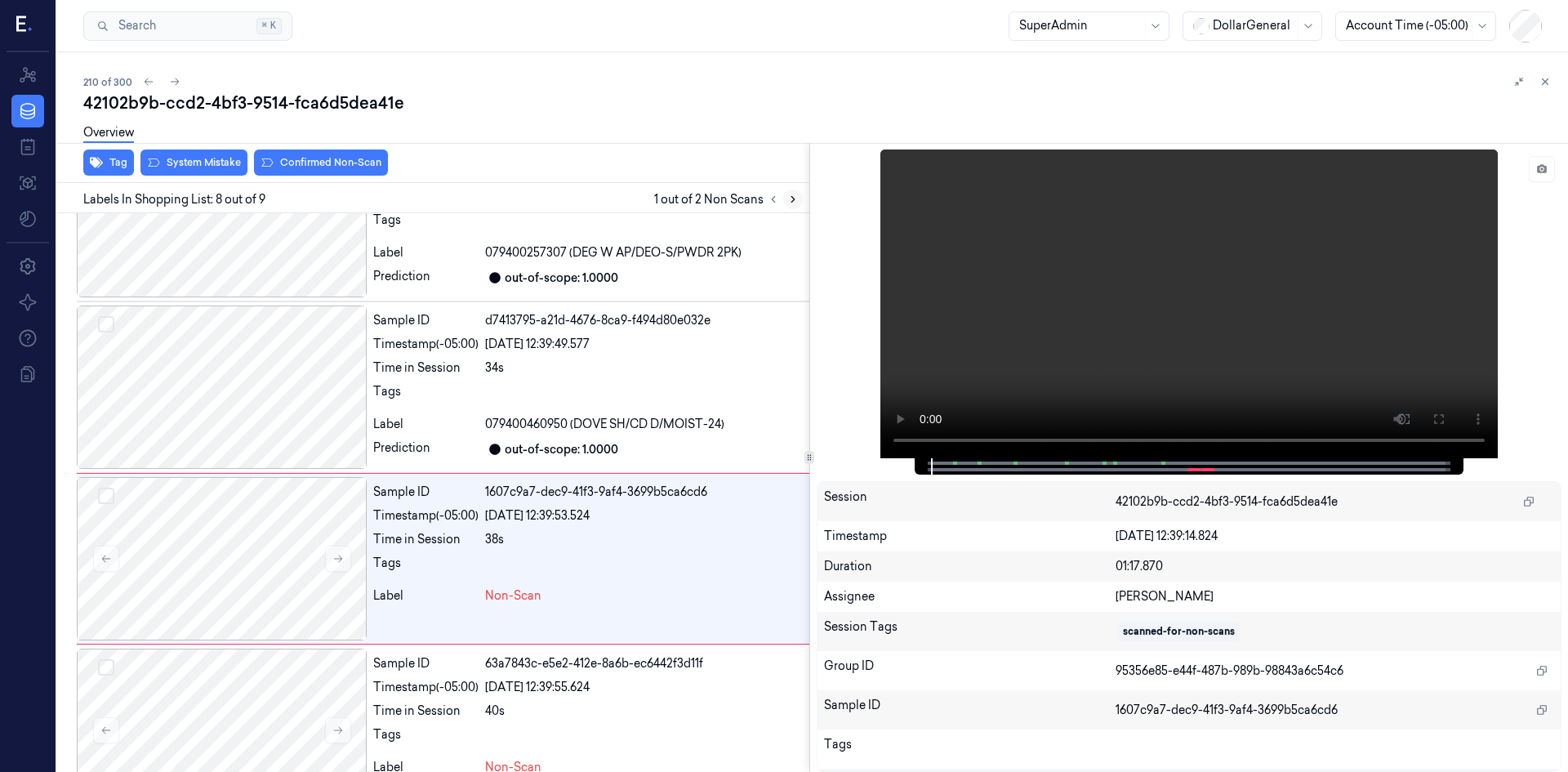
scroll to position [989, 0]
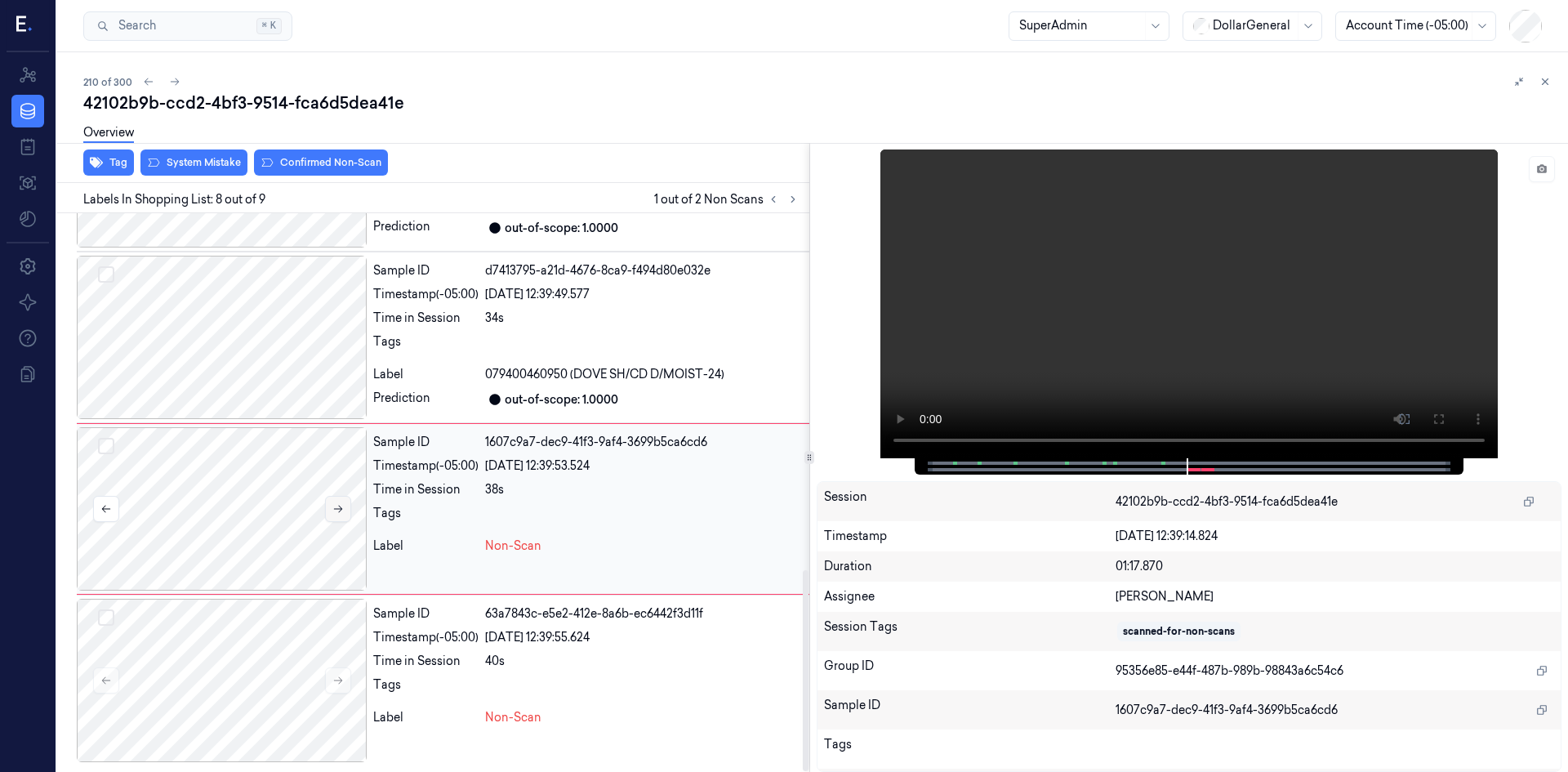
click at [332, 507] on icon at bounding box center [337, 509] width 11 height 11
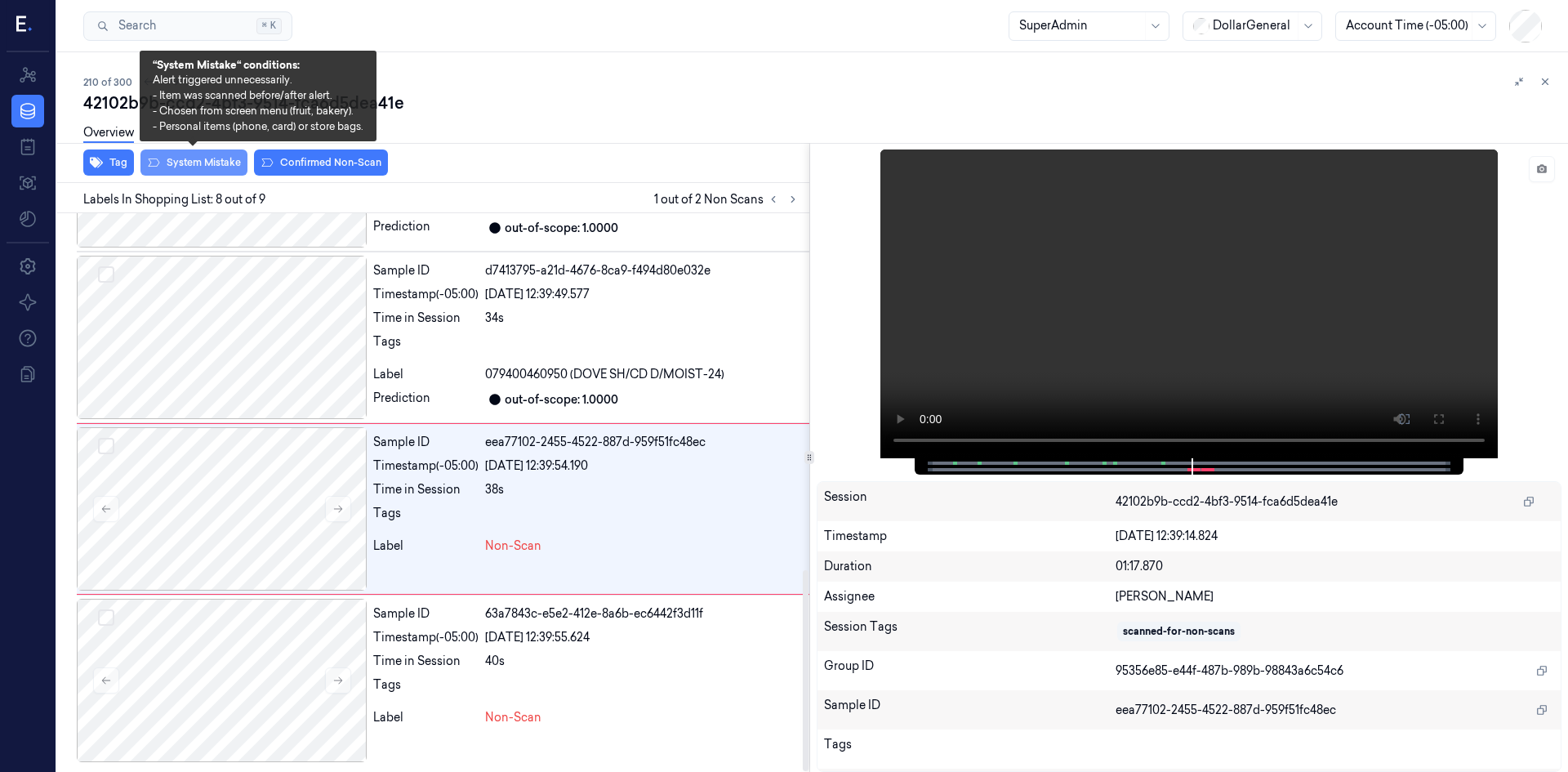
click at [208, 162] on button "System Mistake" at bounding box center [194, 163] width 107 height 26
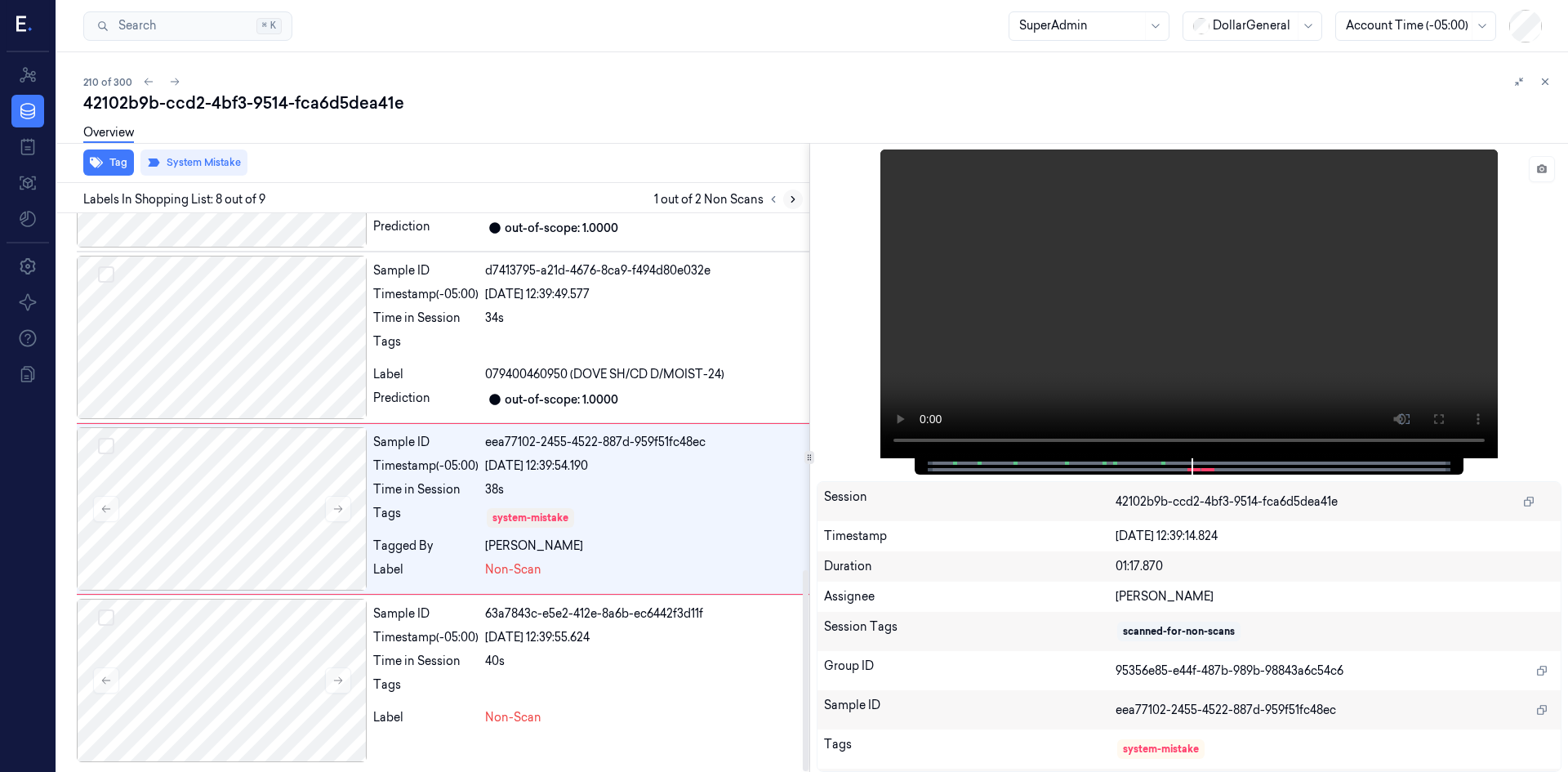
click at [792, 198] on icon at bounding box center [792, 199] width 11 height 11
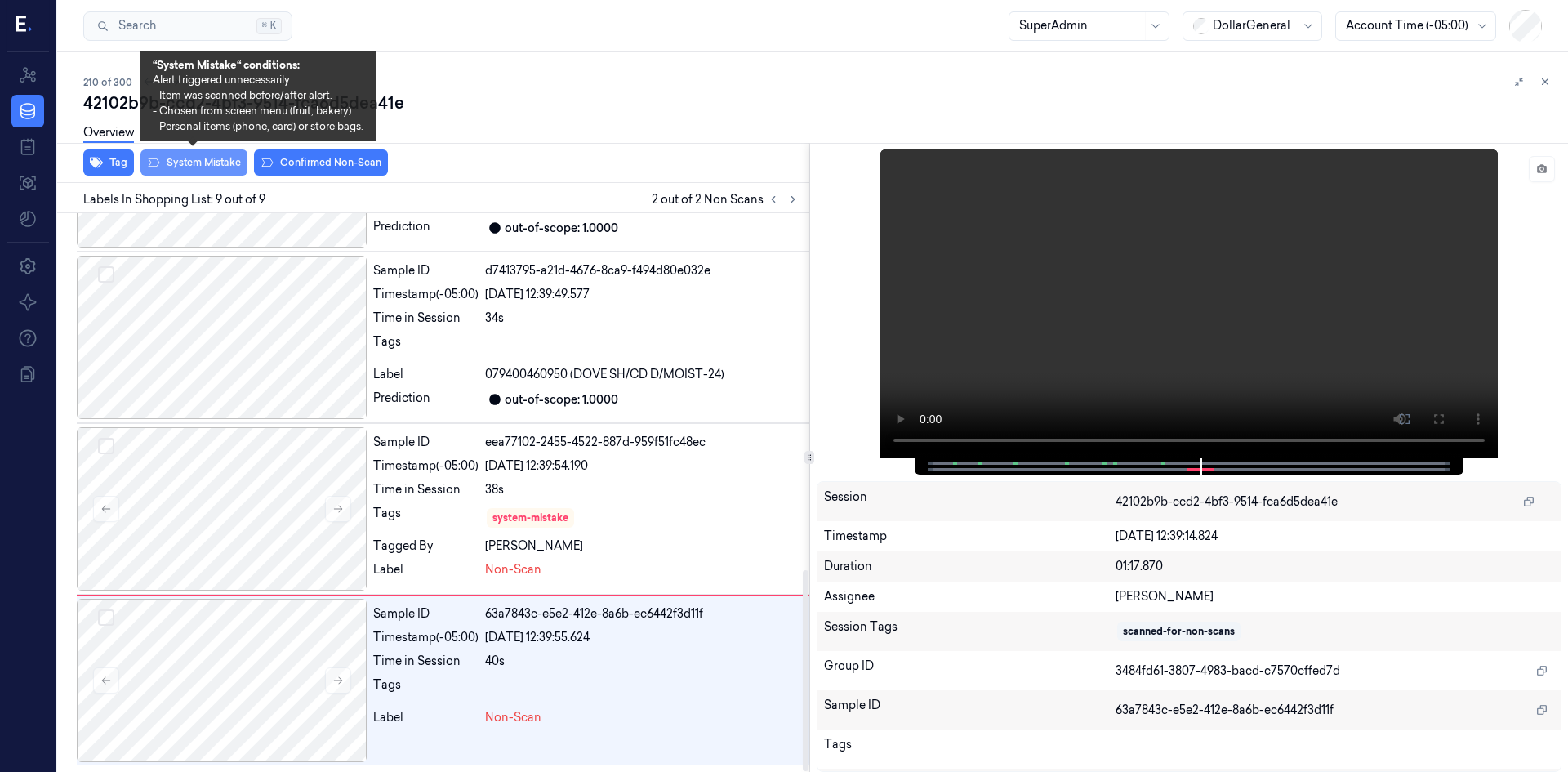
click at [209, 167] on button "System Mistake" at bounding box center [194, 163] width 107 height 26
